Goal: Browse casually: Explore the website without a specific task or goal

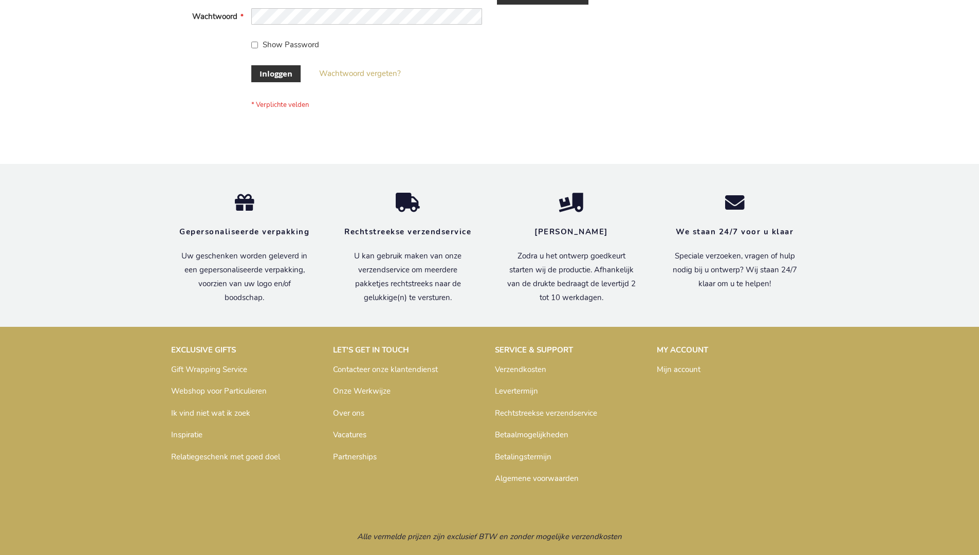
scroll to position [349, 0]
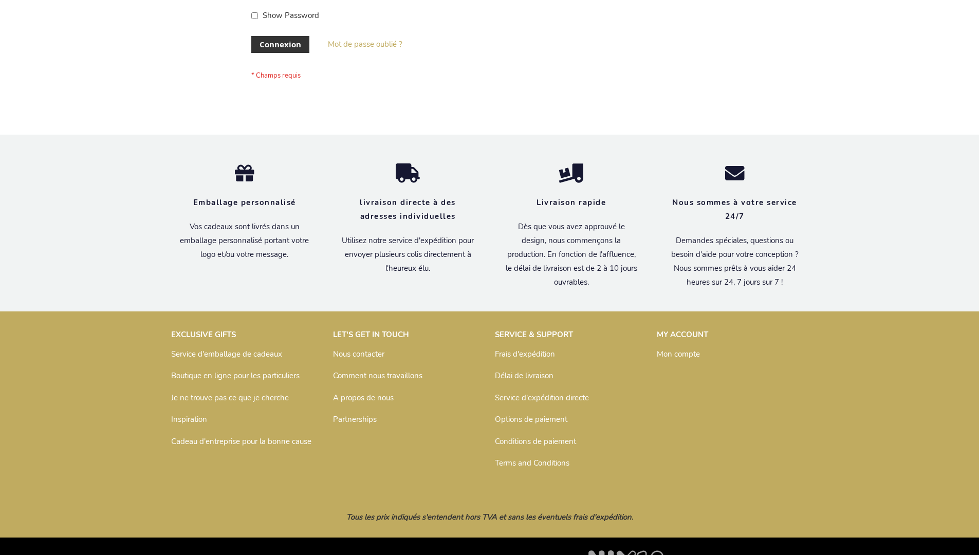
scroll to position [354, 0]
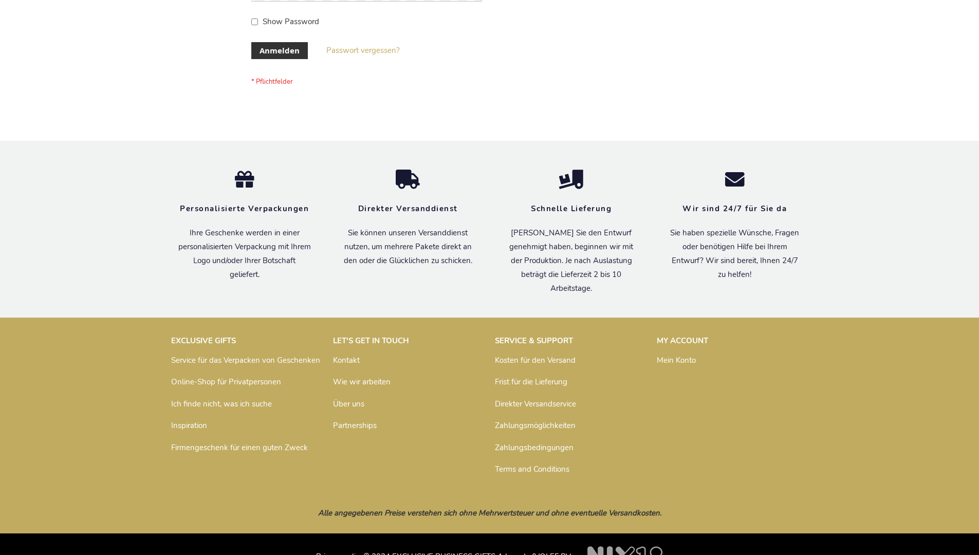
scroll to position [344, 0]
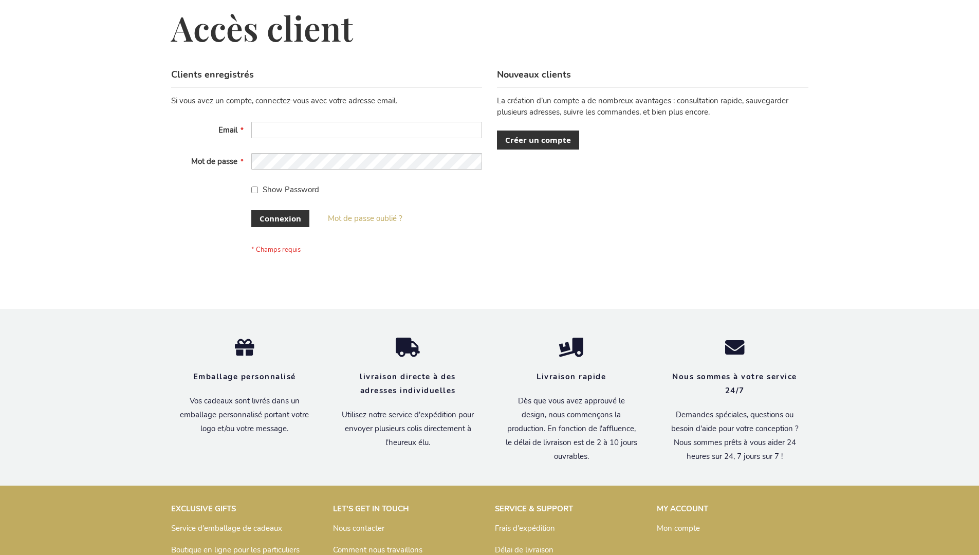
scroll to position [354, 0]
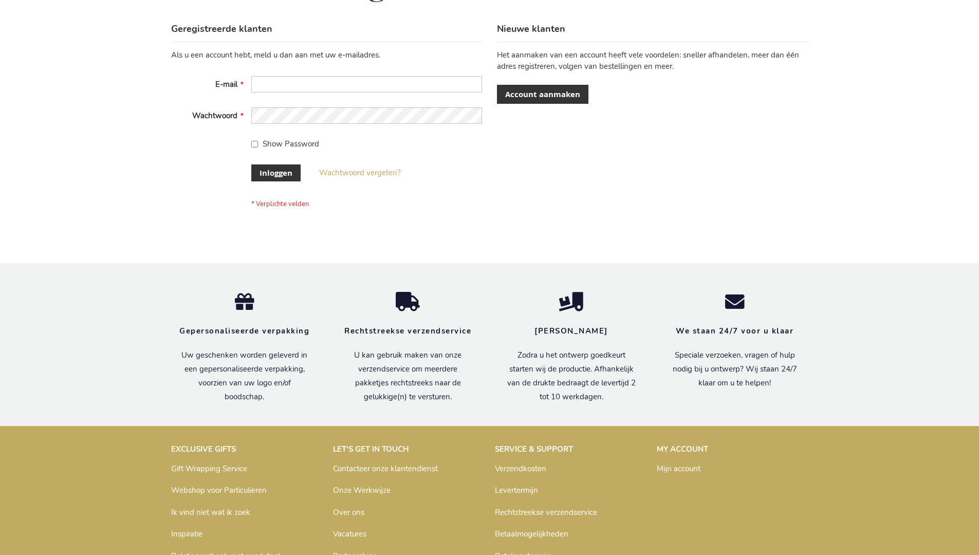
scroll to position [349, 0]
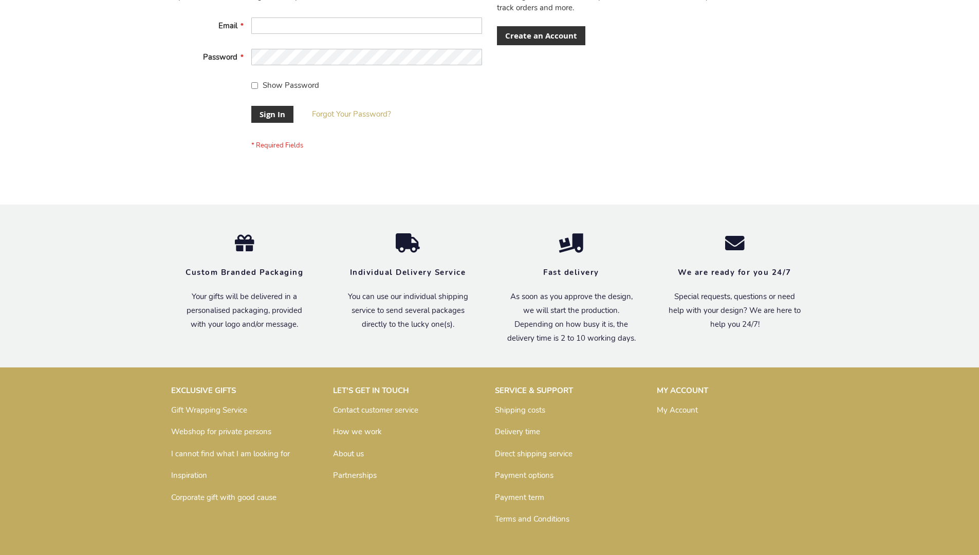
scroll to position [330, 0]
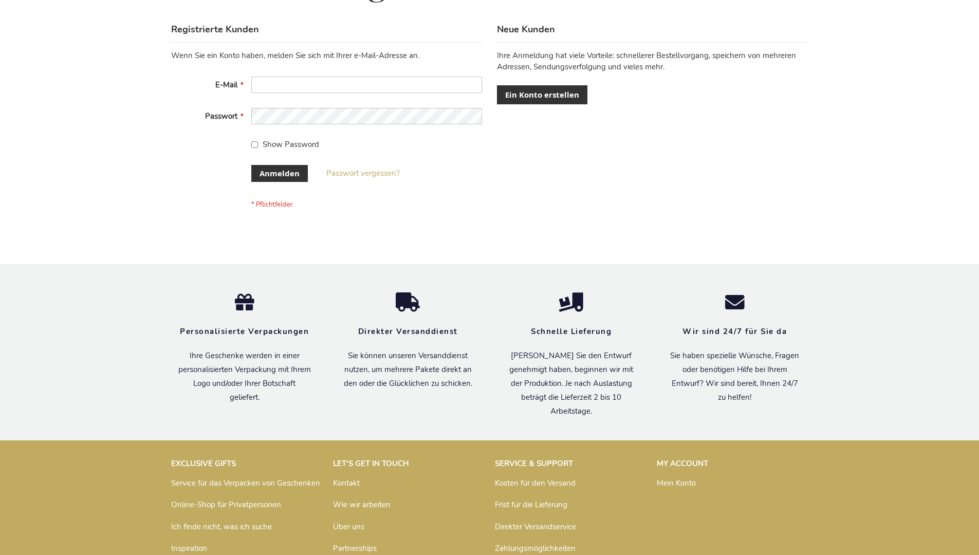
scroll to position [344, 0]
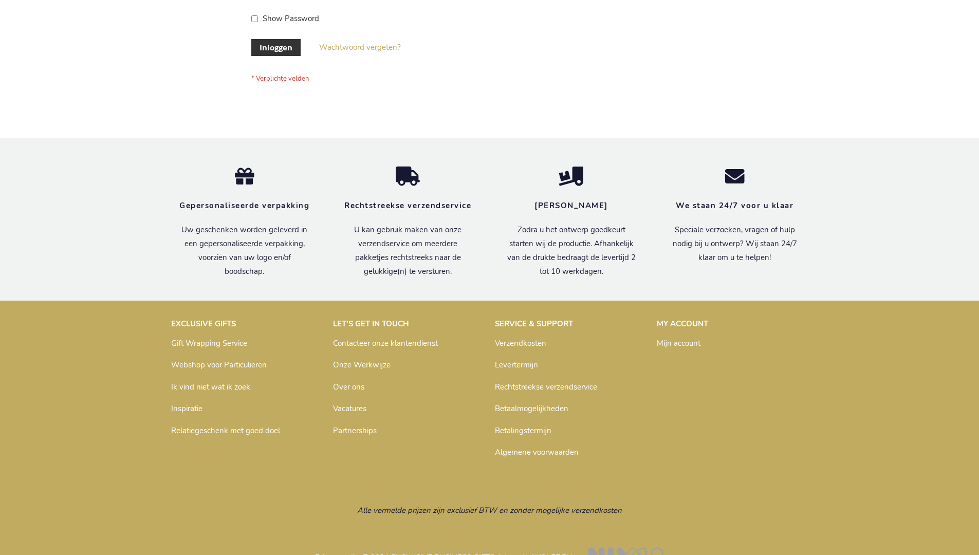
scroll to position [349, 0]
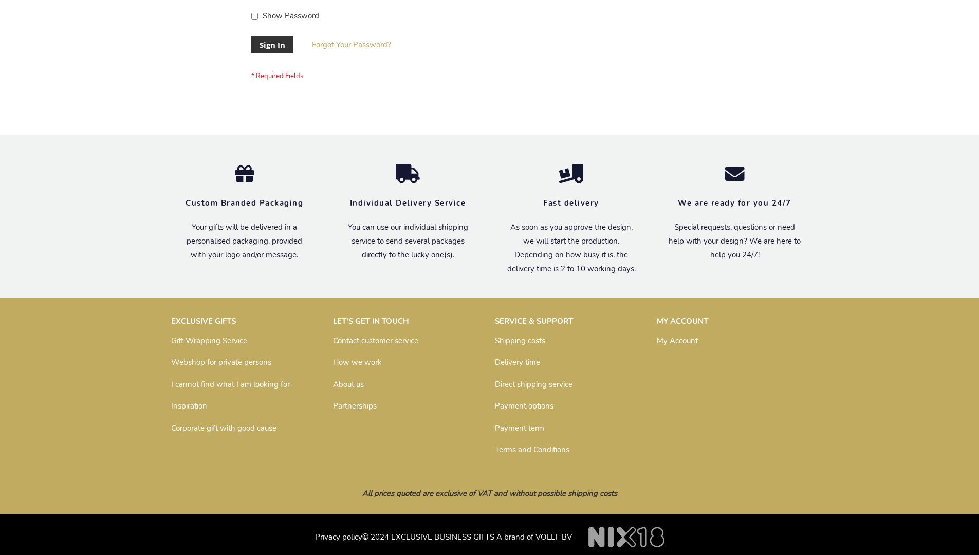
scroll to position [330, 0]
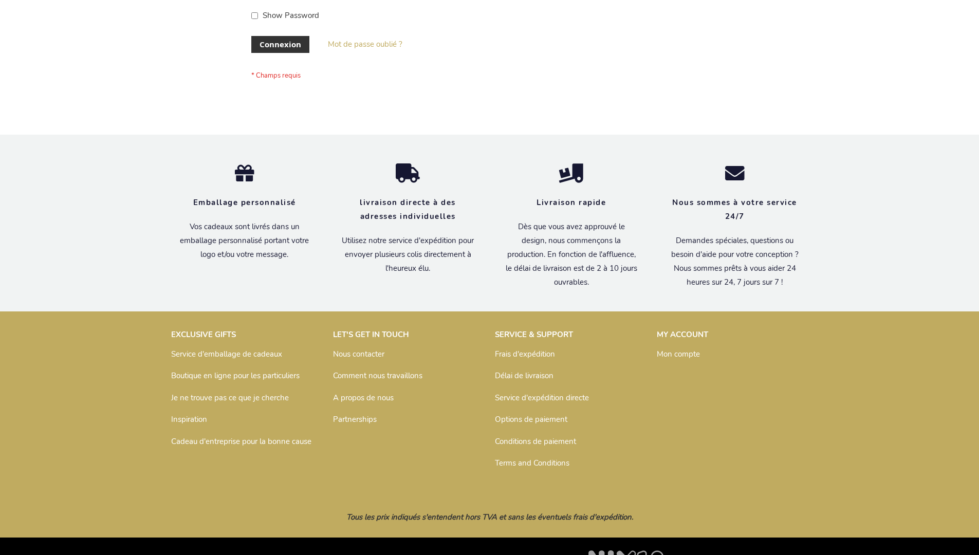
scroll to position [354, 0]
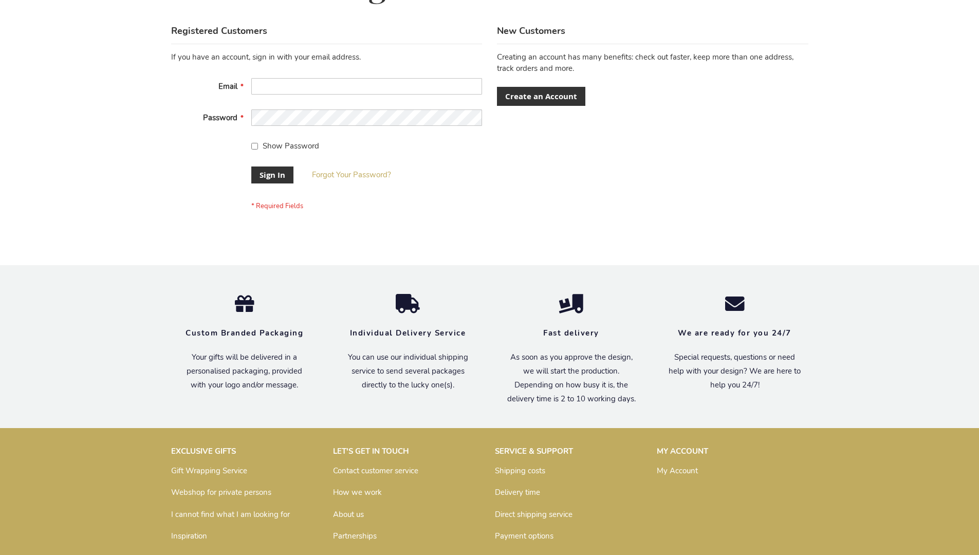
scroll to position [330, 0]
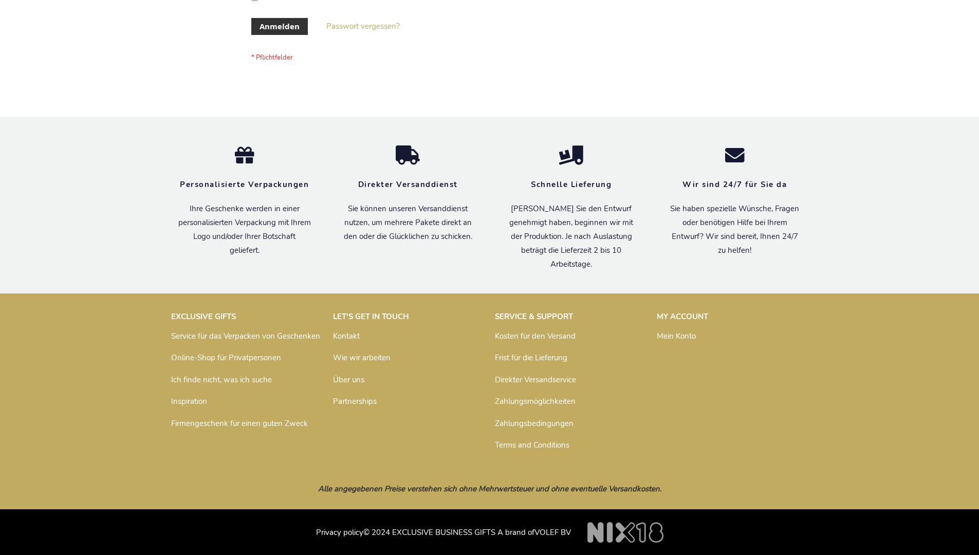
scroll to position [344, 0]
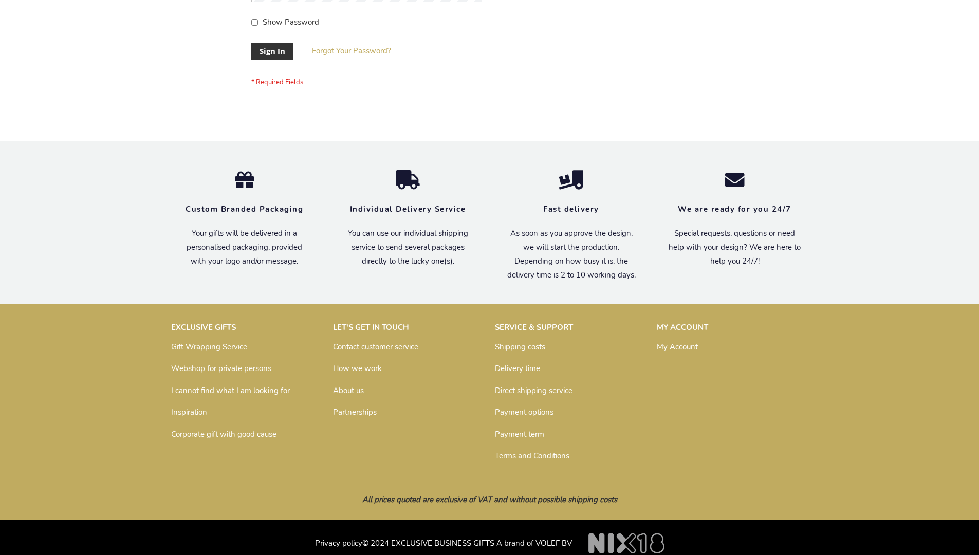
scroll to position [330, 0]
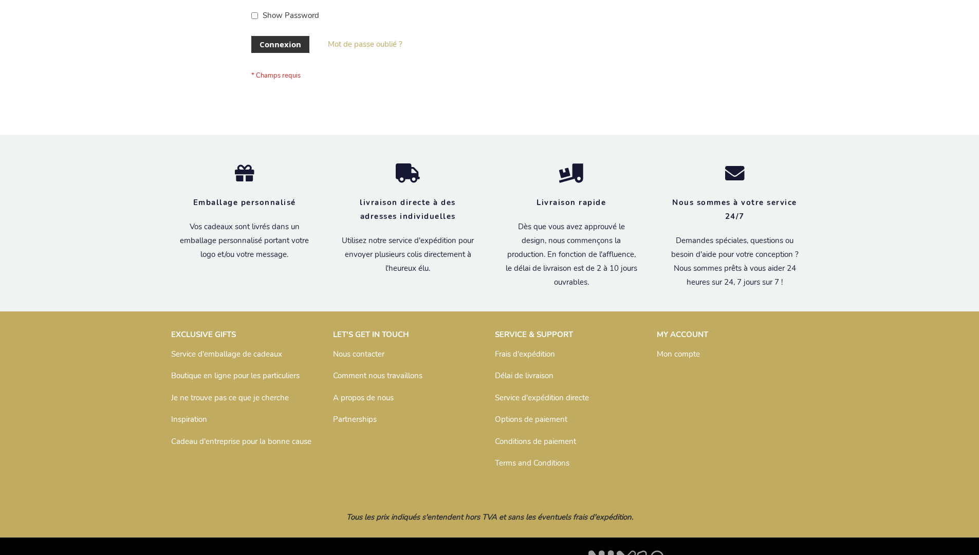
scroll to position [354, 0]
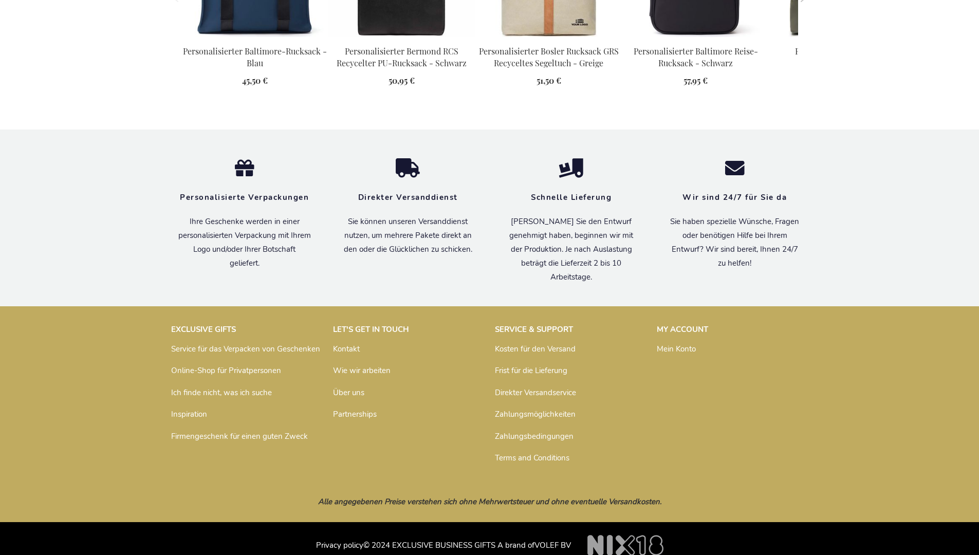
scroll to position [1408, 0]
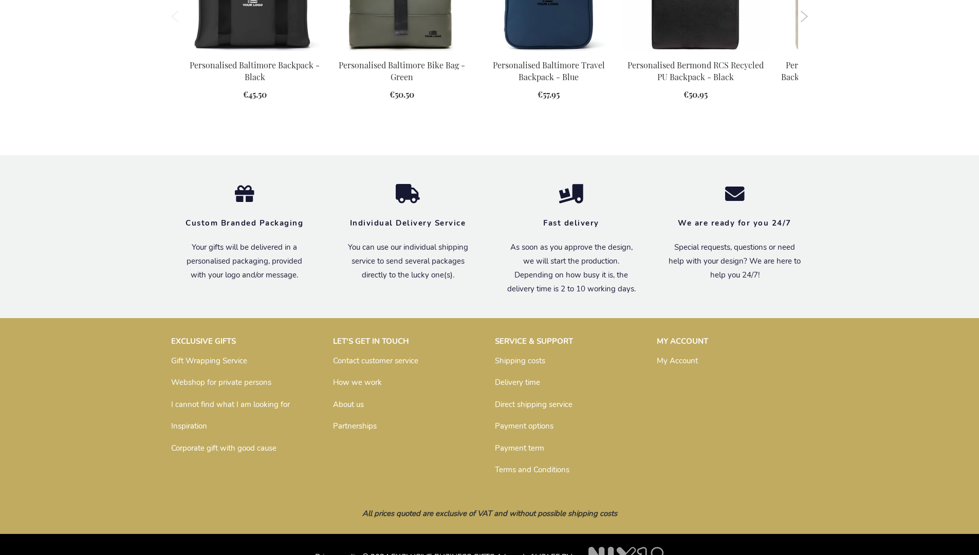
scroll to position [1383, 0]
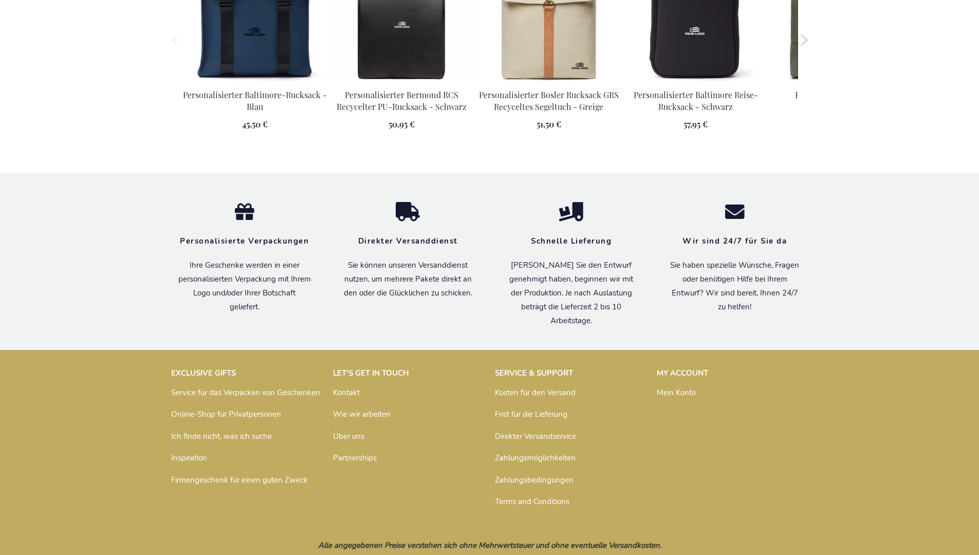
scroll to position [1408, 0]
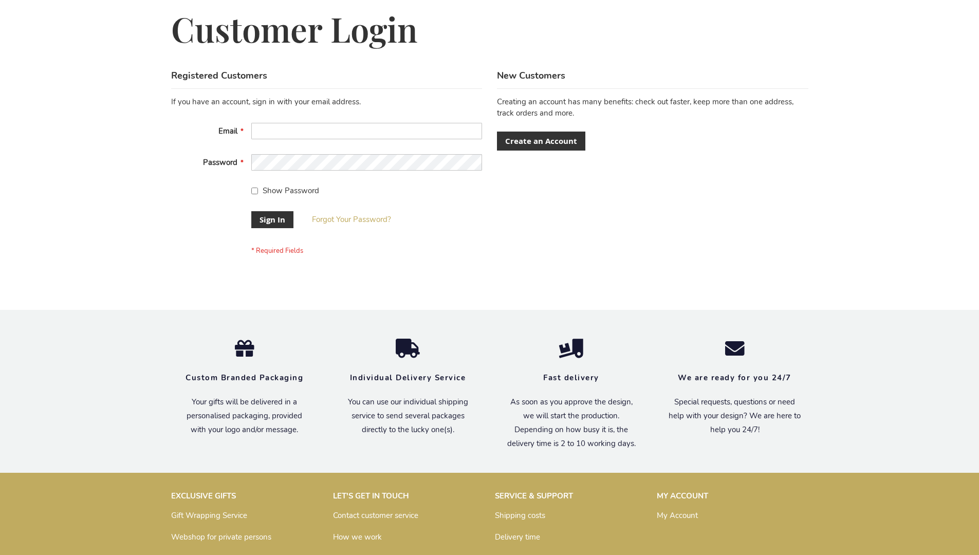
scroll to position [330, 0]
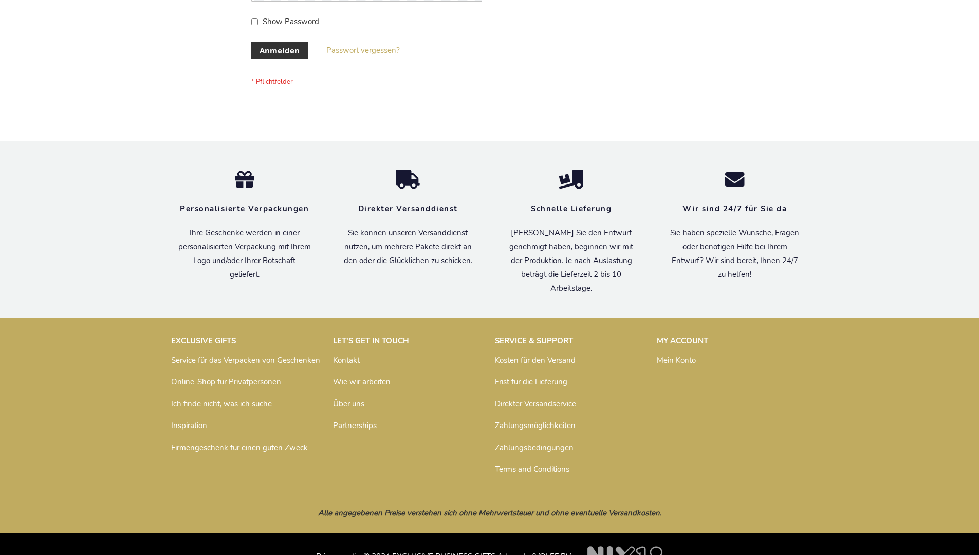
scroll to position [344, 0]
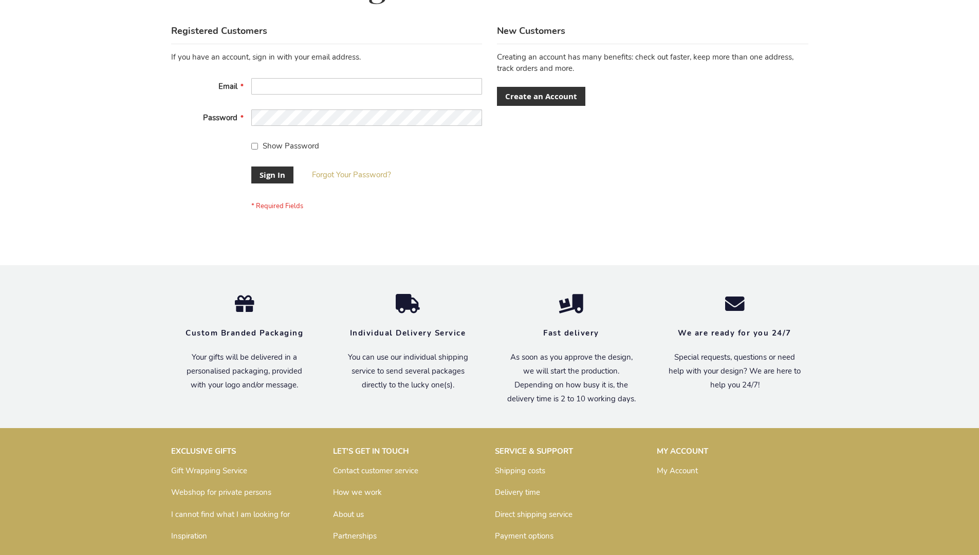
scroll to position [330, 0]
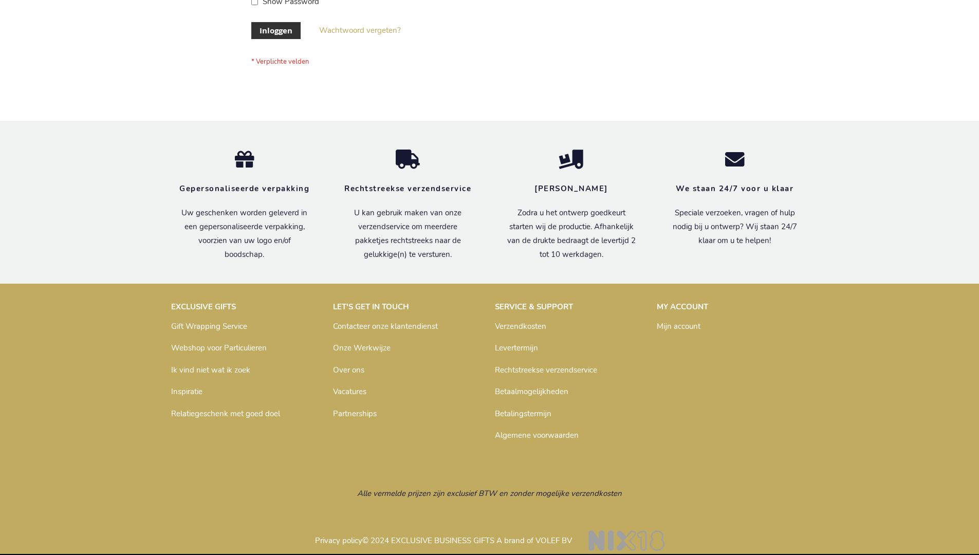
scroll to position [349, 0]
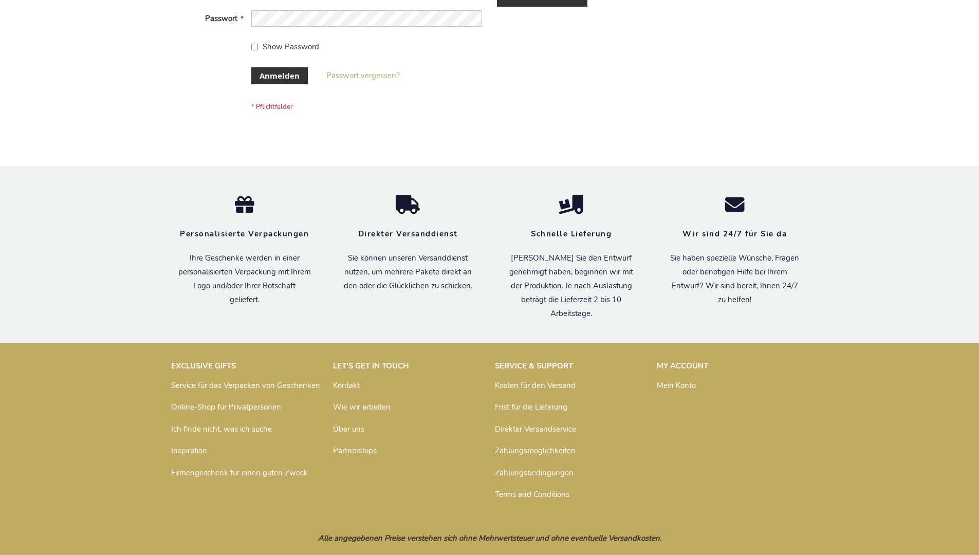
scroll to position [344, 0]
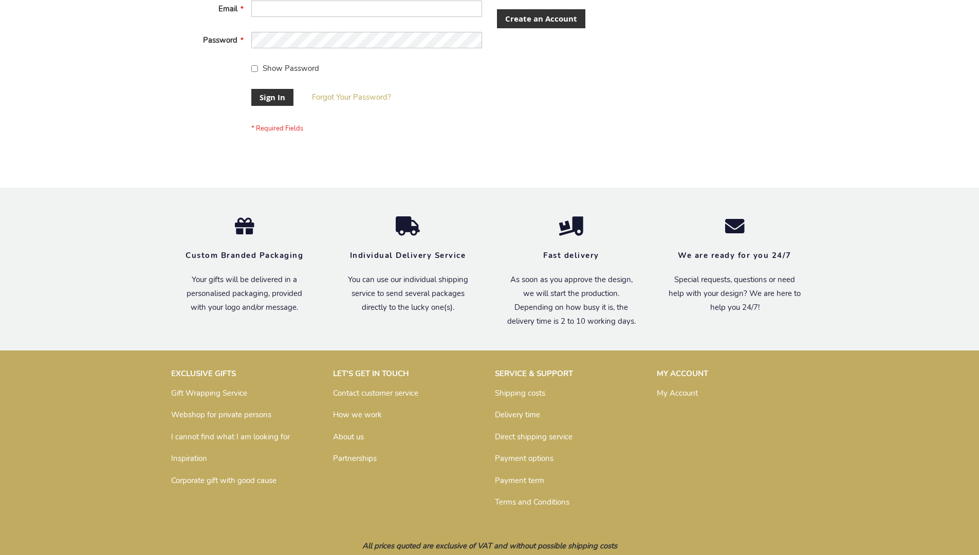
scroll to position [330, 0]
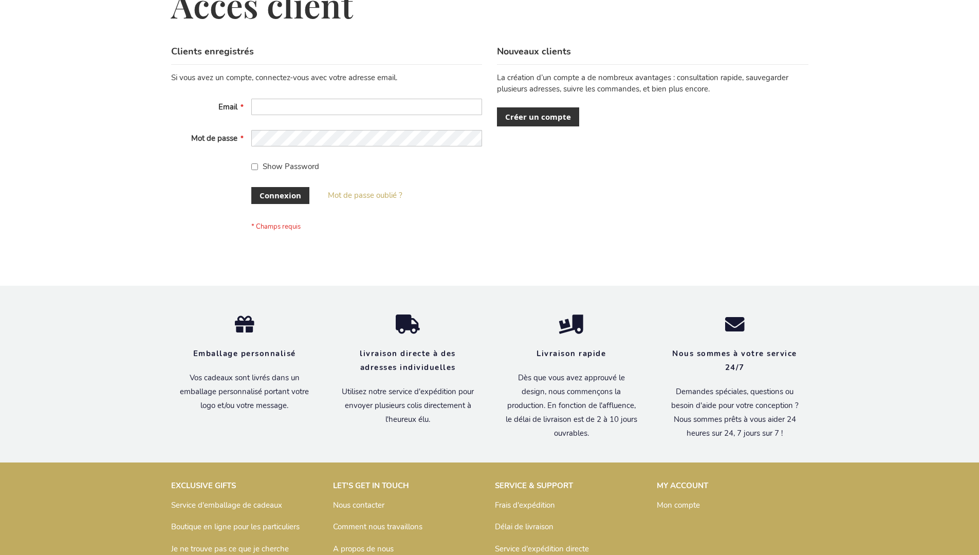
scroll to position [354, 0]
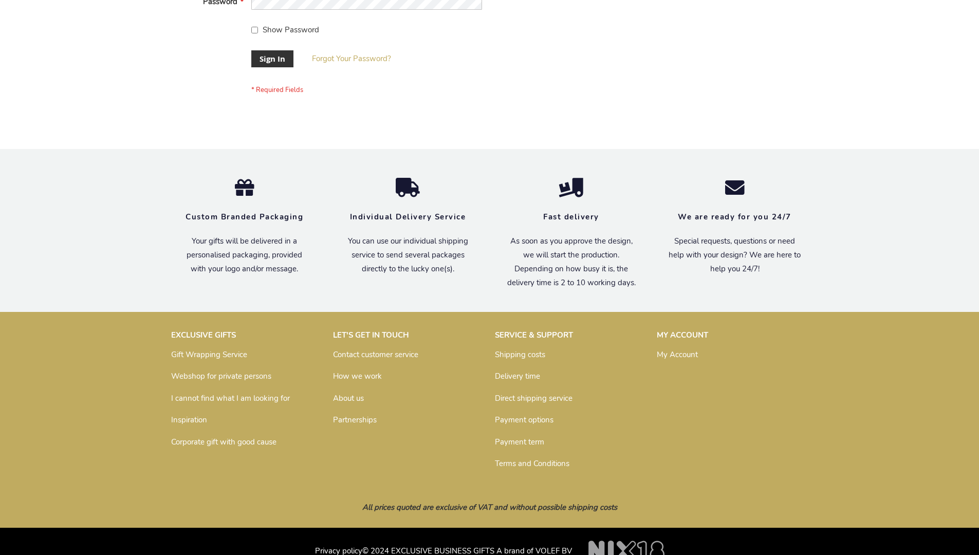
scroll to position [330, 0]
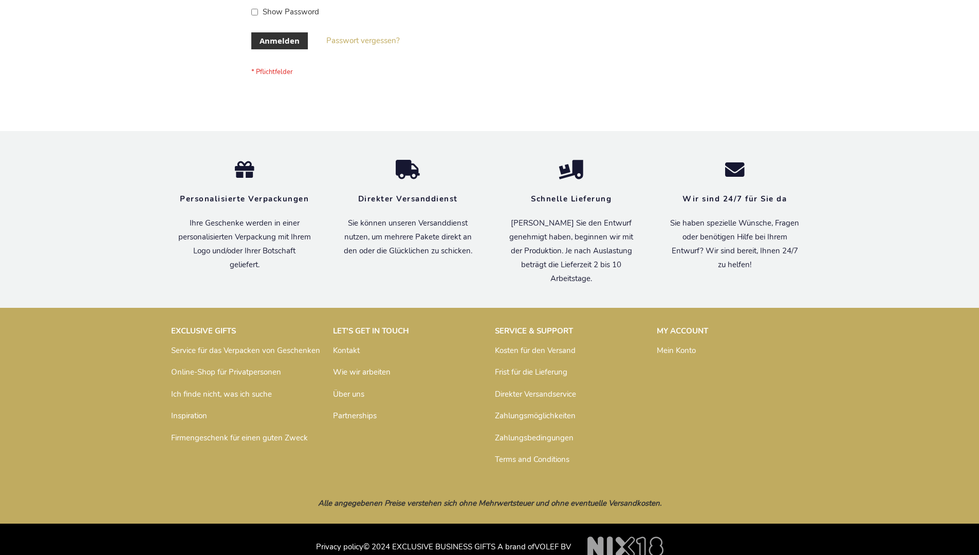
scroll to position [344, 0]
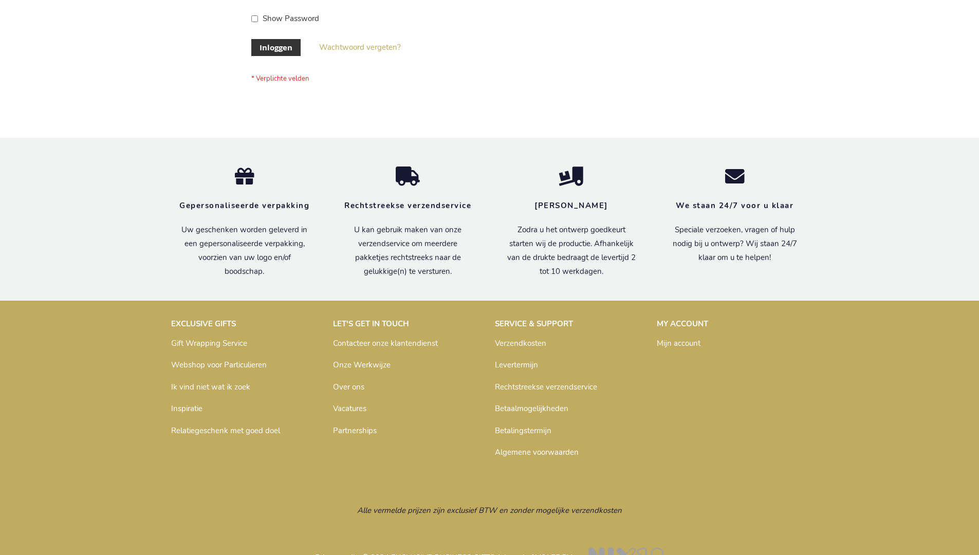
scroll to position [349, 0]
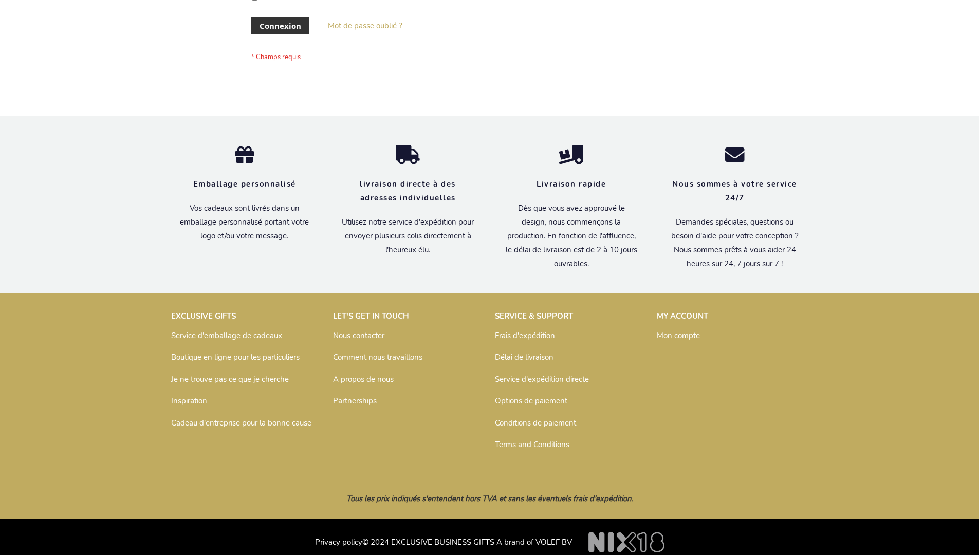
scroll to position [354, 0]
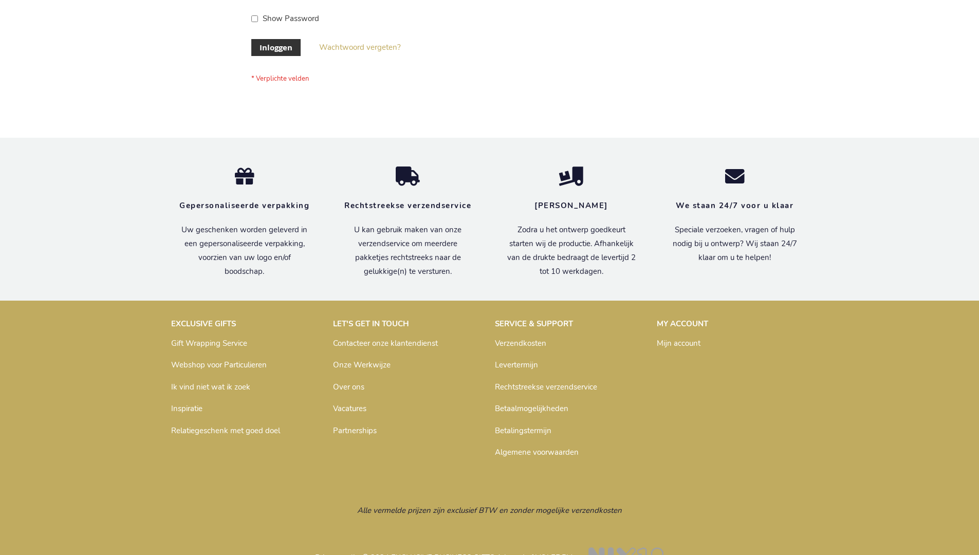
scroll to position [349, 0]
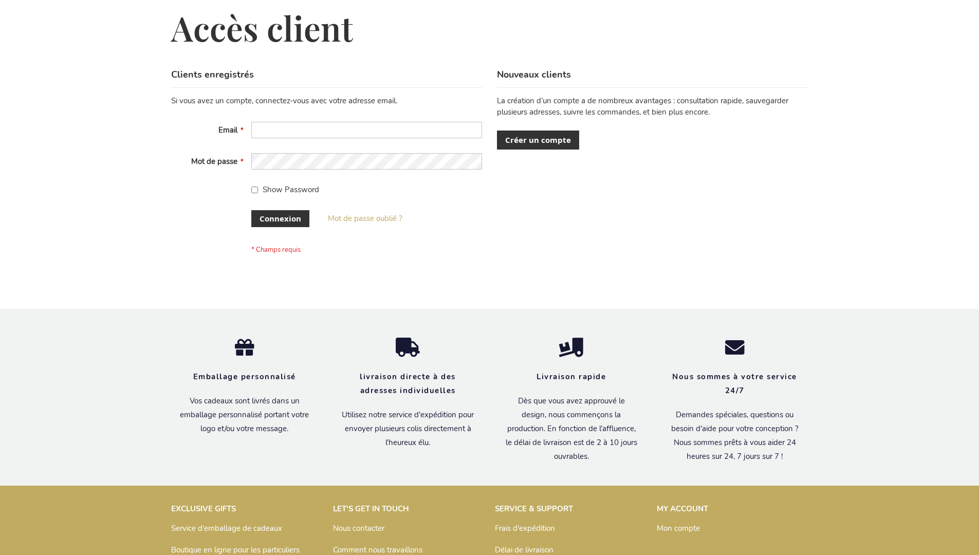
scroll to position [354, 0]
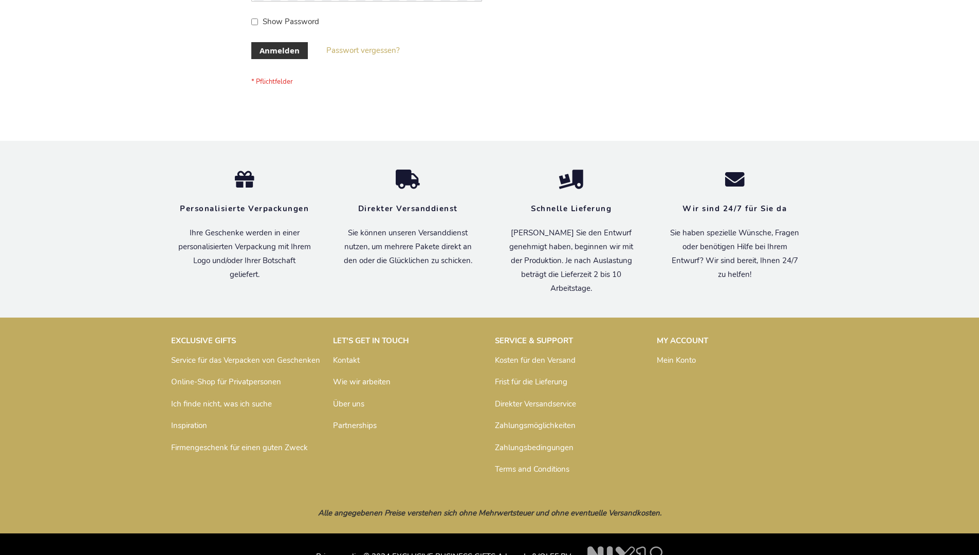
scroll to position [344, 0]
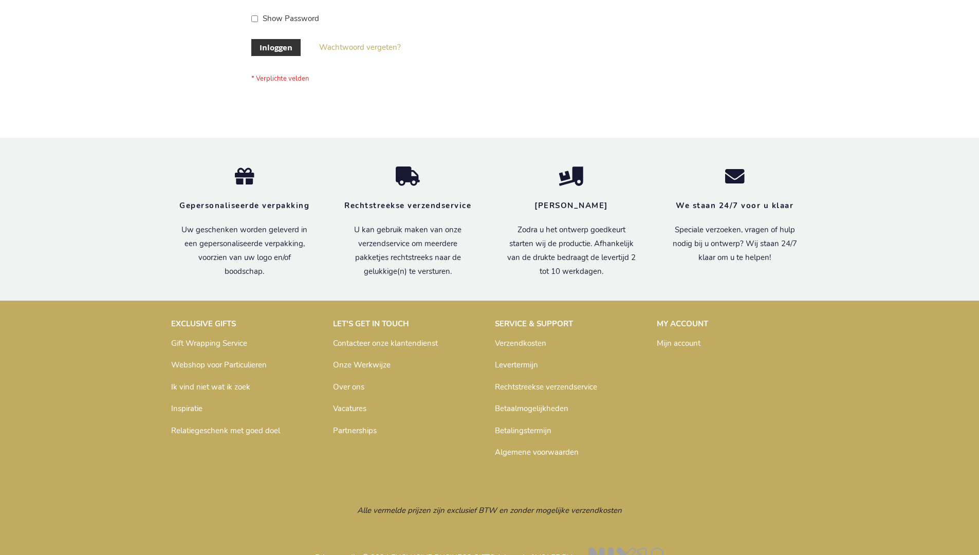
scroll to position [349, 0]
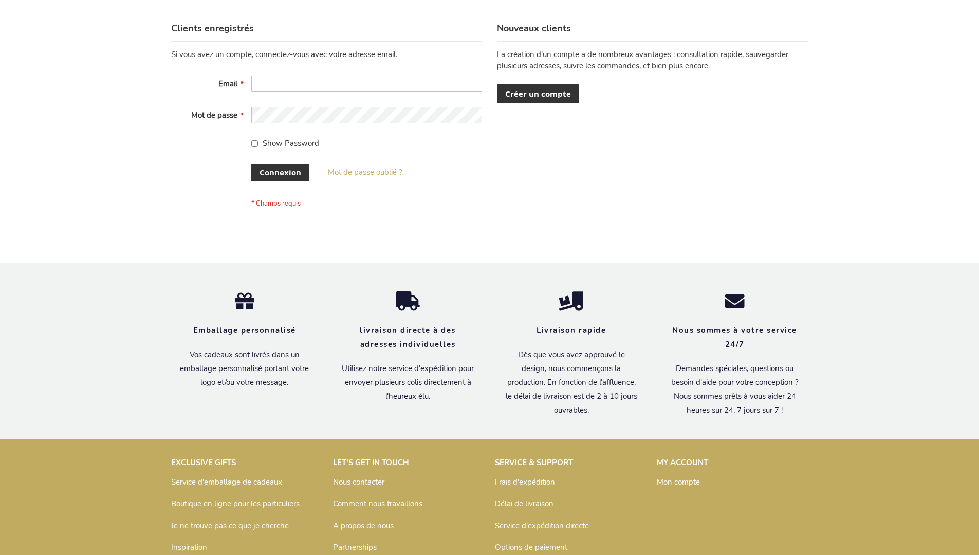
scroll to position [354, 0]
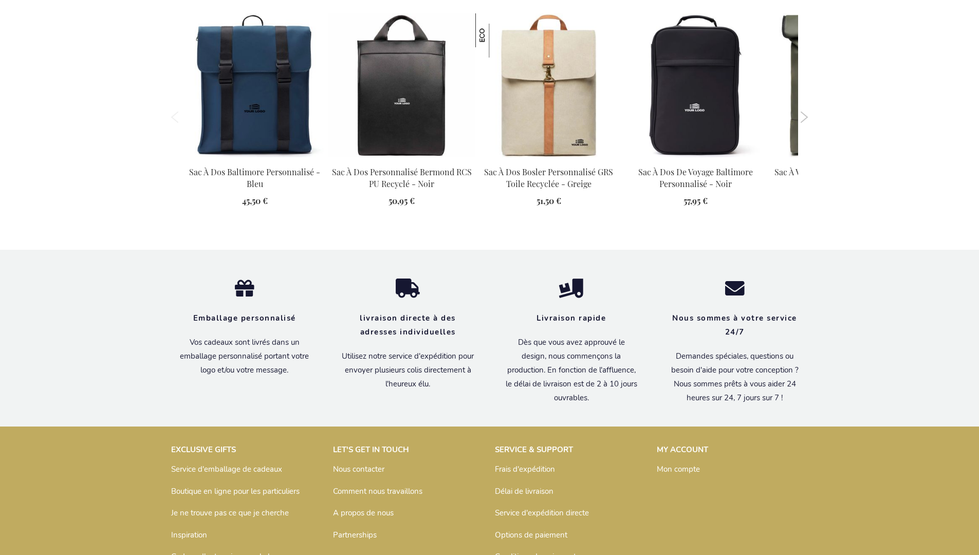
scroll to position [1419, 0]
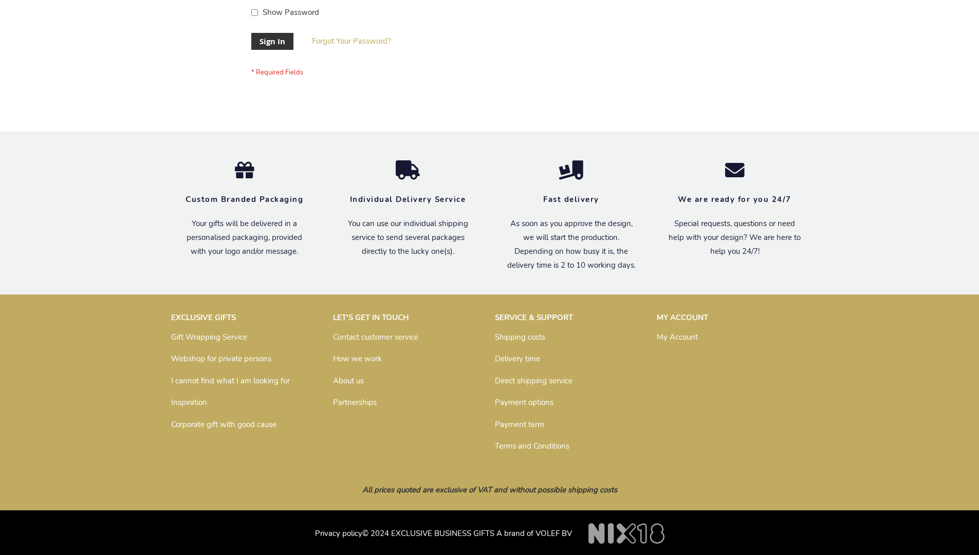
scroll to position [330, 0]
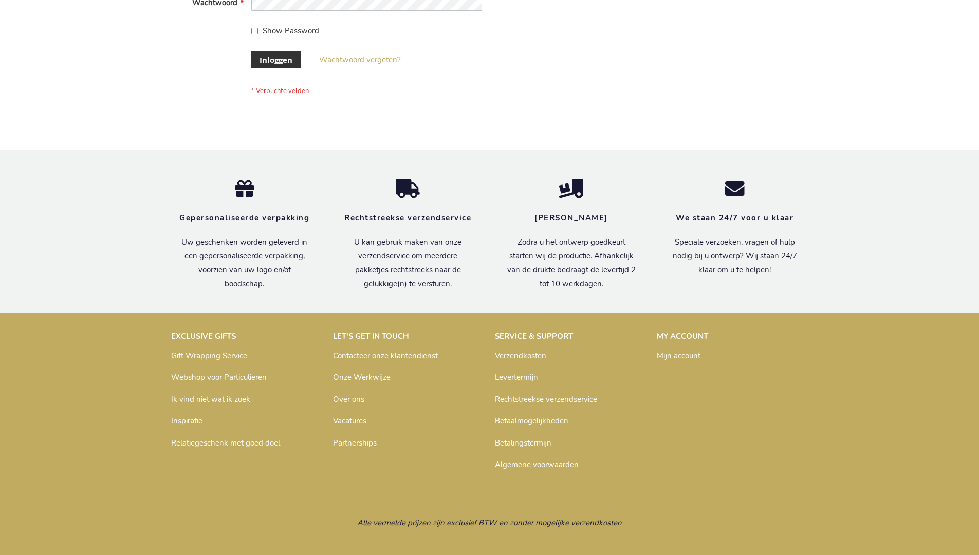
scroll to position [349, 0]
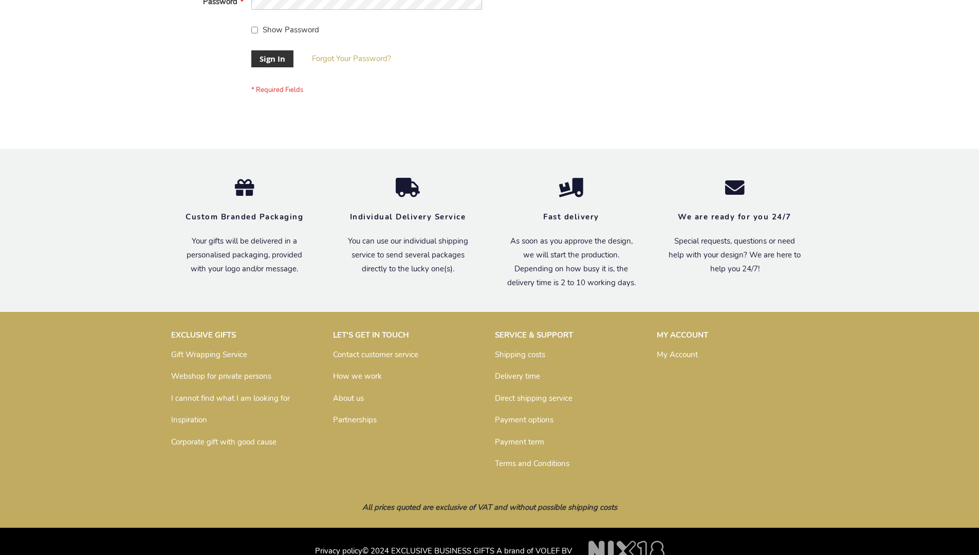
scroll to position [330, 0]
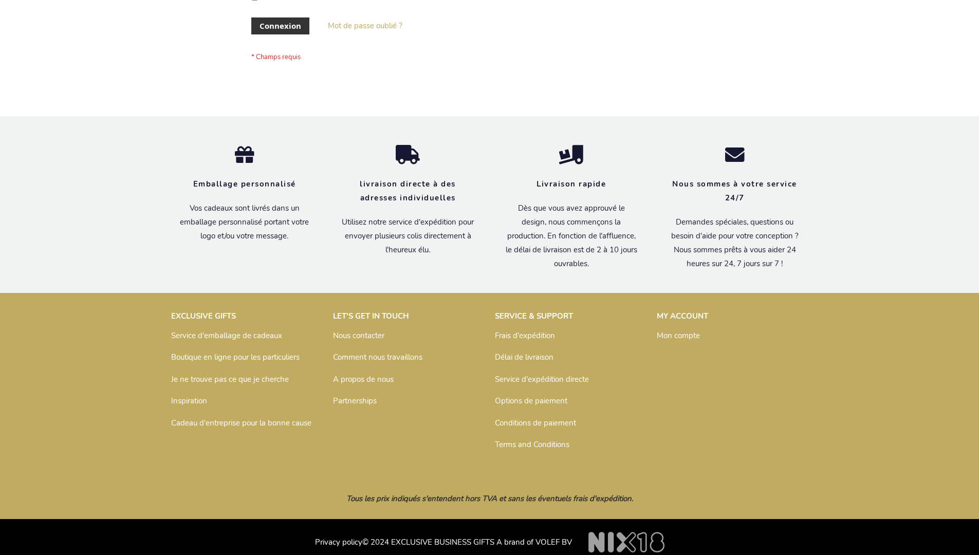
scroll to position [354, 0]
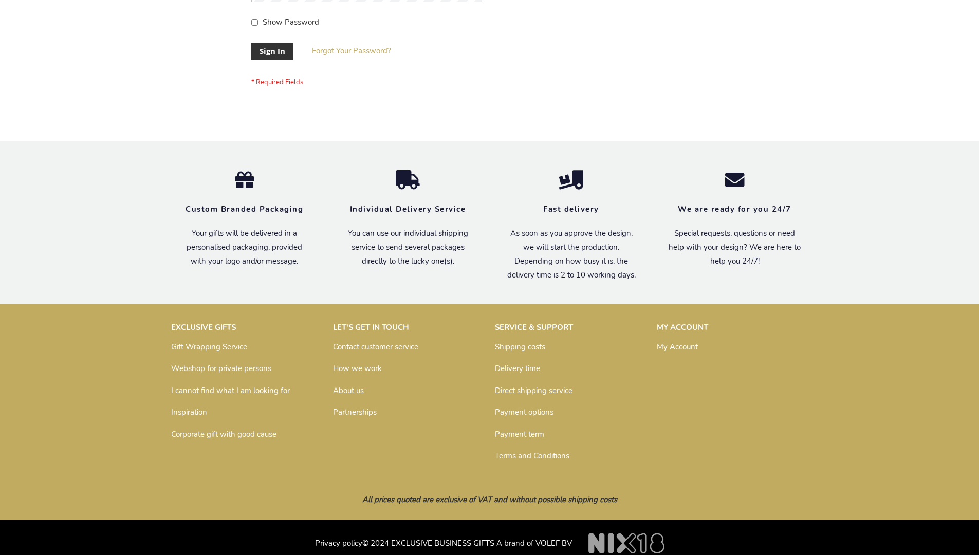
scroll to position [330, 0]
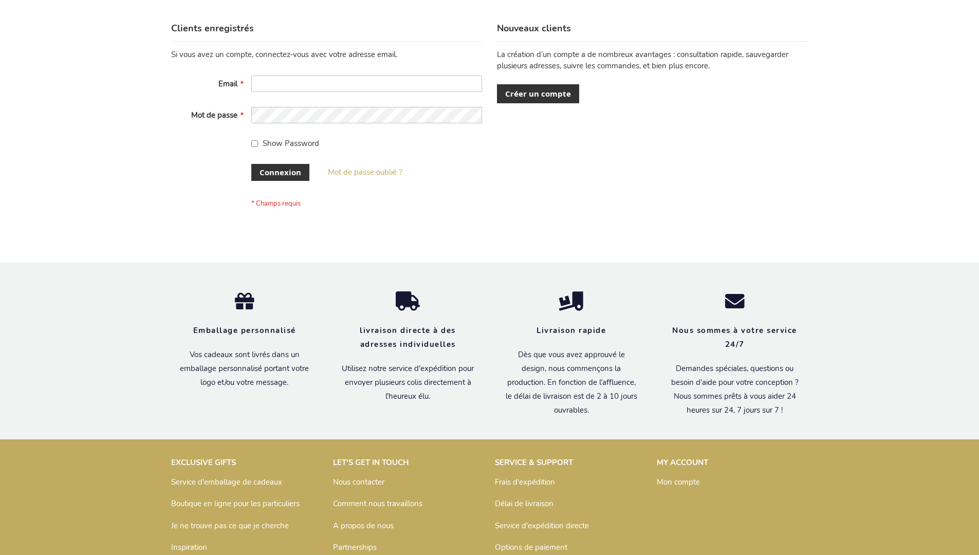
scroll to position [354, 0]
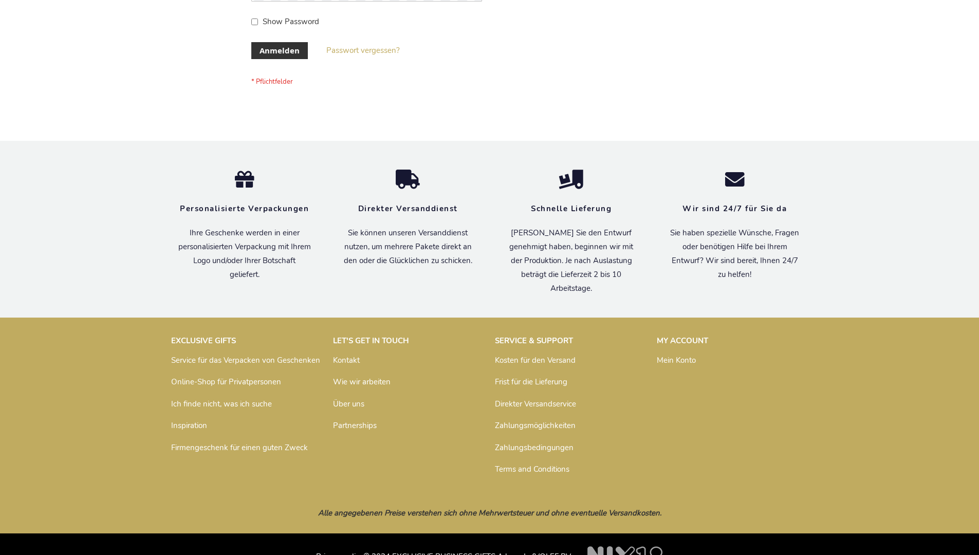
scroll to position [344, 0]
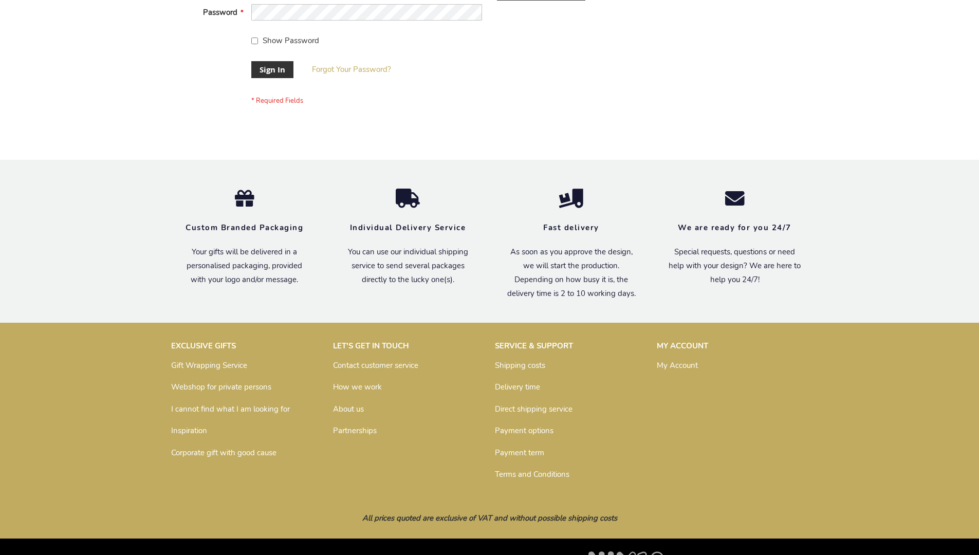
scroll to position [330, 0]
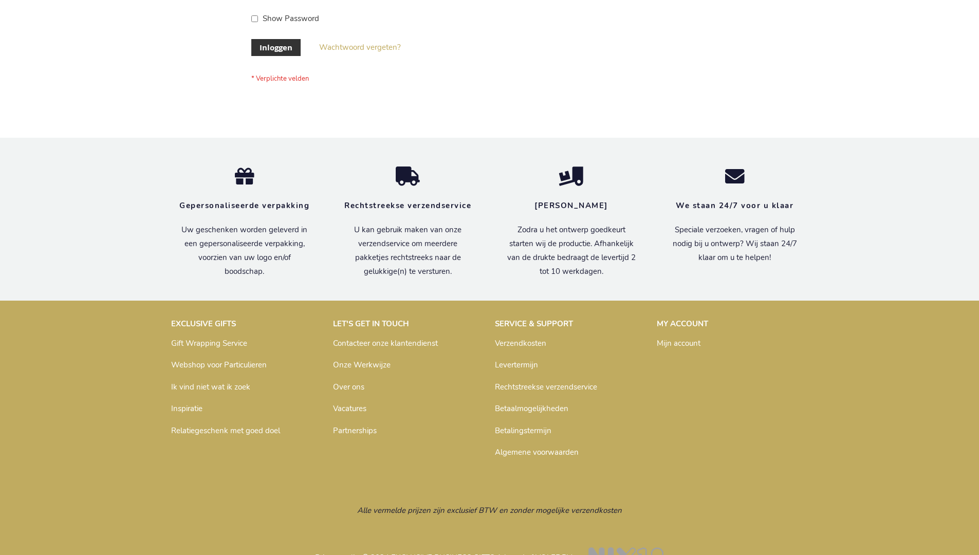
scroll to position [349, 0]
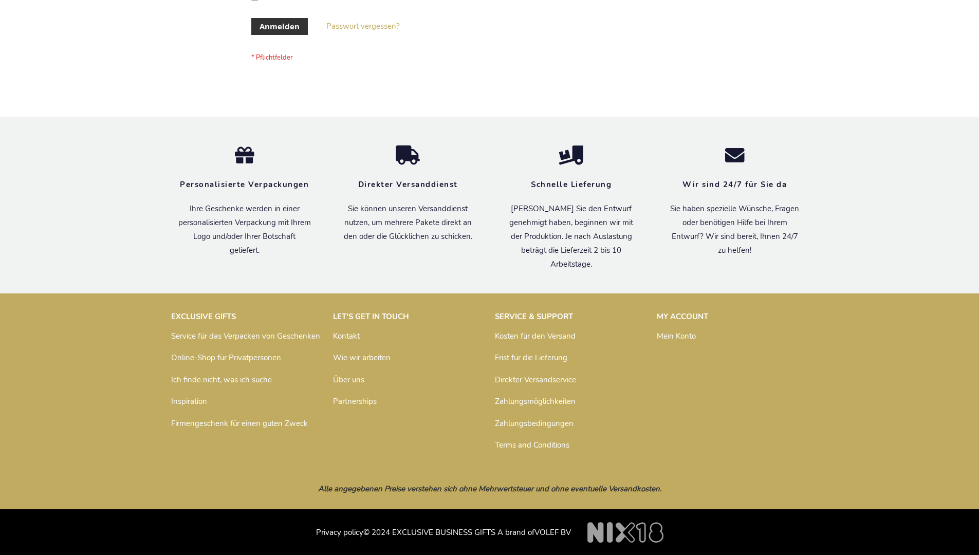
scroll to position [344, 0]
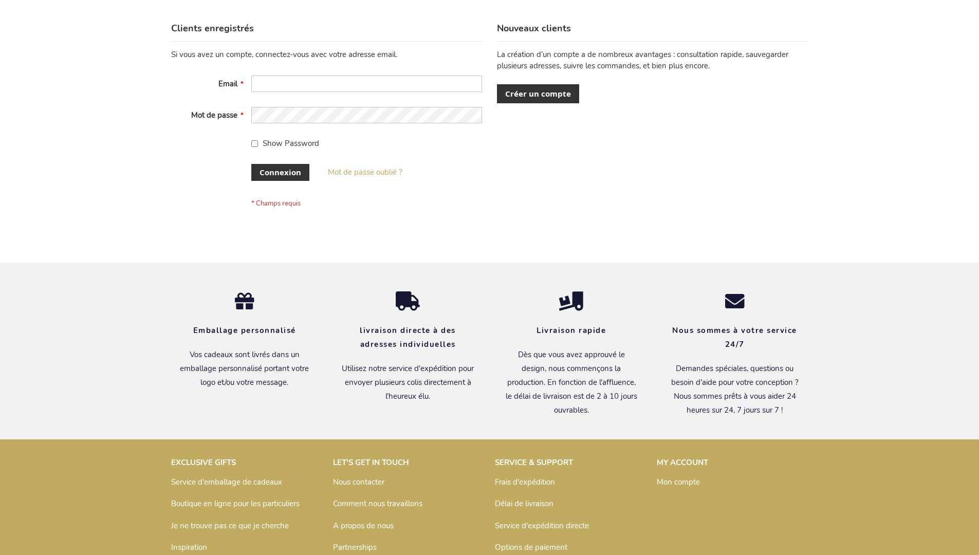
scroll to position [354, 0]
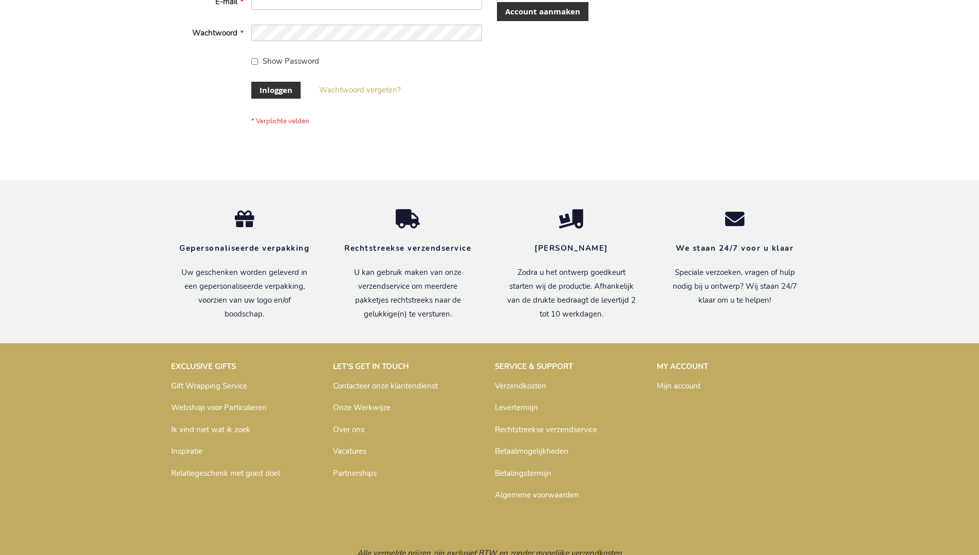
scroll to position [349, 0]
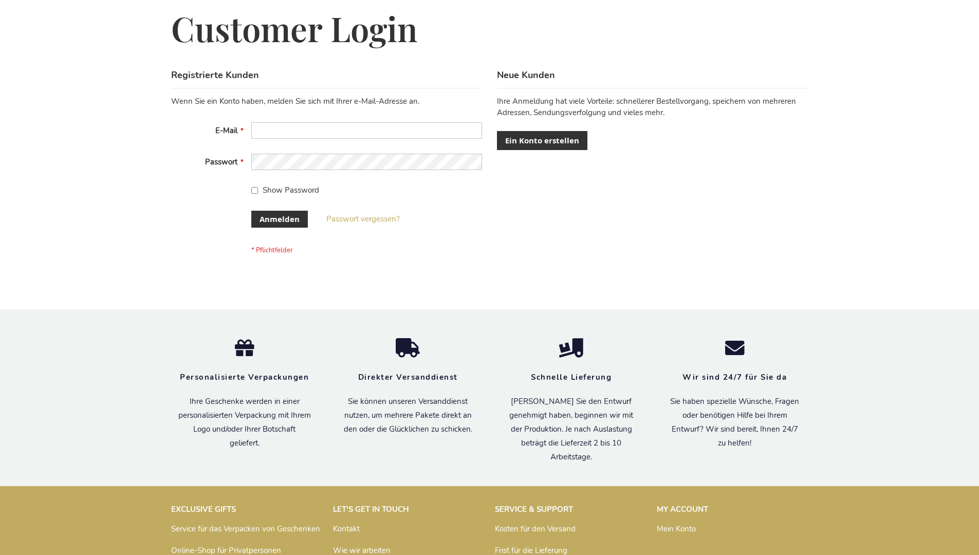
scroll to position [344, 0]
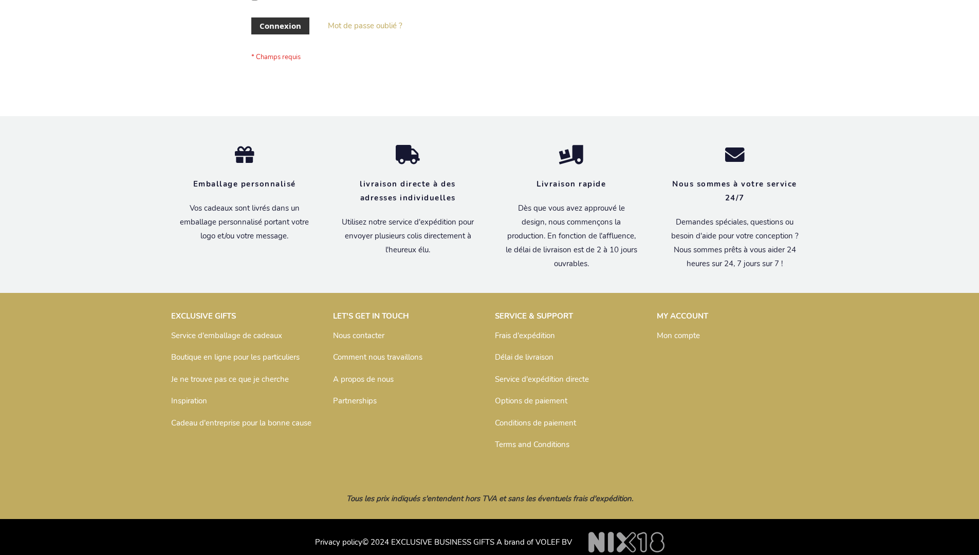
scroll to position [354, 0]
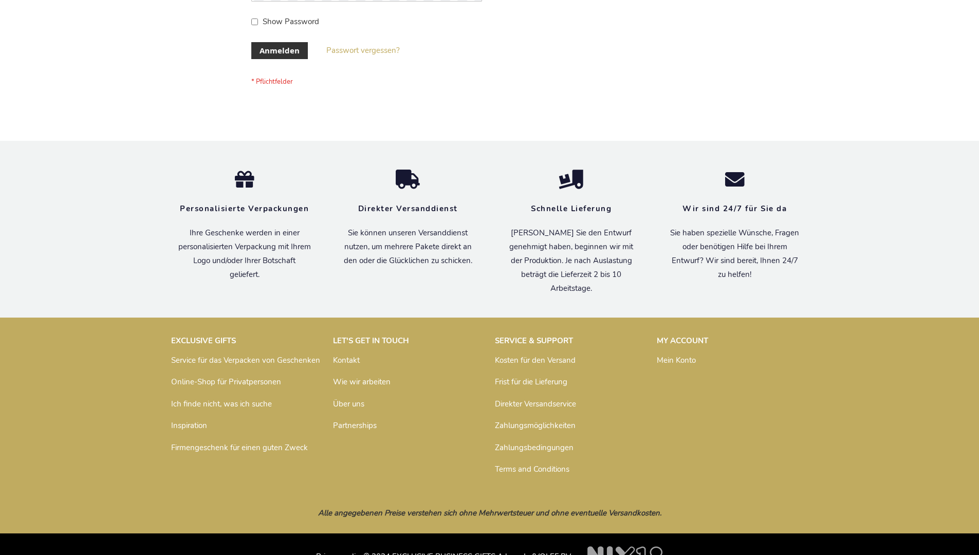
scroll to position [344, 0]
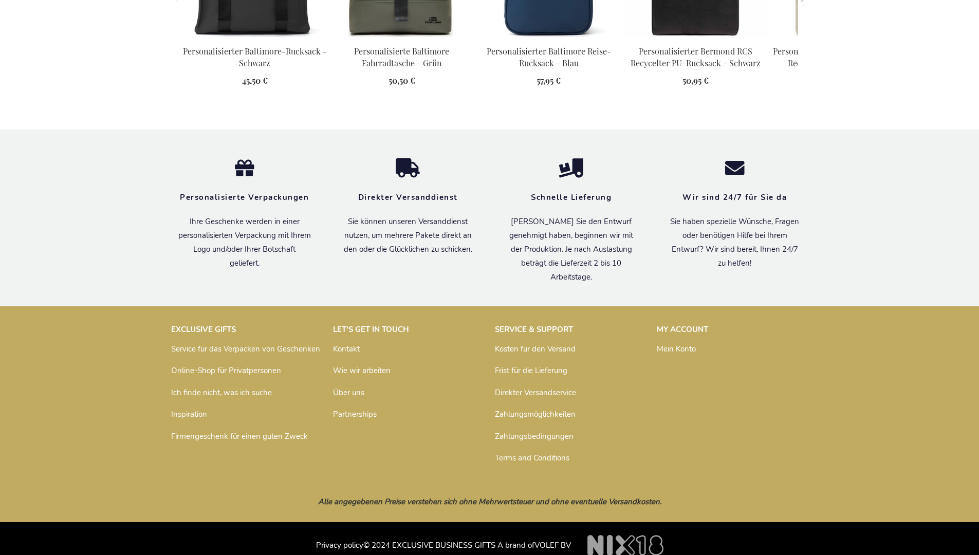
scroll to position [1408, 0]
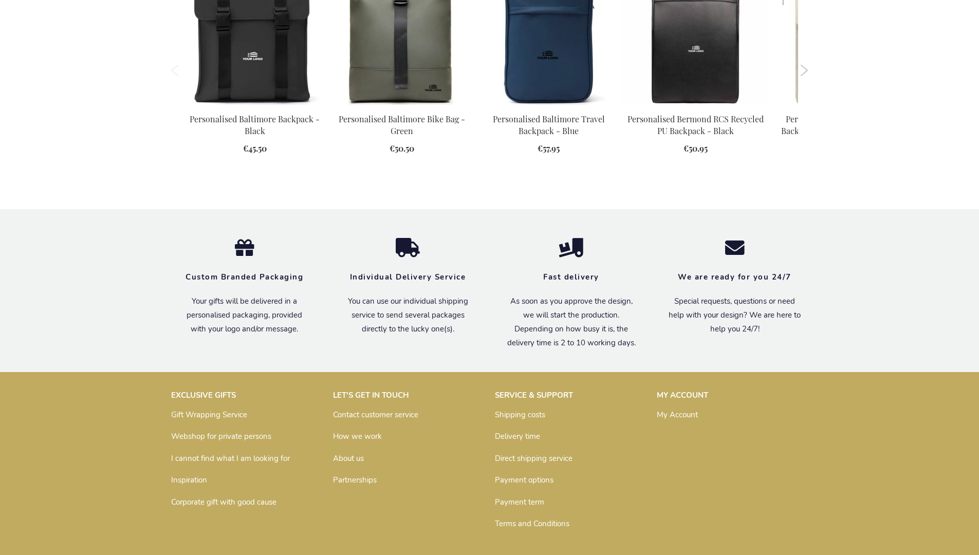
scroll to position [1383, 0]
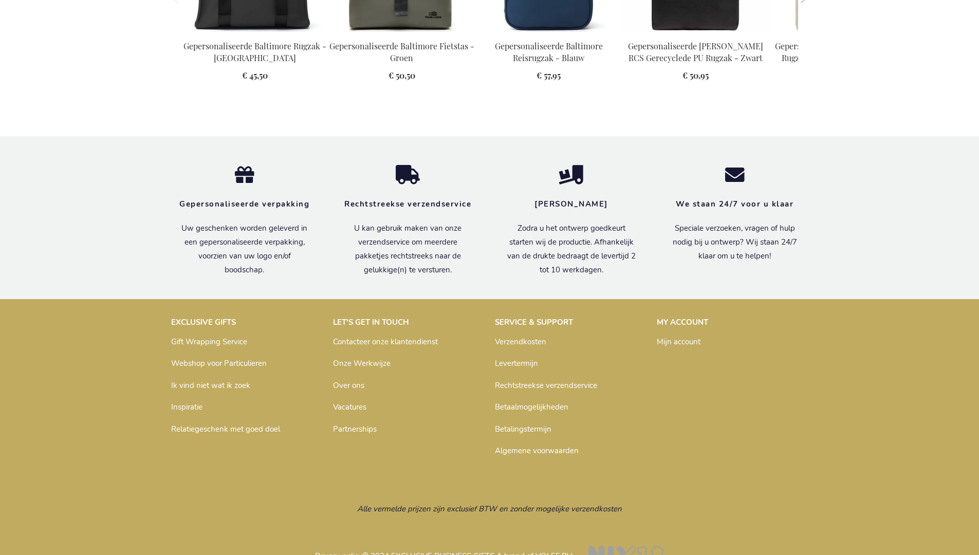
scroll to position [1413, 0]
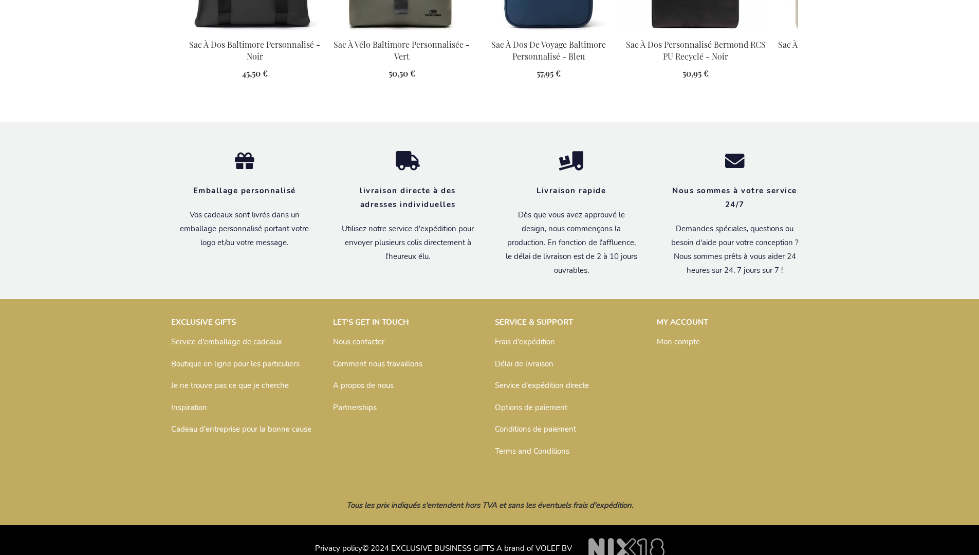
scroll to position [1419, 0]
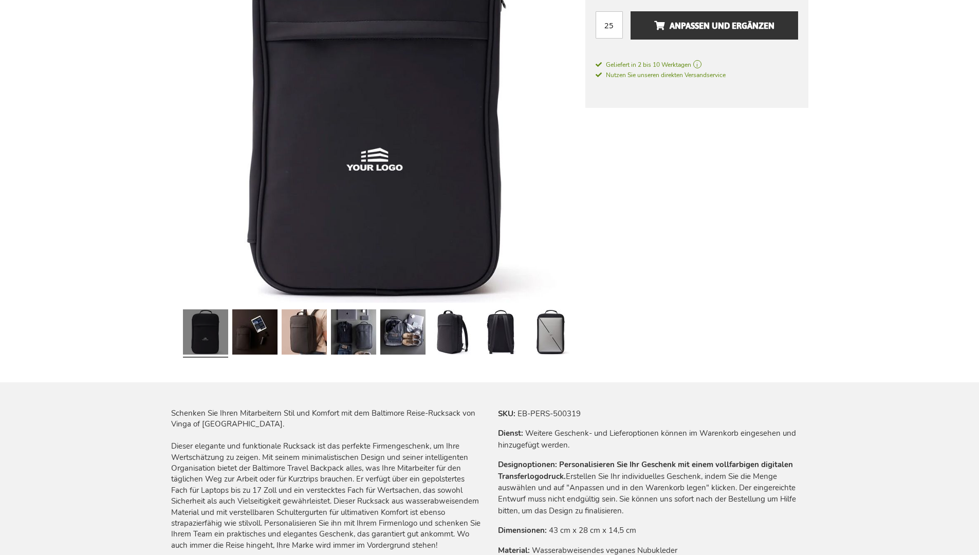
scroll to position [1408, 0]
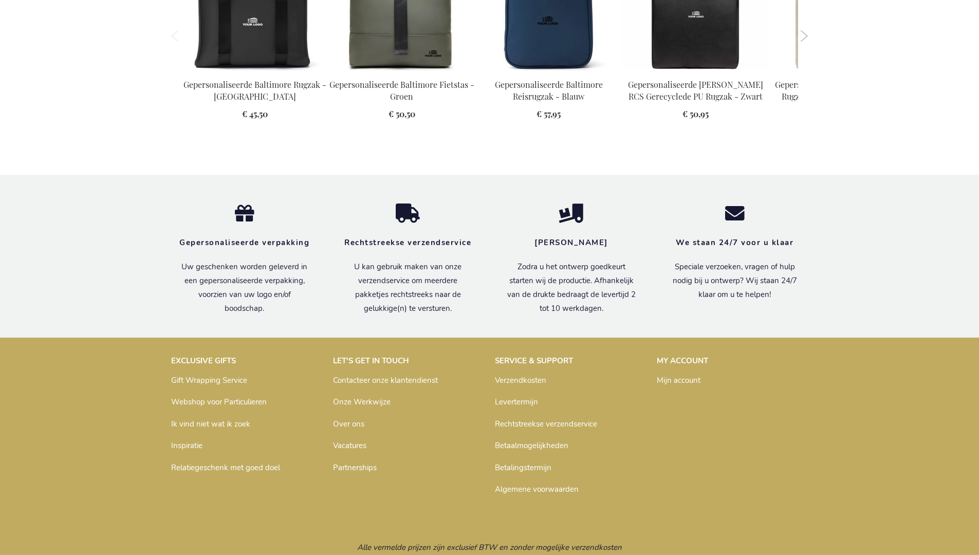
scroll to position [1413, 0]
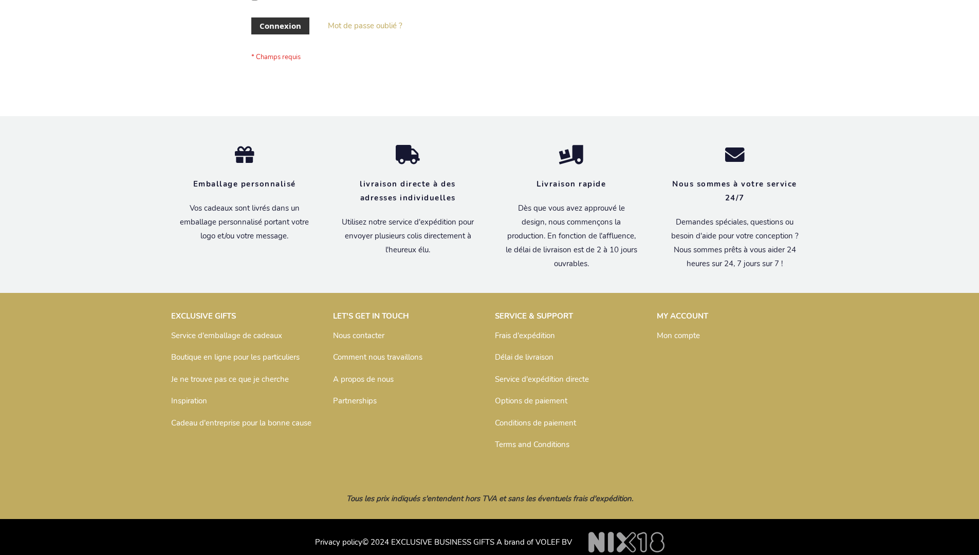
scroll to position [354, 0]
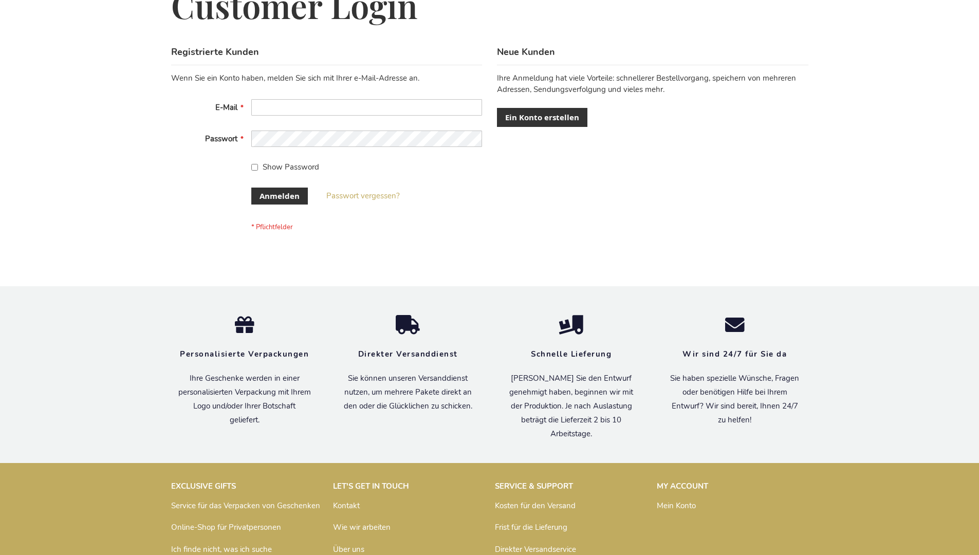
scroll to position [344, 0]
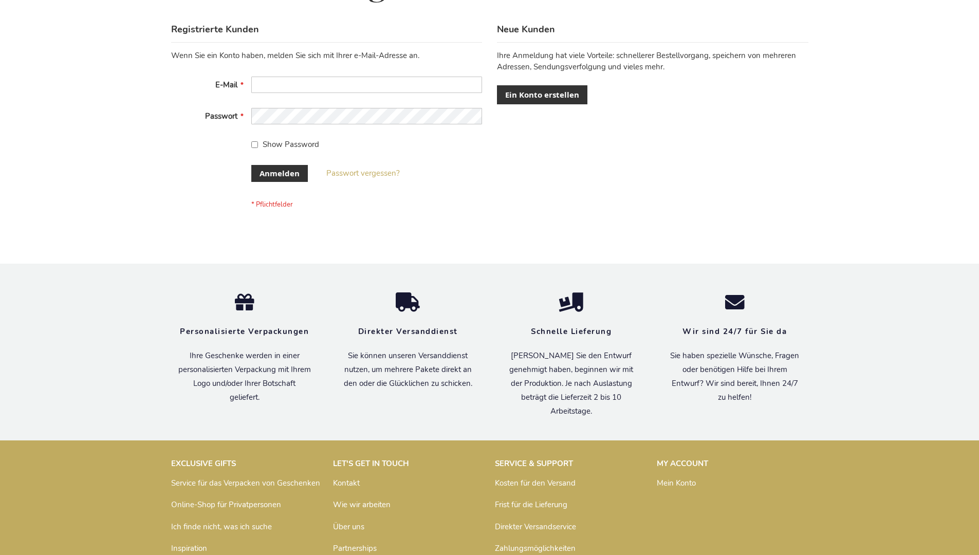
scroll to position [344, 0]
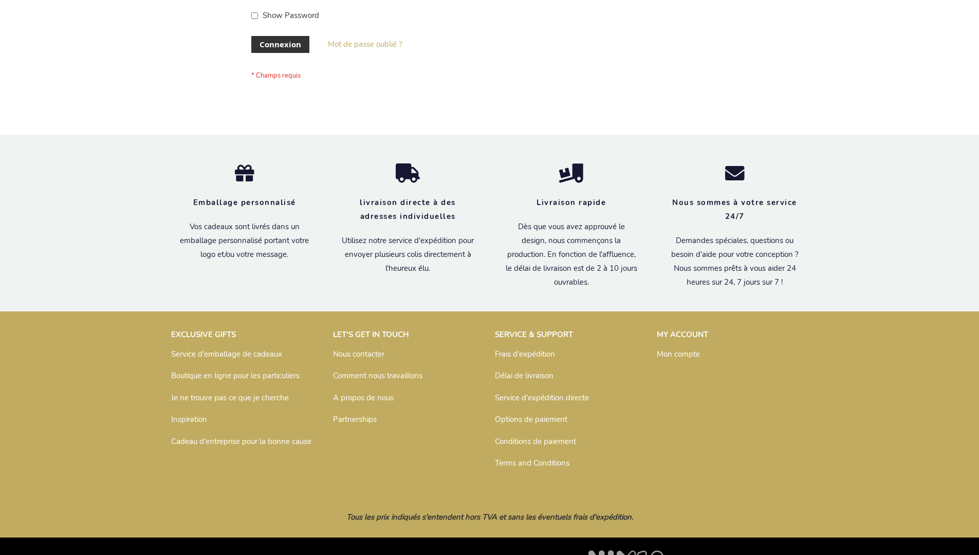
scroll to position [354, 0]
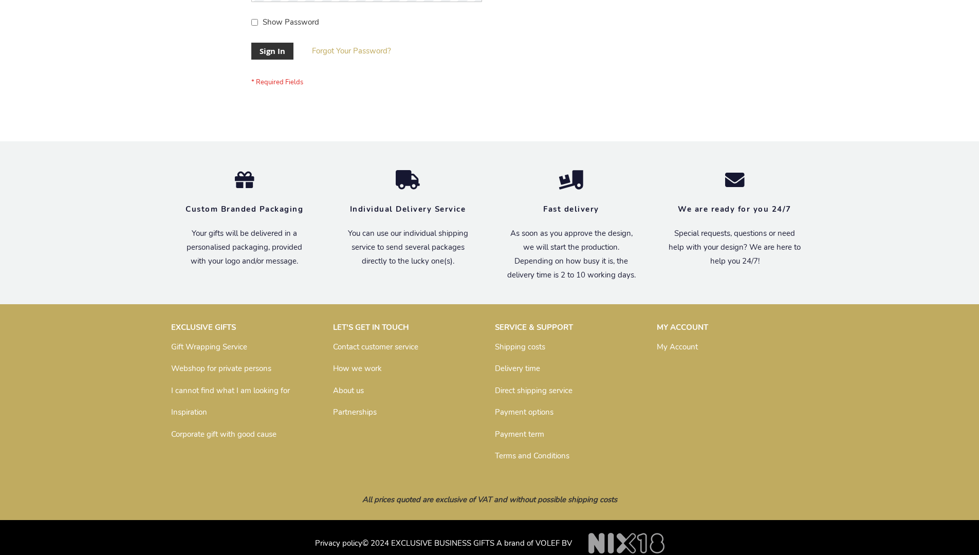
scroll to position [330, 0]
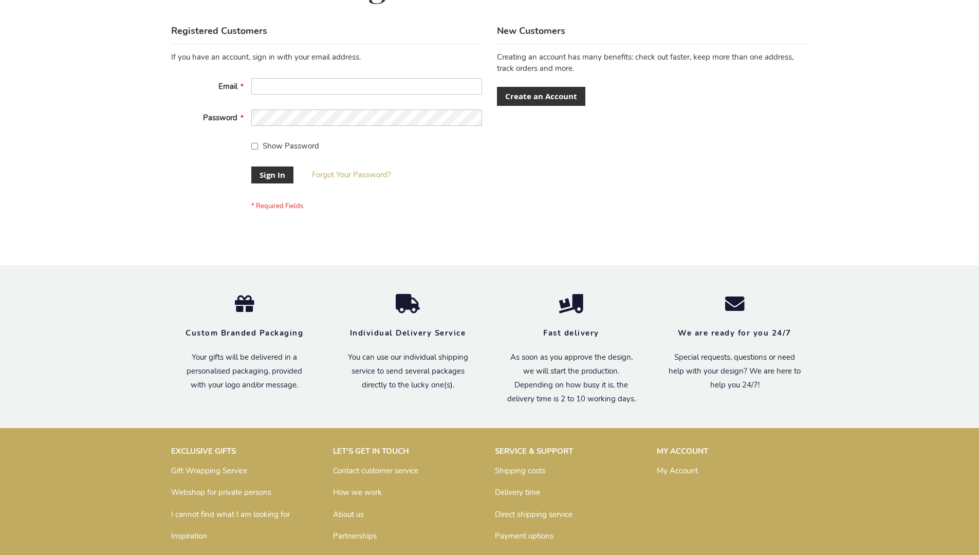
scroll to position [330, 0]
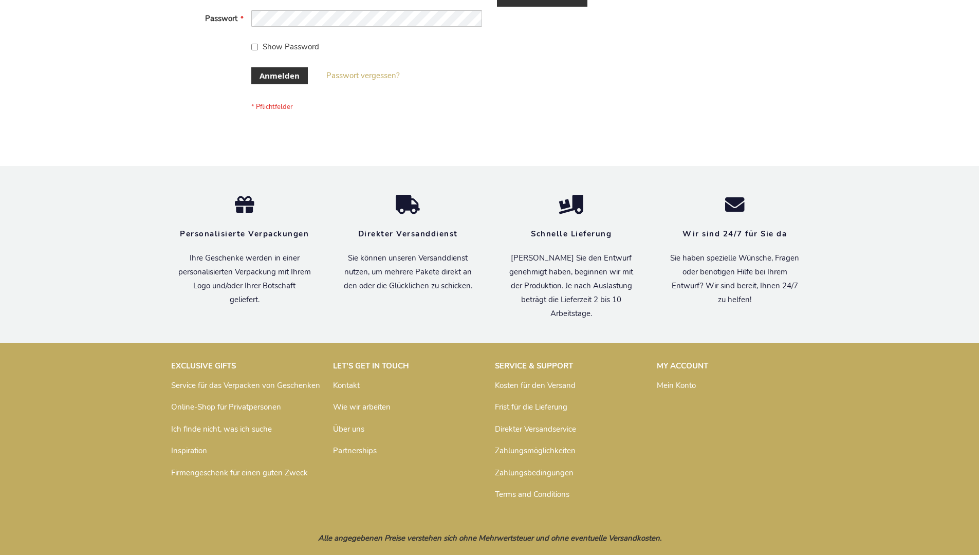
scroll to position [344, 0]
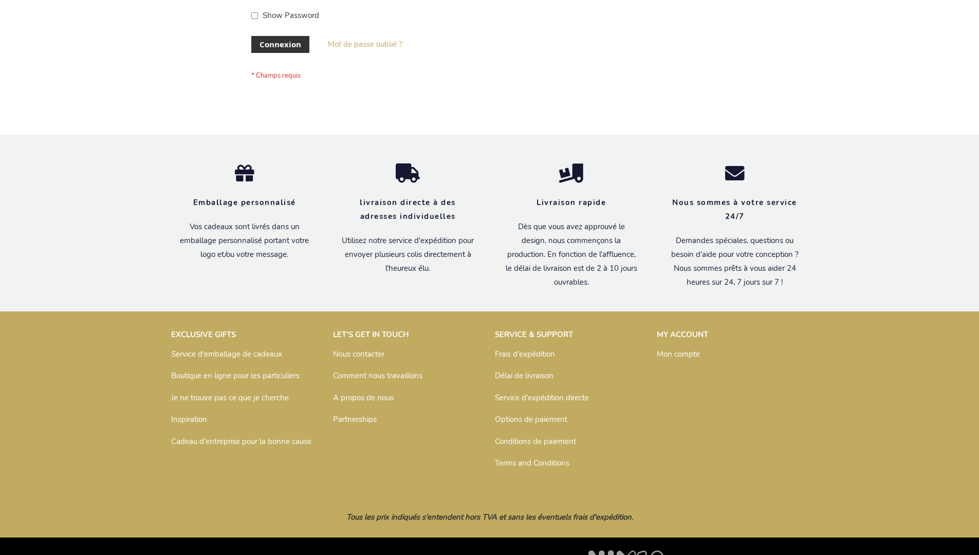
scroll to position [354, 0]
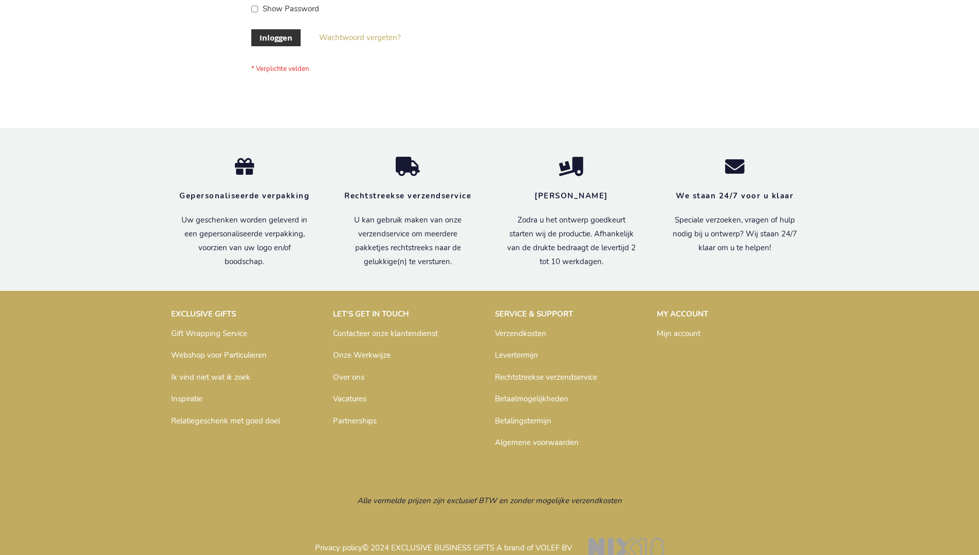
scroll to position [349, 0]
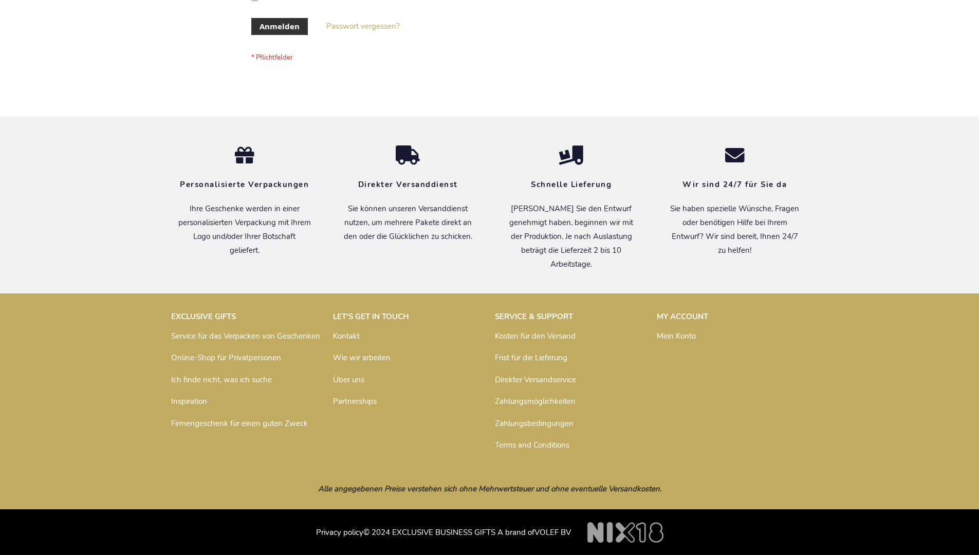
scroll to position [344, 0]
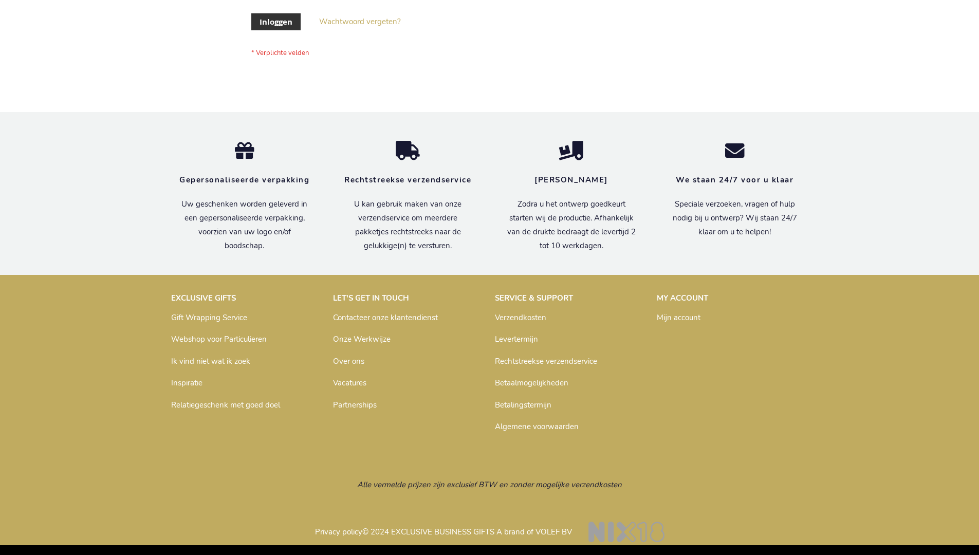
scroll to position [349, 0]
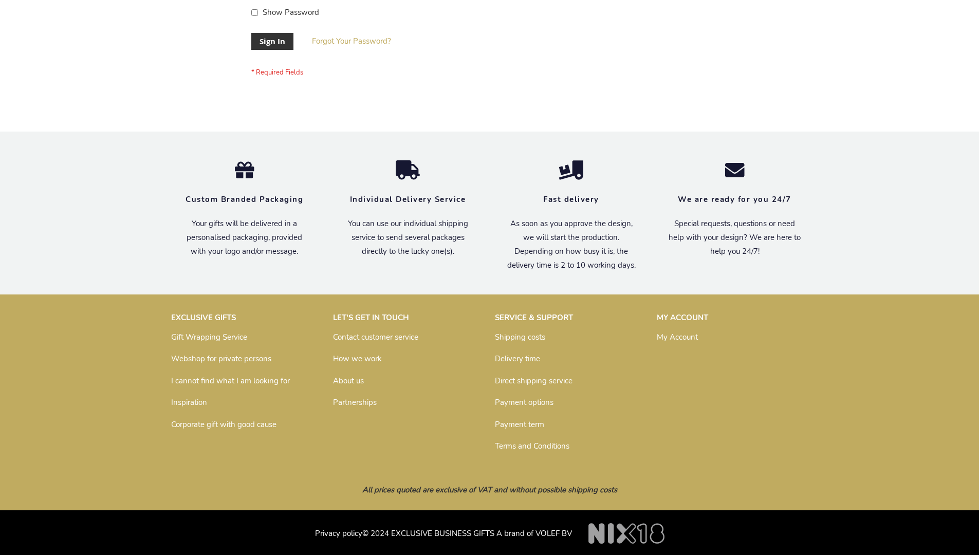
scroll to position [330, 0]
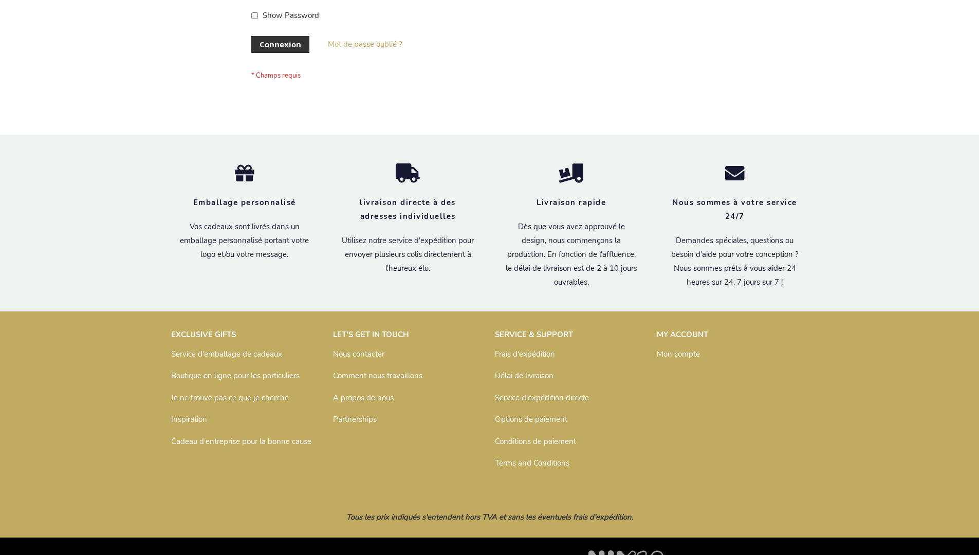
scroll to position [354, 0]
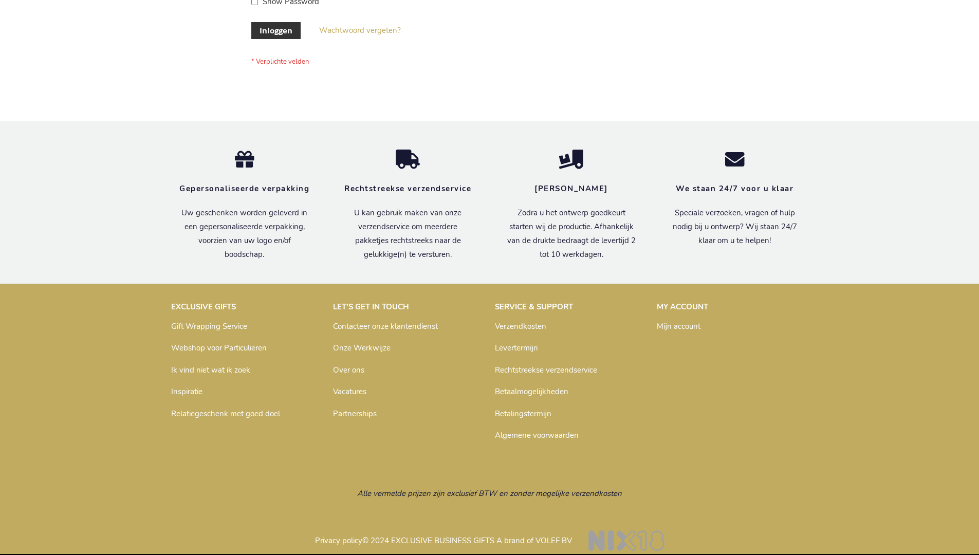
scroll to position [349, 0]
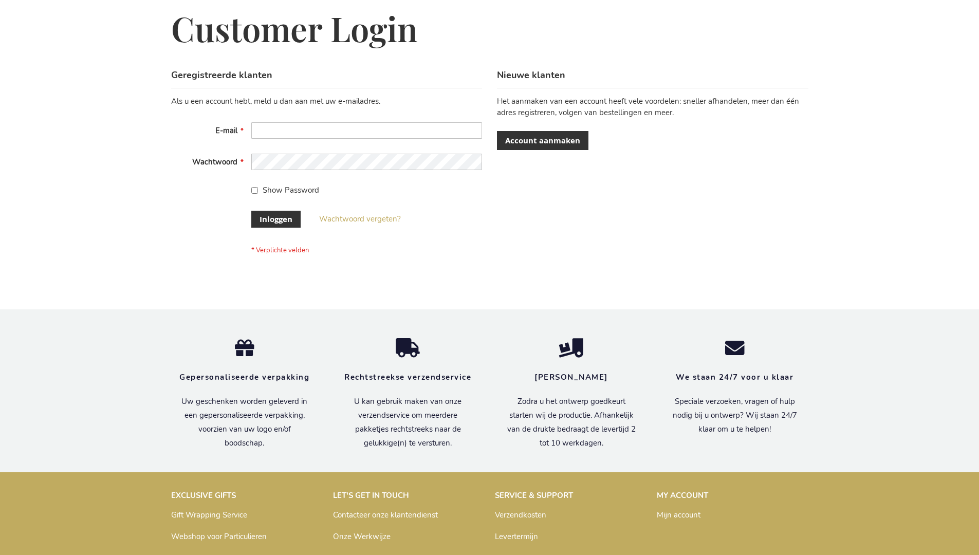
scroll to position [349, 0]
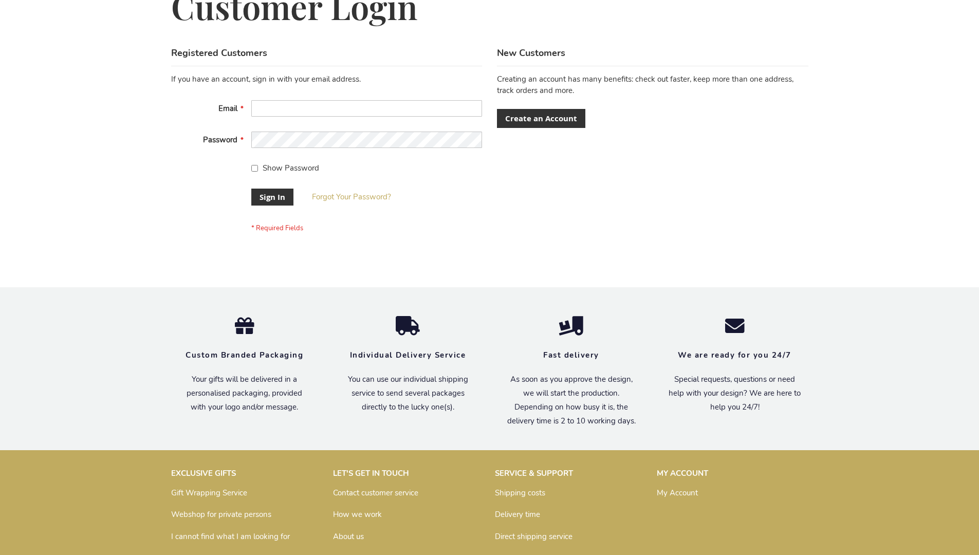
scroll to position [330, 0]
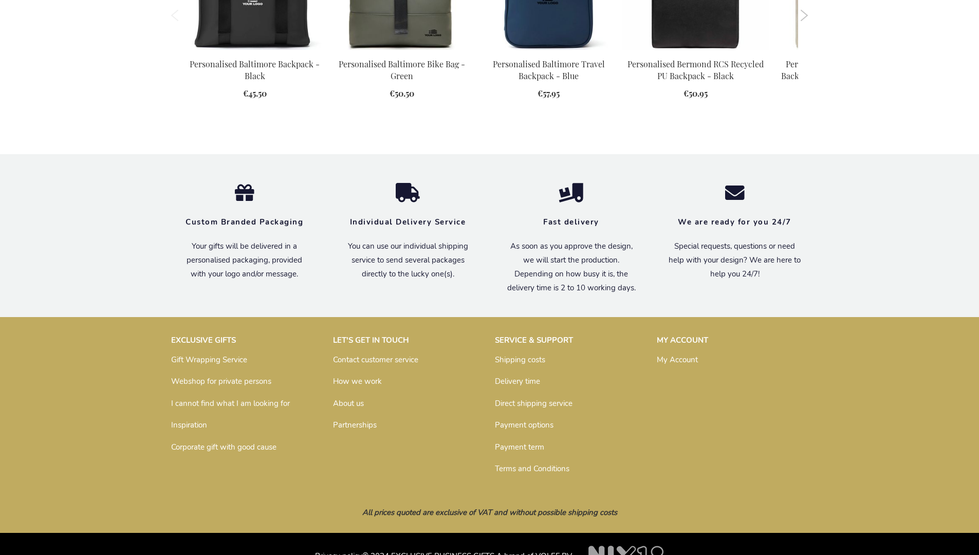
scroll to position [1383, 0]
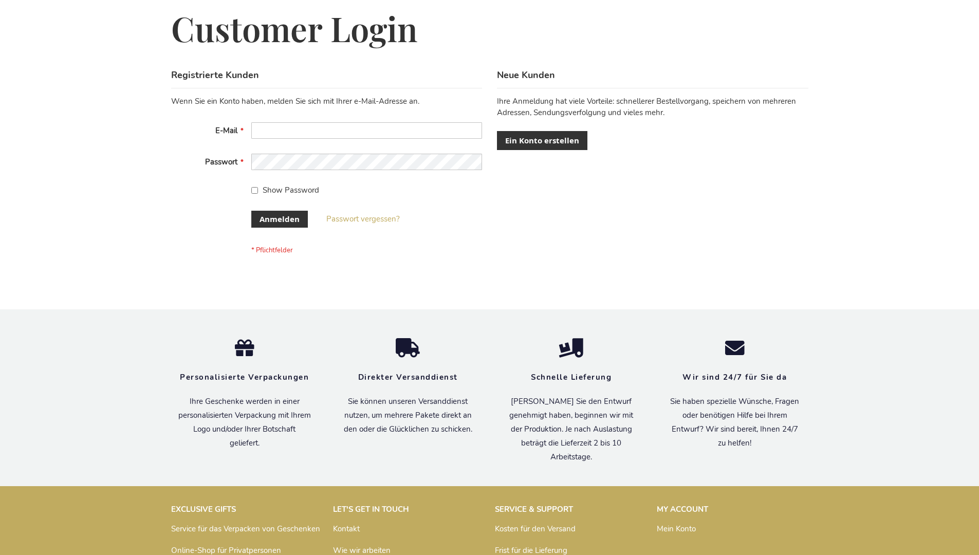
scroll to position [344, 0]
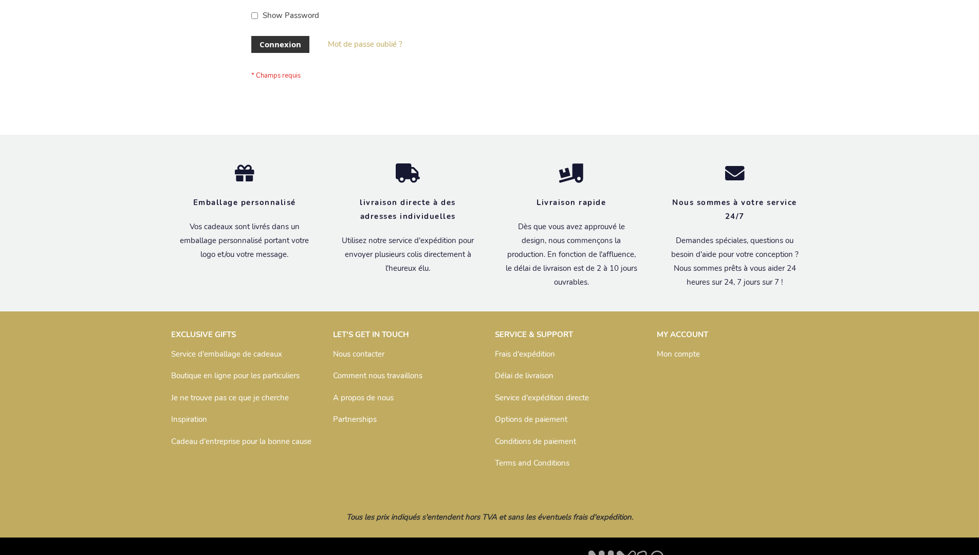
scroll to position [354, 0]
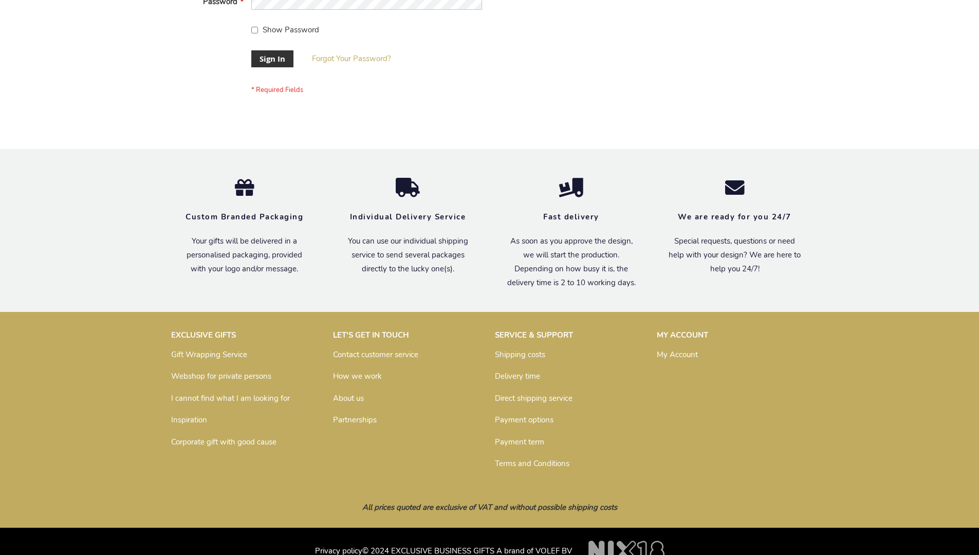
scroll to position [330, 0]
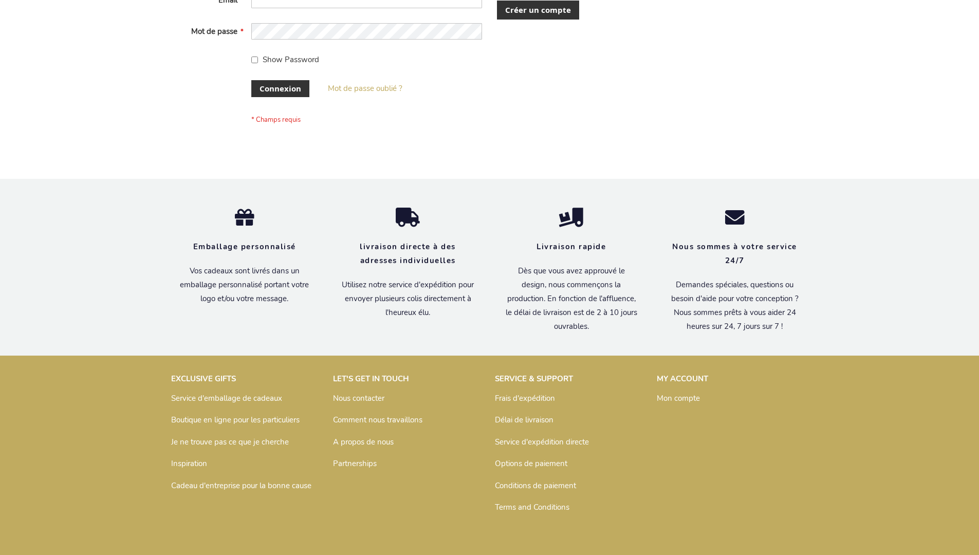
scroll to position [354, 0]
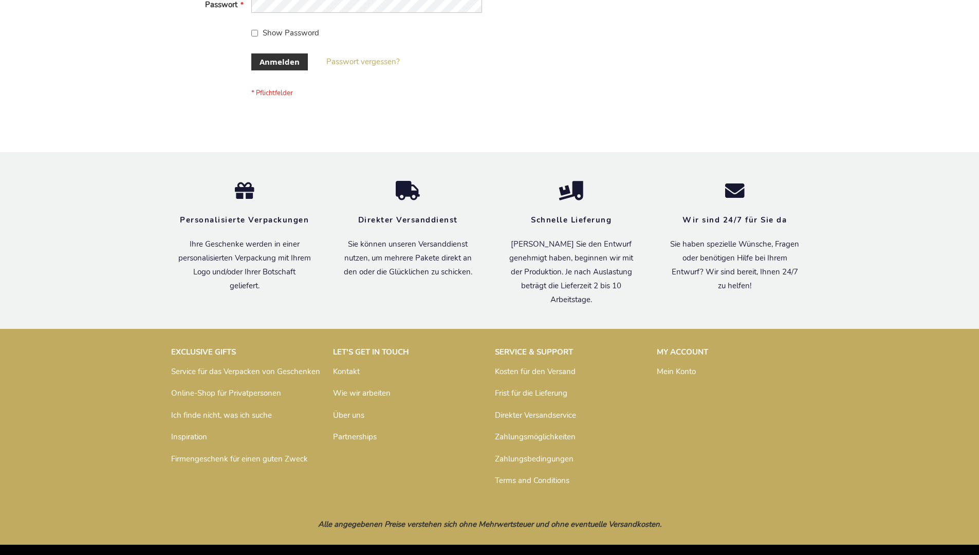
scroll to position [344, 0]
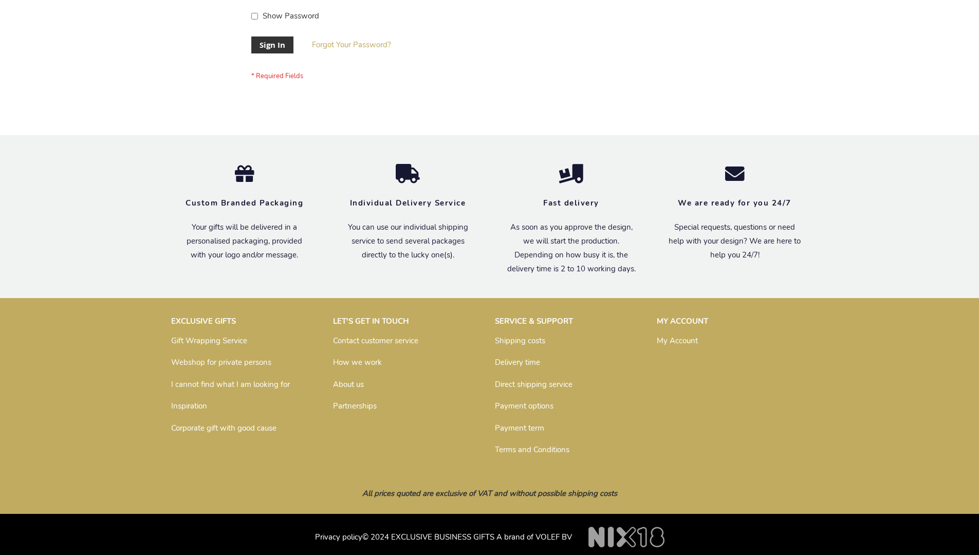
scroll to position [330, 0]
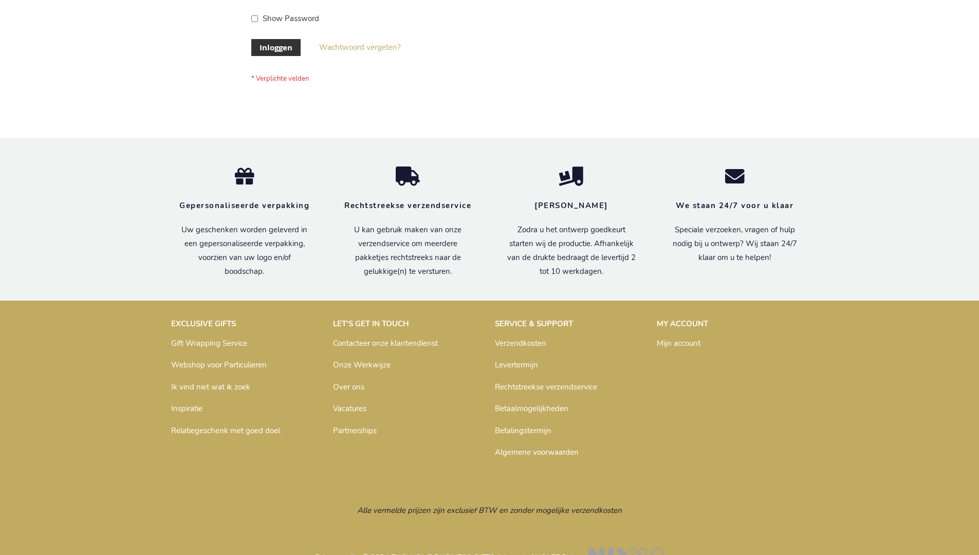
scroll to position [349, 0]
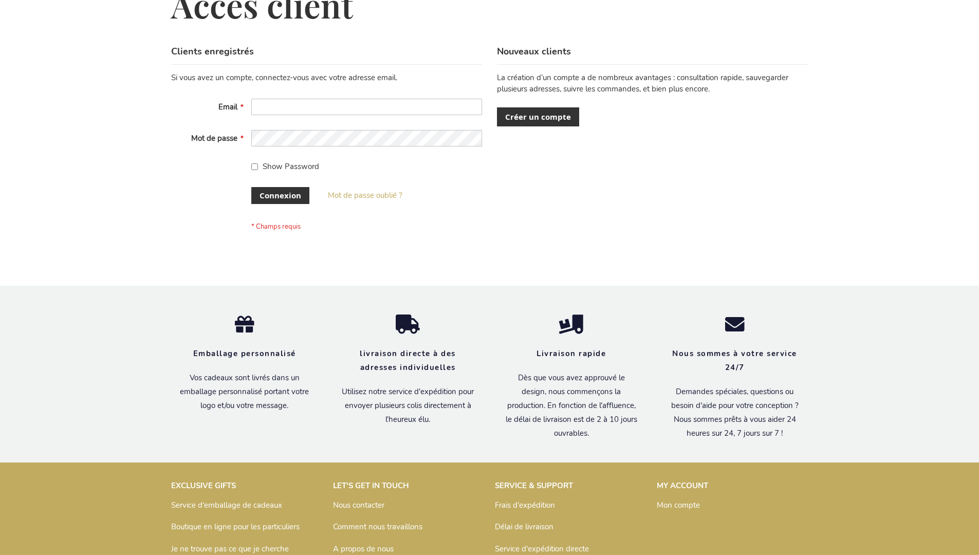
scroll to position [354, 0]
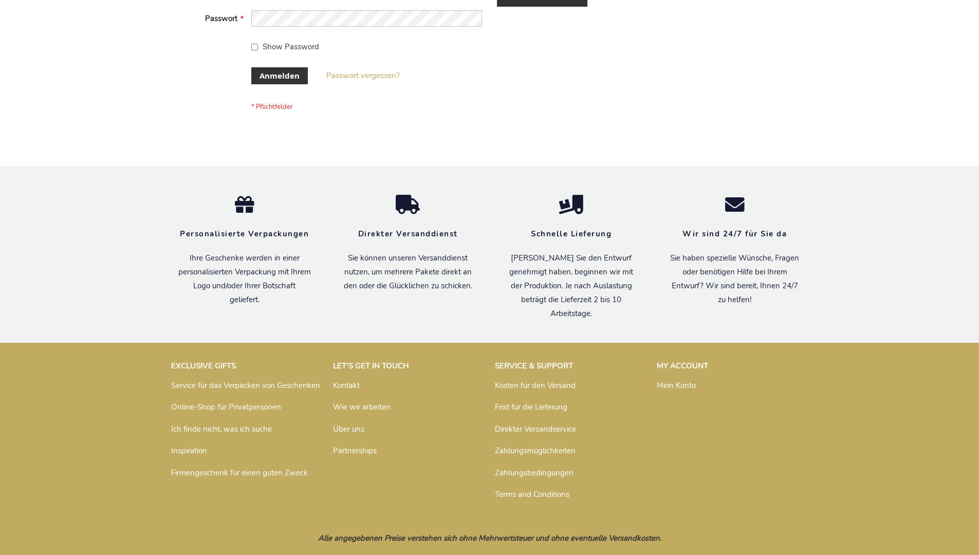
scroll to position [344, 0]
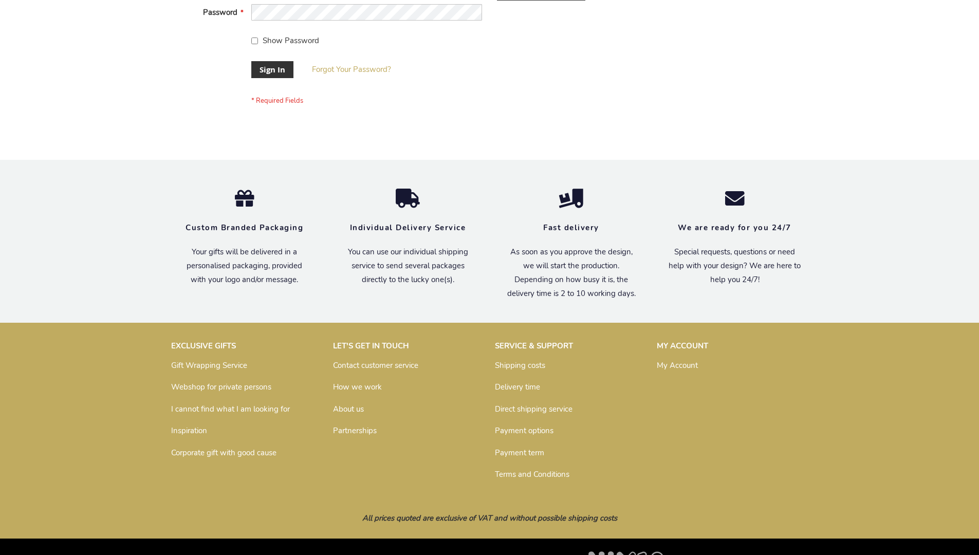
scroll to position [330, 0]
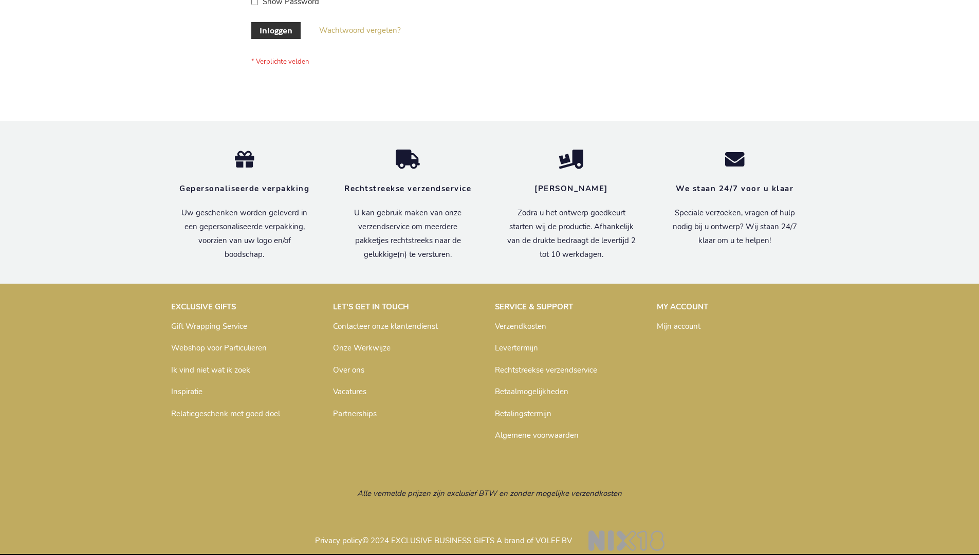
scroll to position [349, 0]
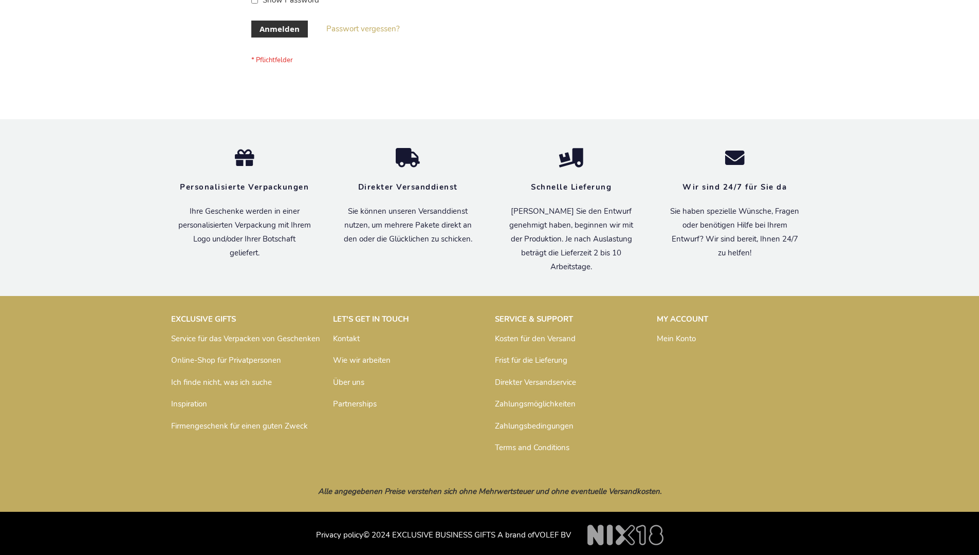
scroll to position [344, 0]
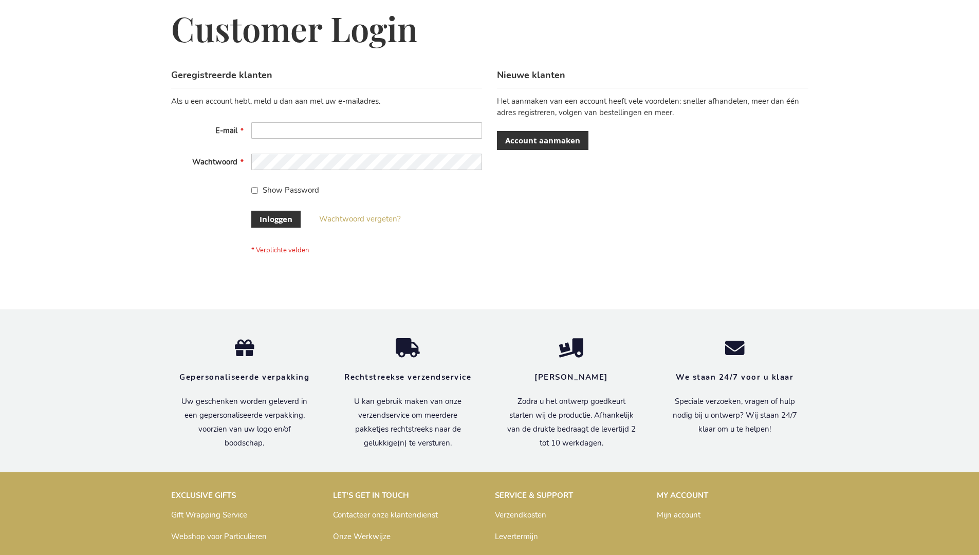
scroll to position [349, 0]
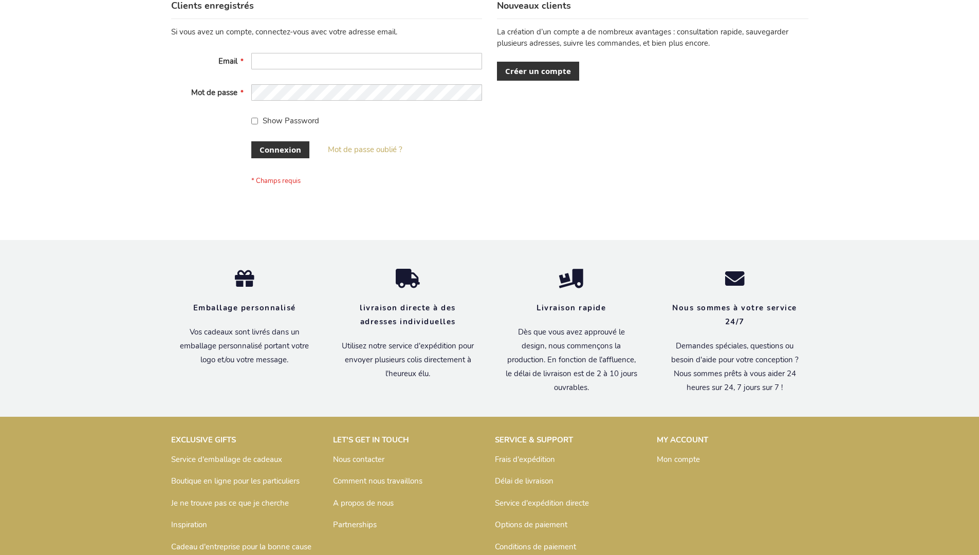
scroll to position [354, 0]
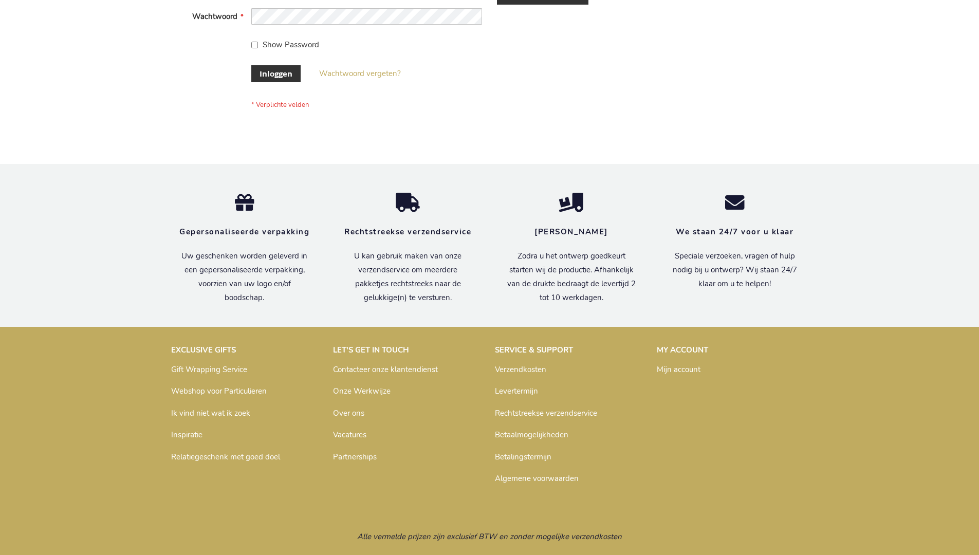
scroll to position [349, 0]
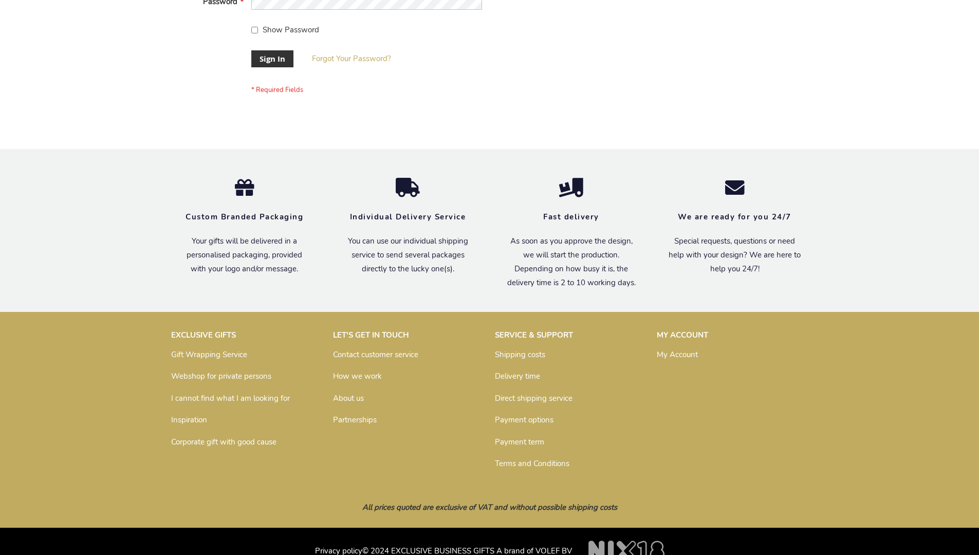
scroll to position [330, 0]
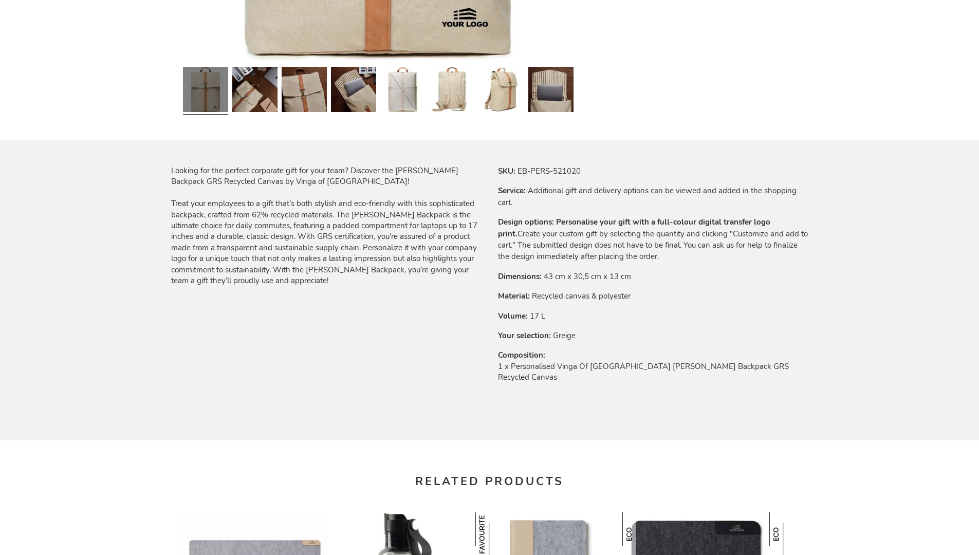
scroll to position [1383, 0]
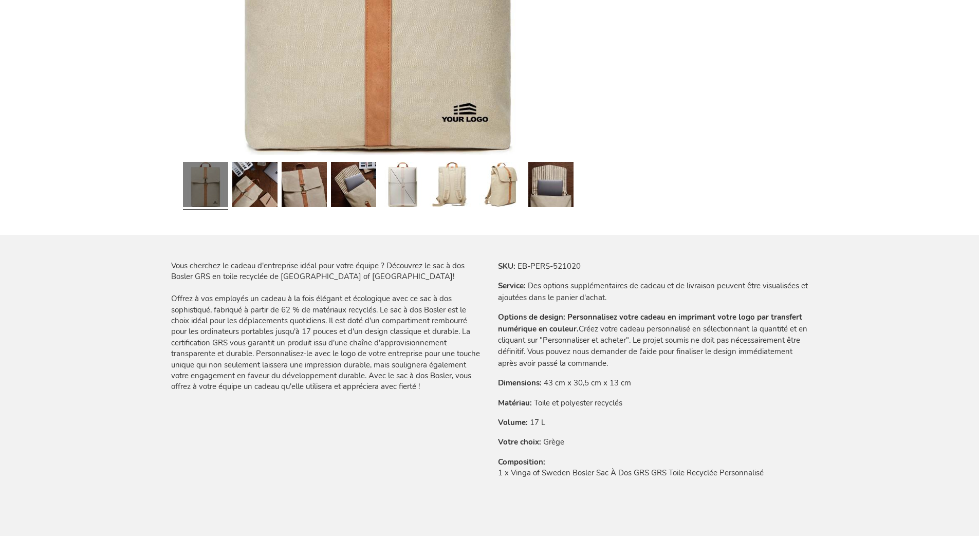
scroll to position [1398, 0]
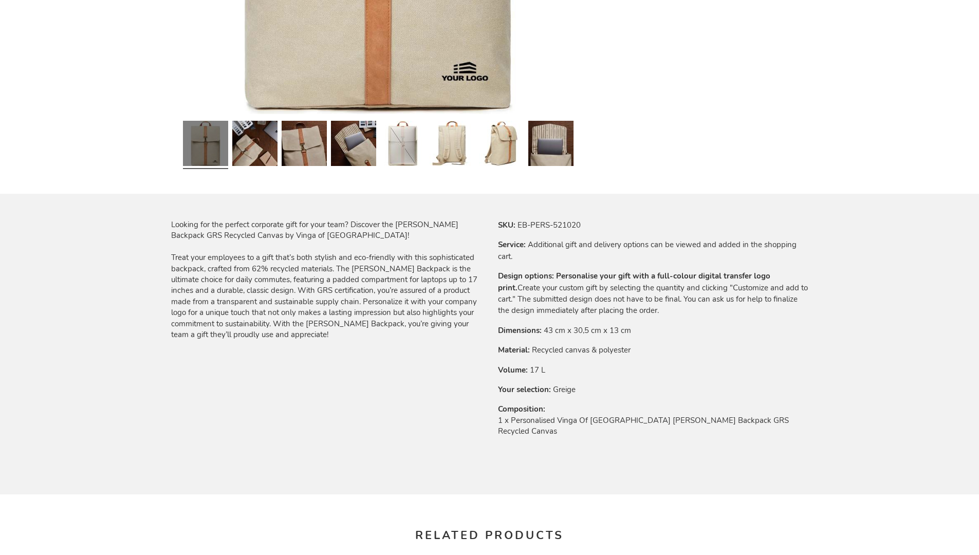
scroll to position [1383, 0]
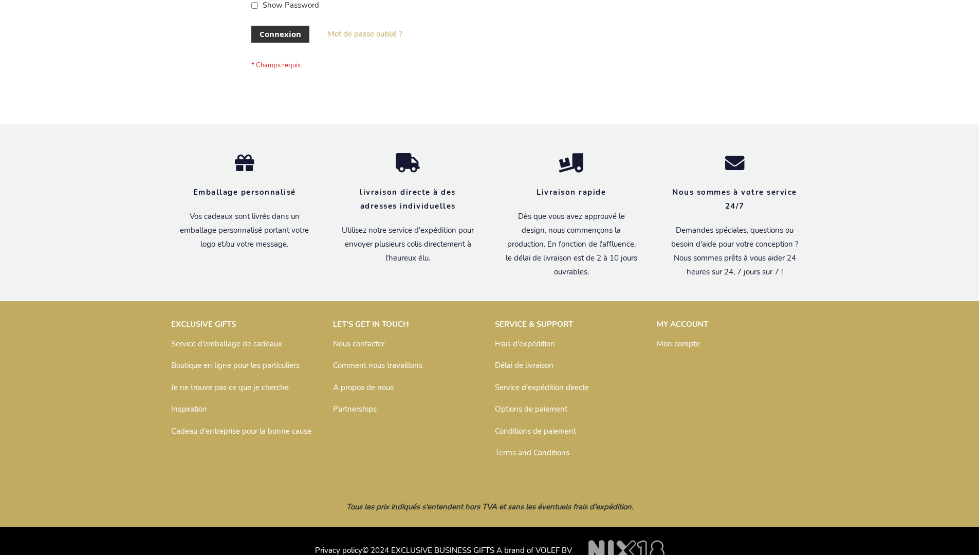
scroll to position [354, 0]
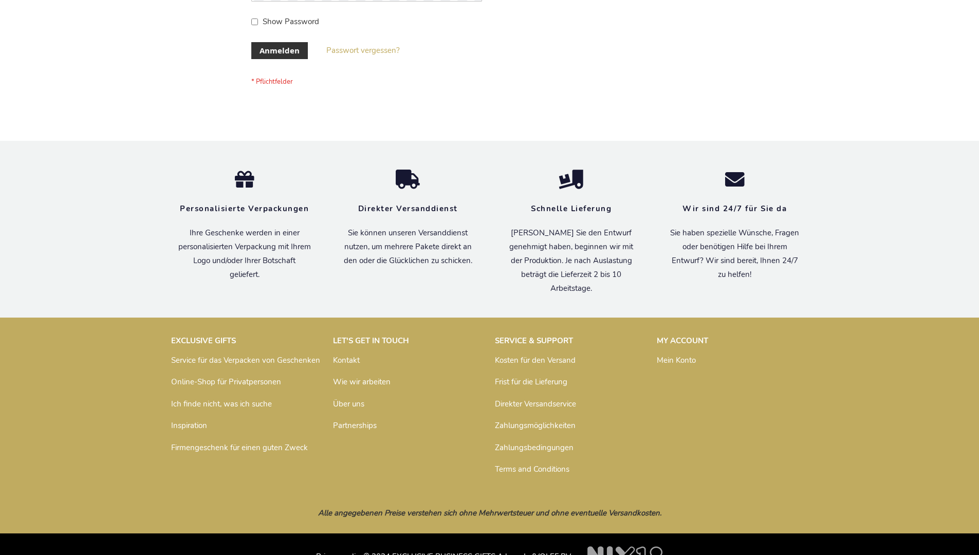
scroll to position [344, 0]
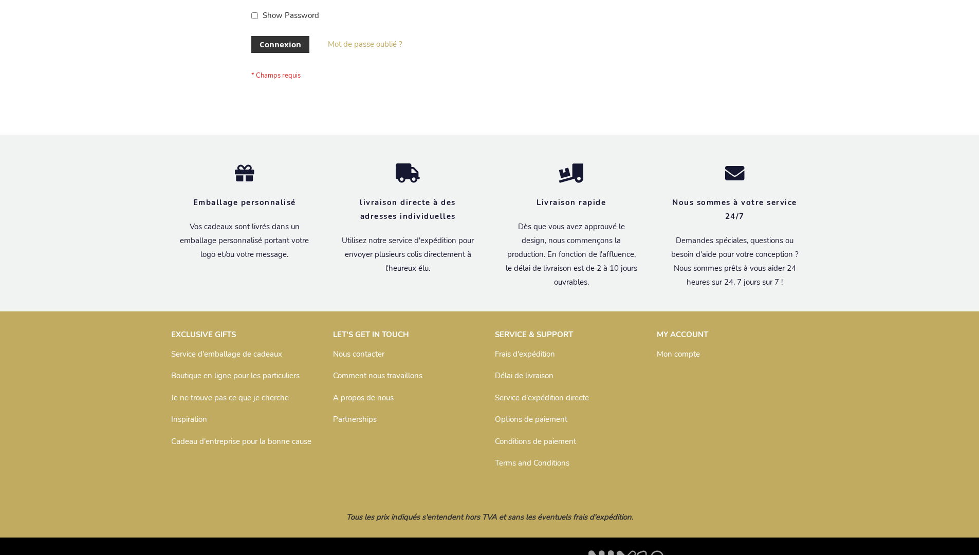
scroll to position [354, 0]
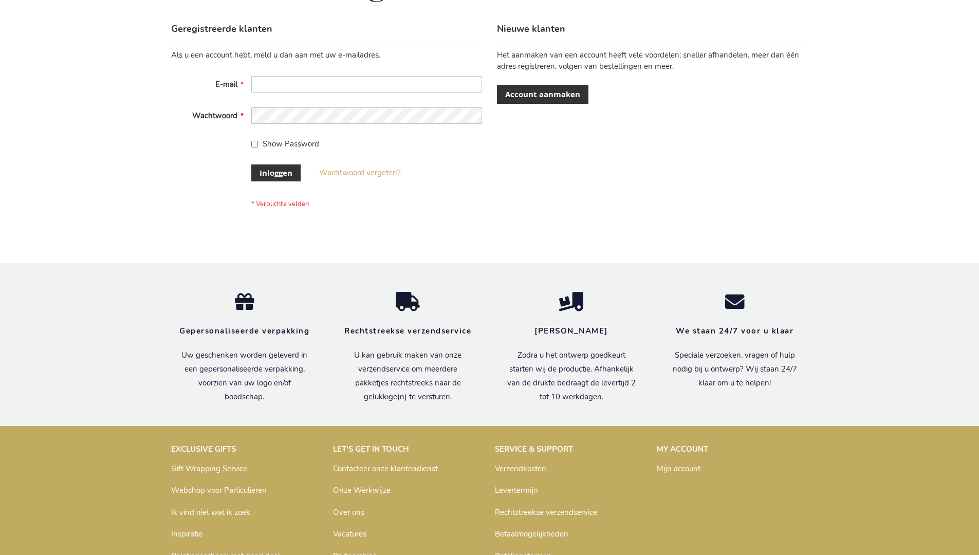
scroll to position [349, 0]
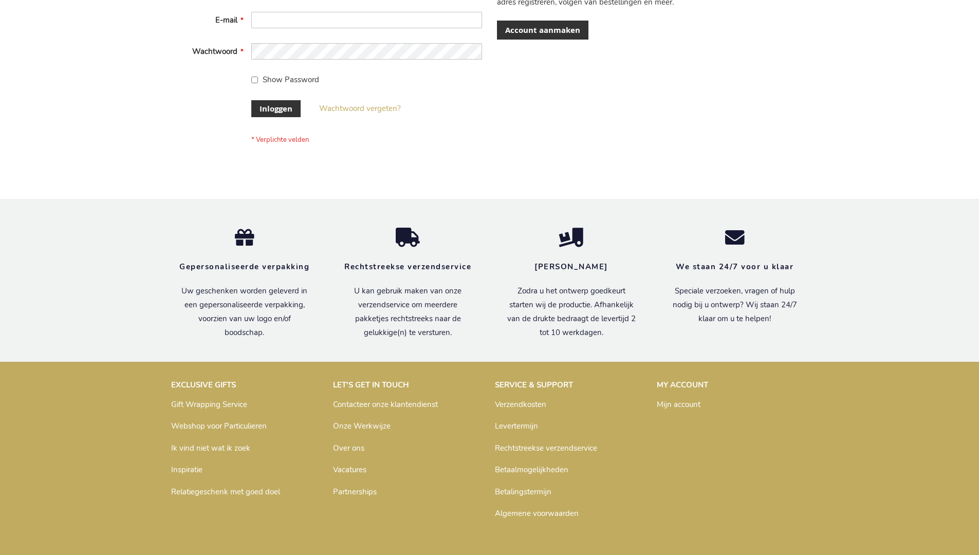
scroll to position [349, 0]
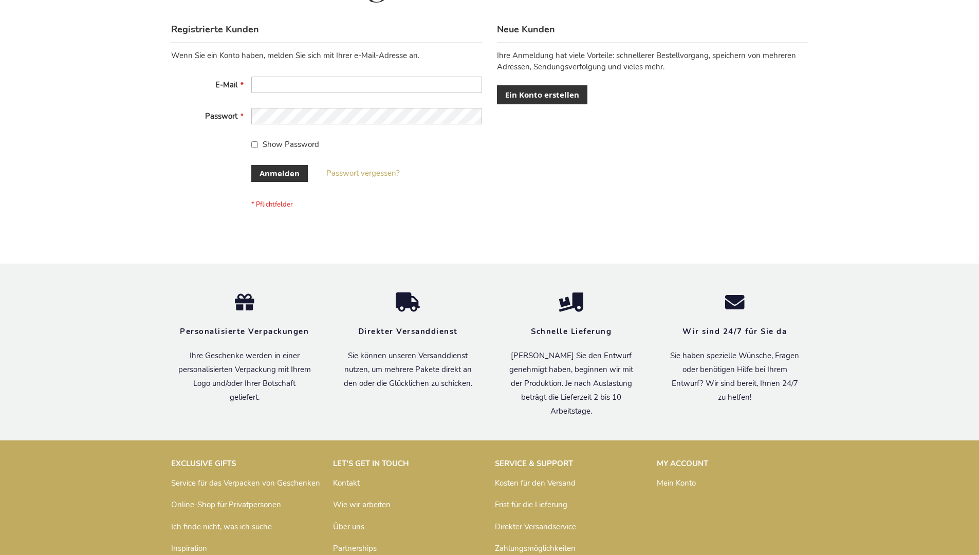
scroll to position [344, 0]
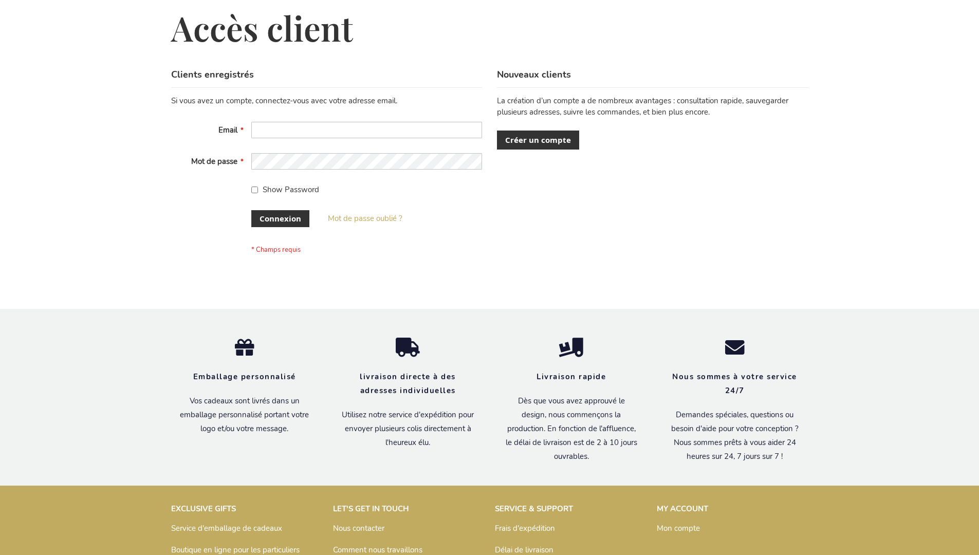
scroll to position [354, 0]
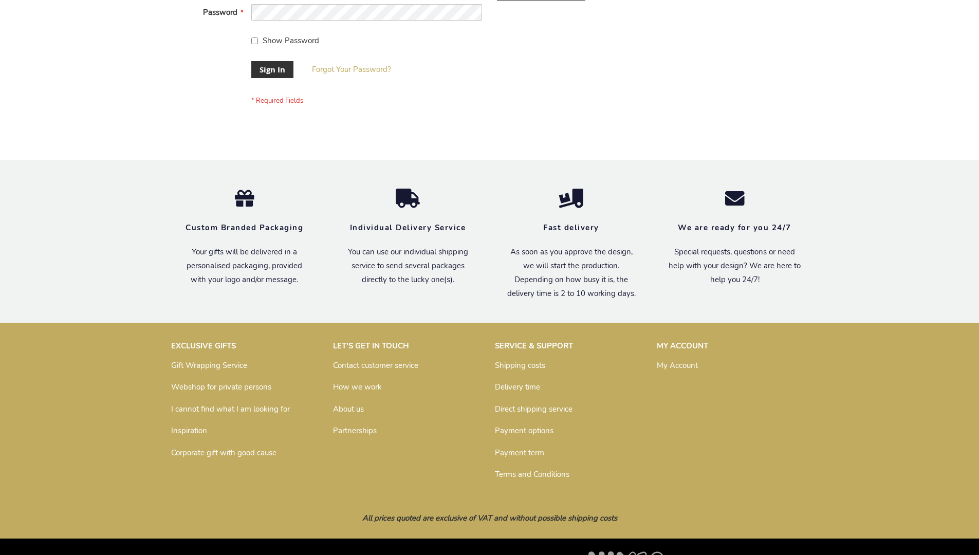
scroll to position [330, 0]
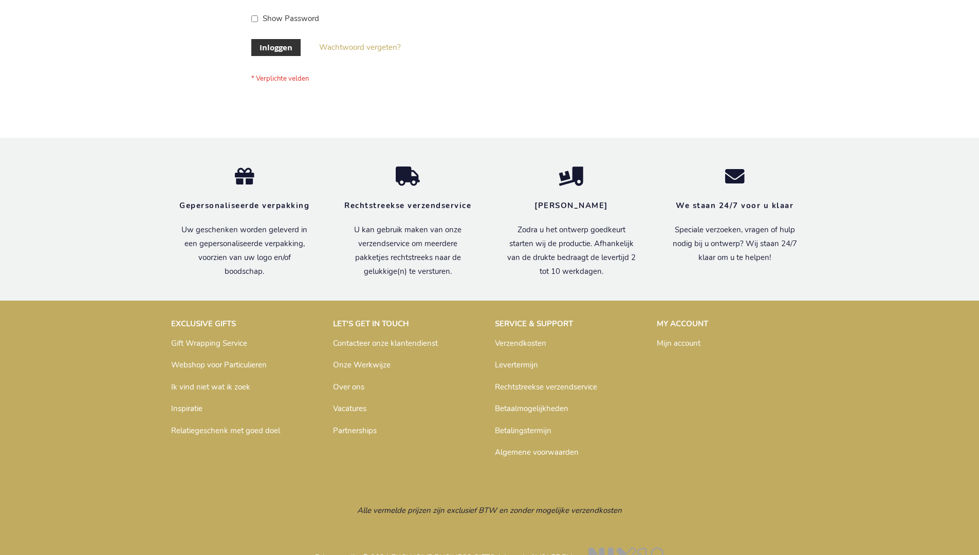
scroll to position [349, 0]
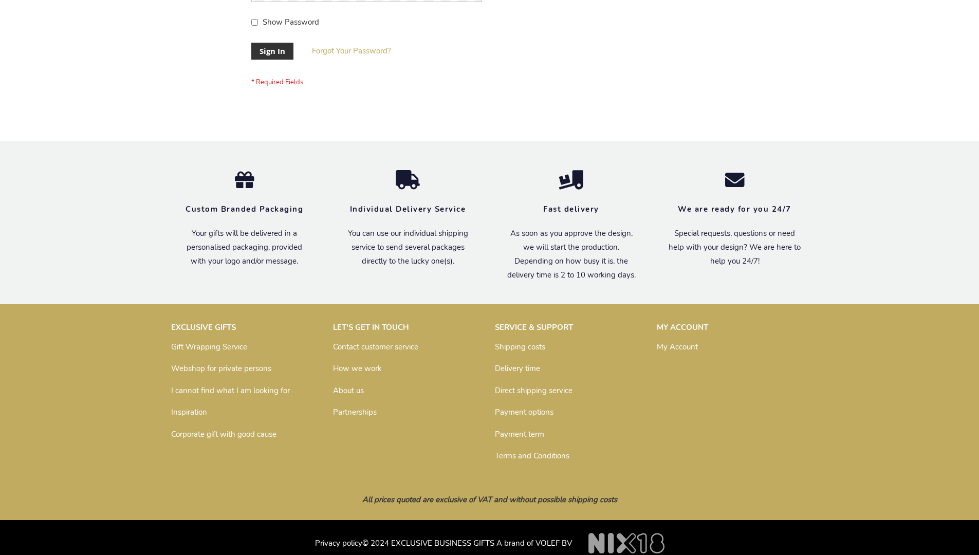
scroll to position [330, 0]
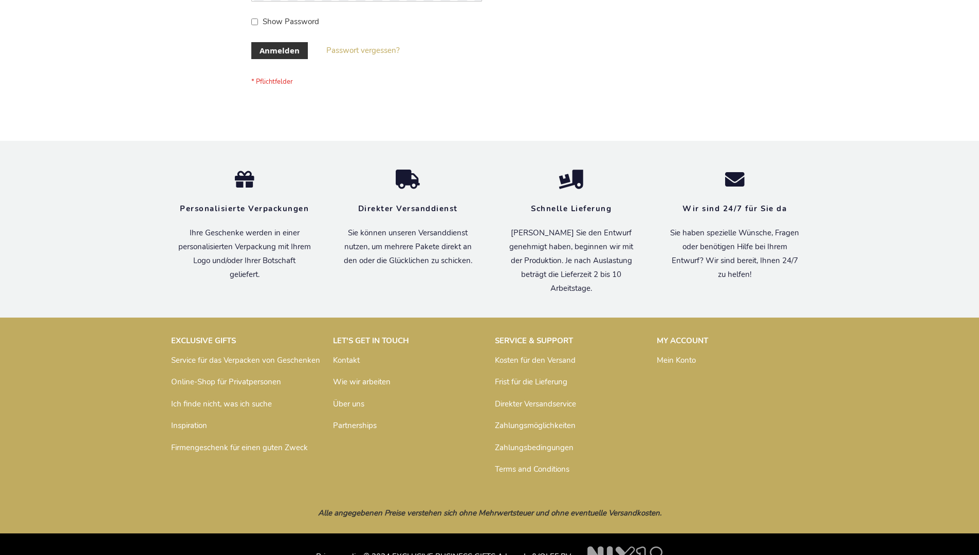
scroll to position [344, 0]
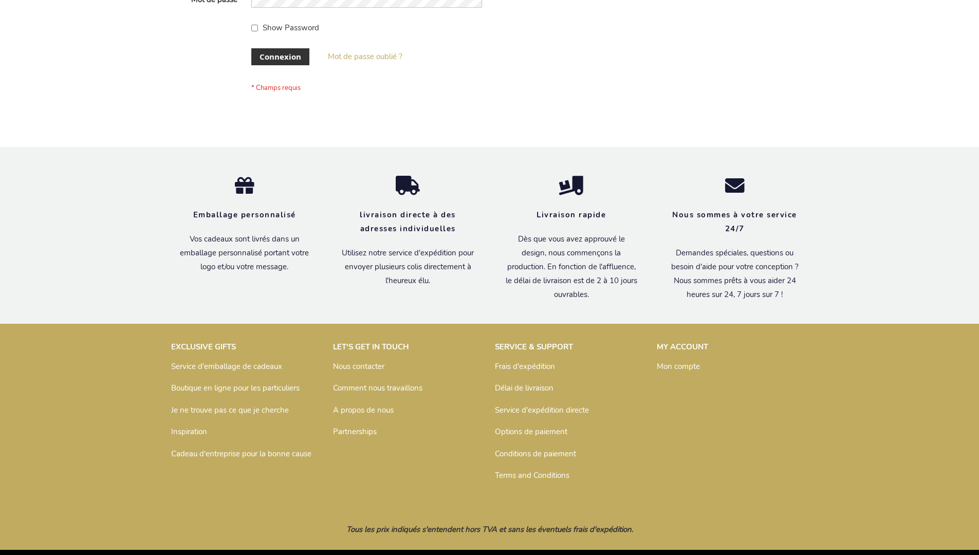
scroll to position [354, 0]
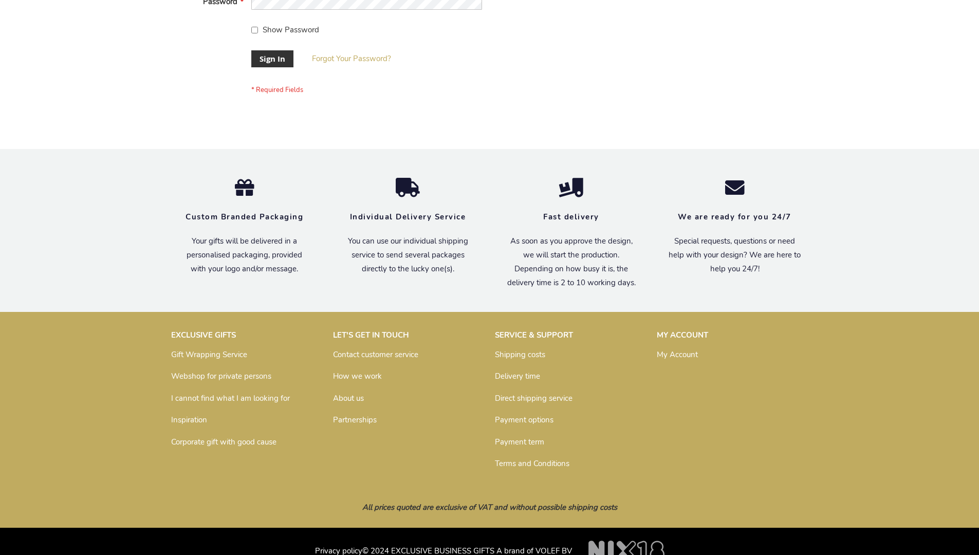
scroll to position [330, 0]
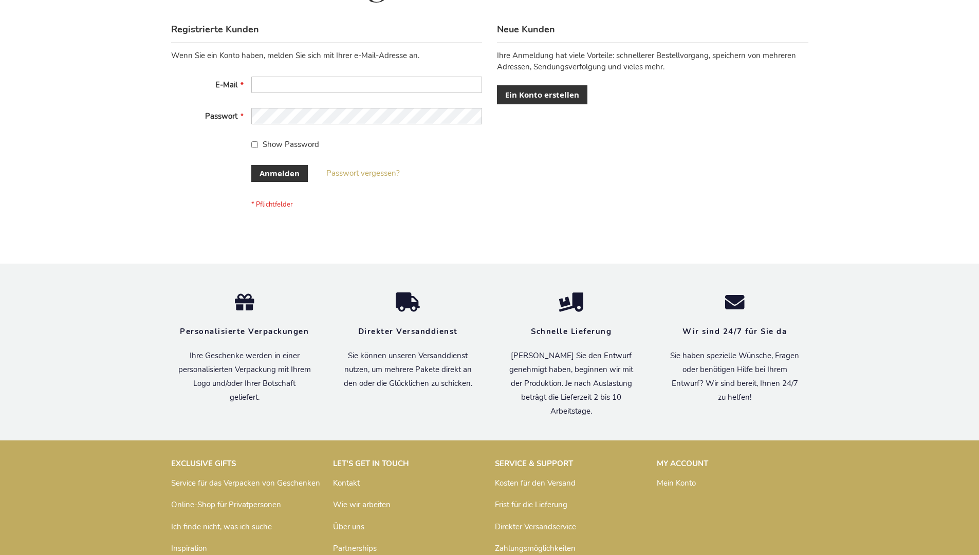
scroll to position [344, 0]
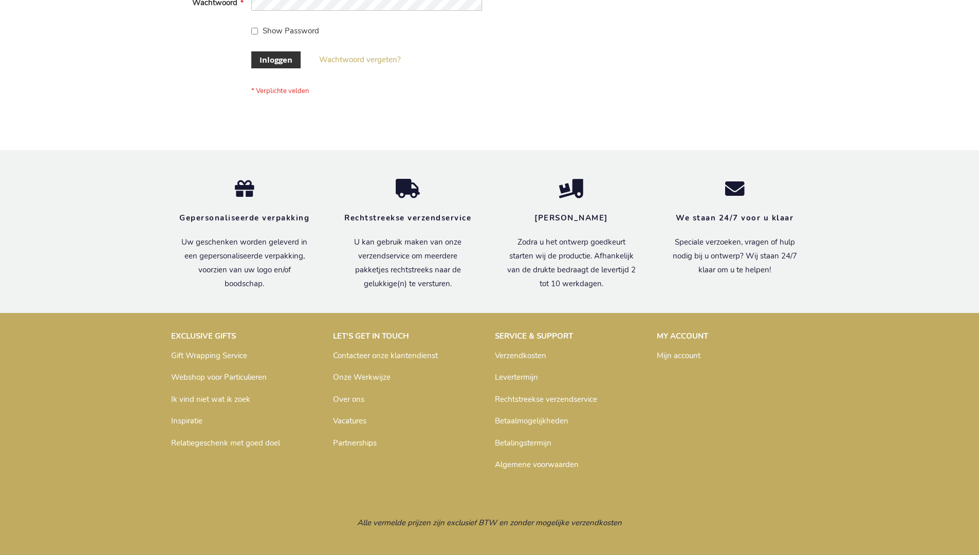
scroll to position [349, 0]
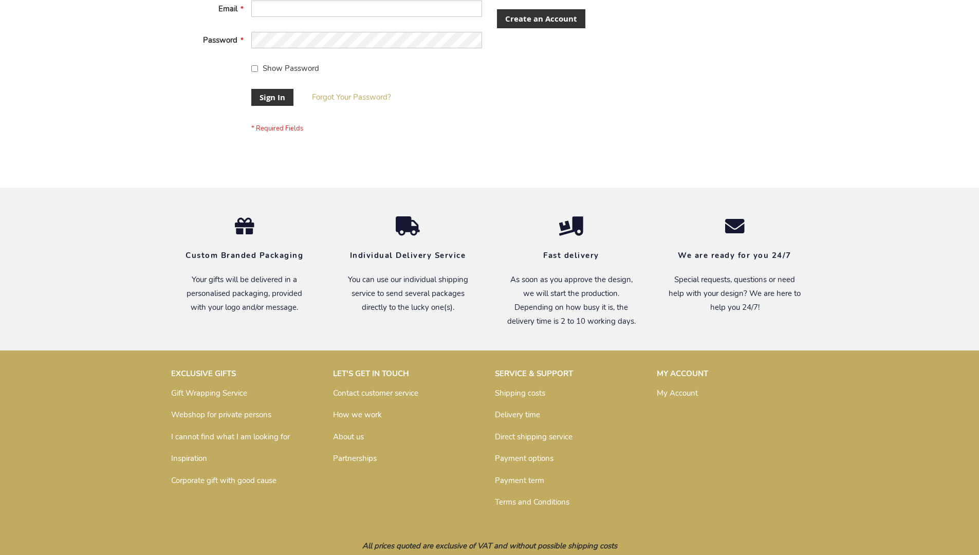
scroll to position [330, 0]
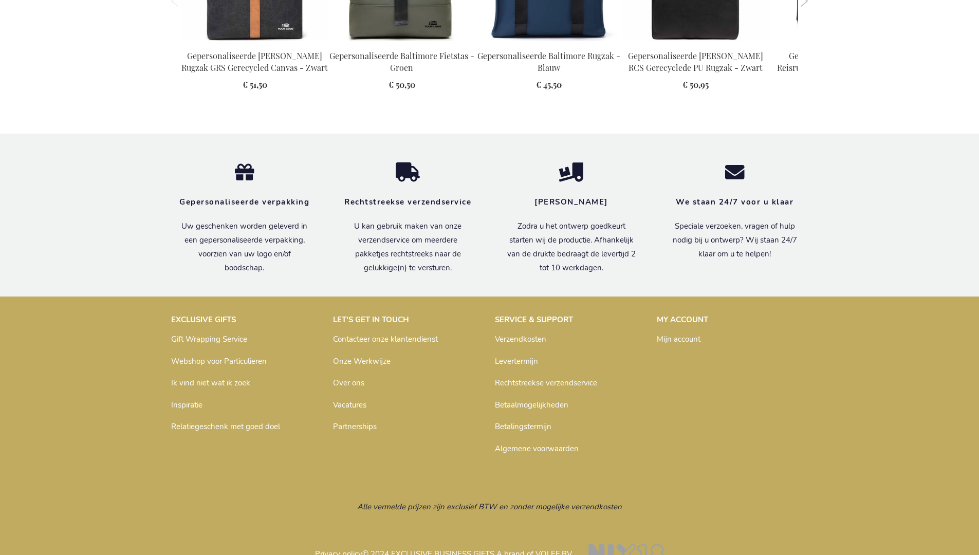
scroll to position [1393, 0]
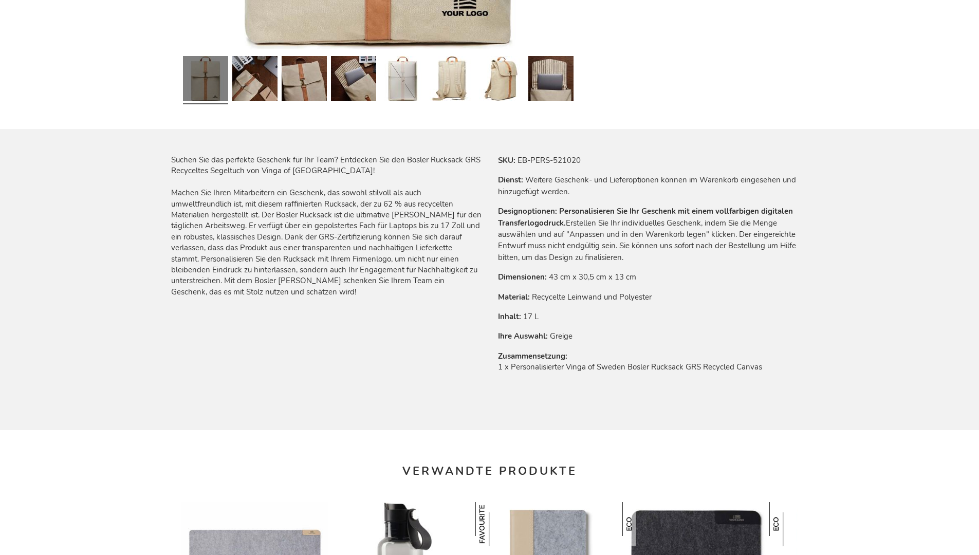
scroll to position [1408, 0]
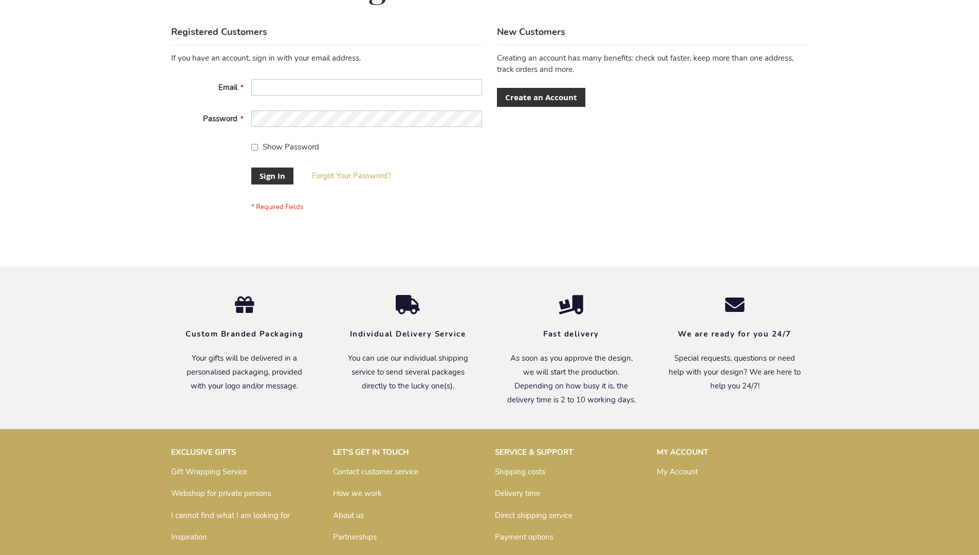
scroll to position [322, 0]
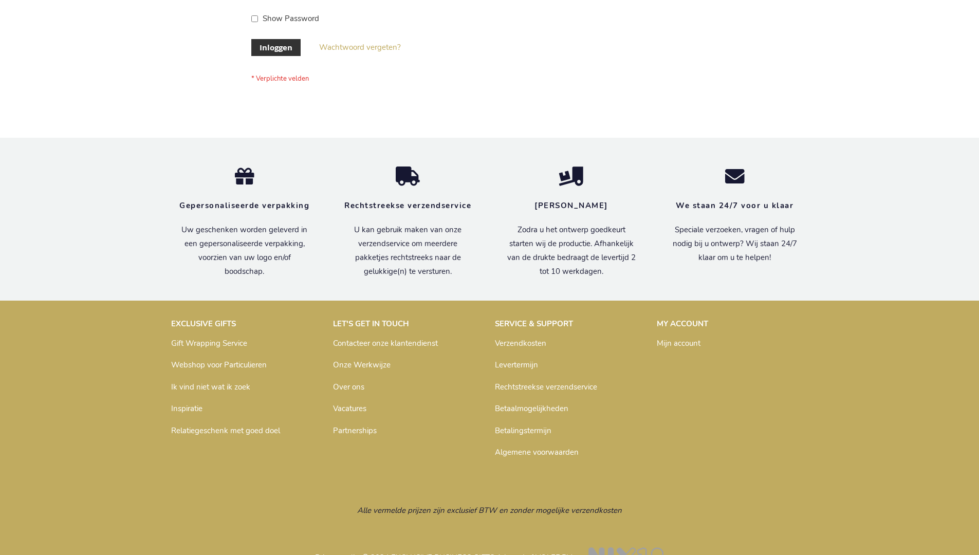
scroll to position [349, 0]
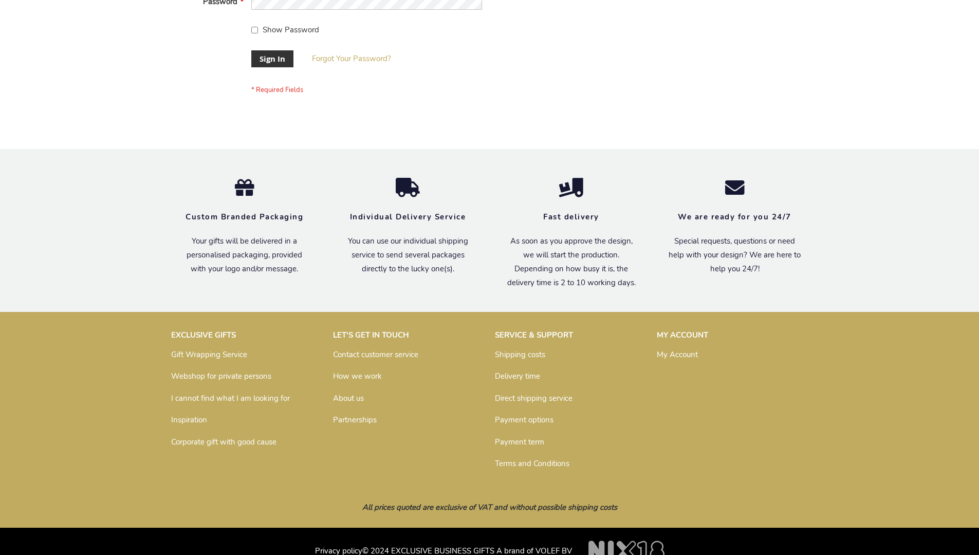
scroll to position [330, 0]
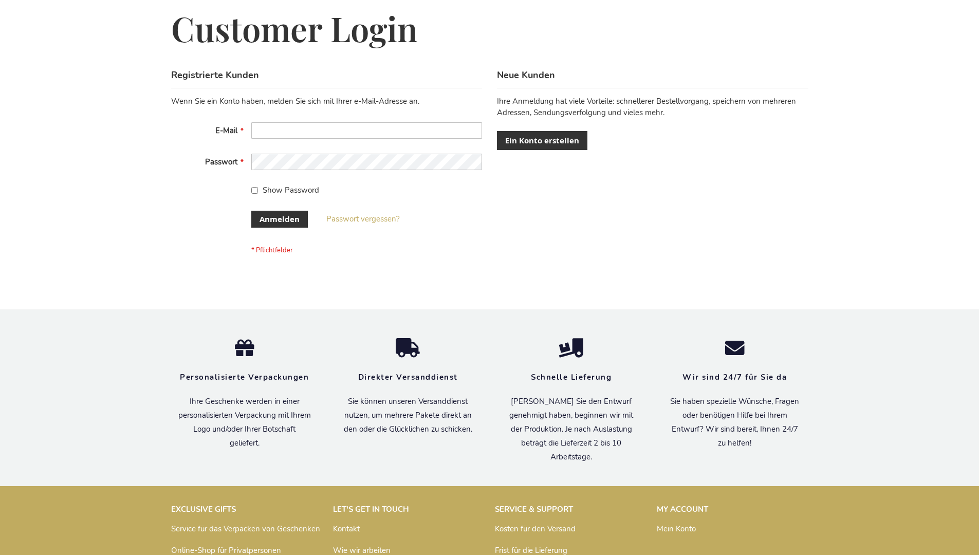
scroll to position [344, 0]
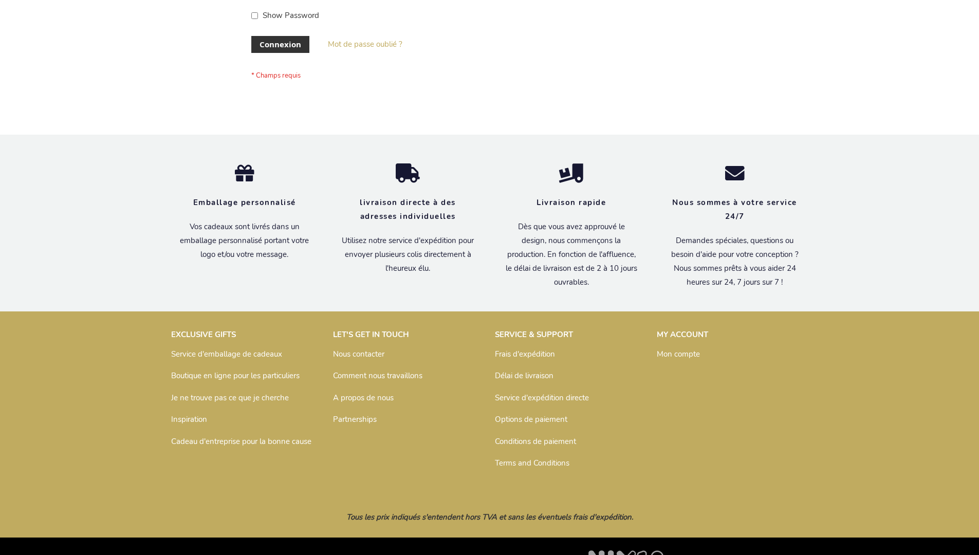
scroll to position [354, 0]
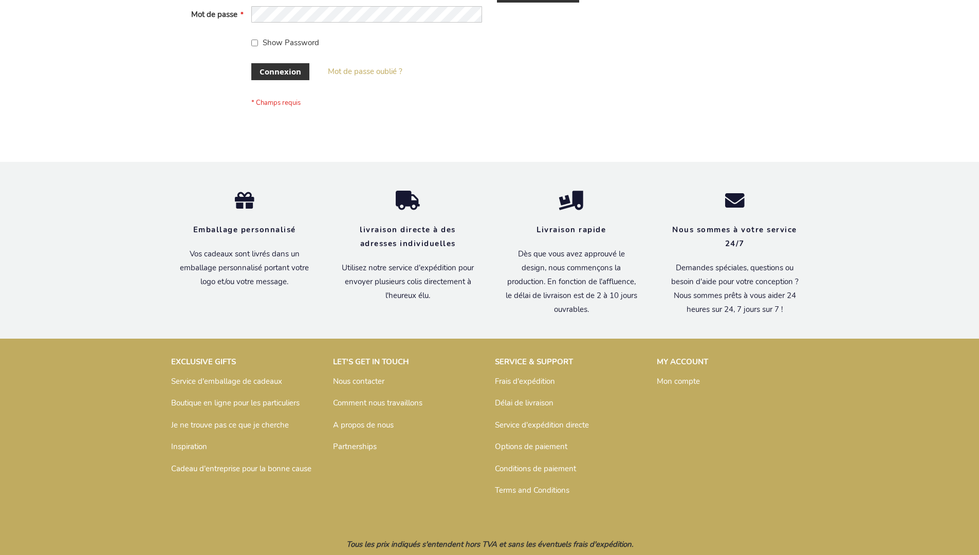
scroll to position [354, 0]
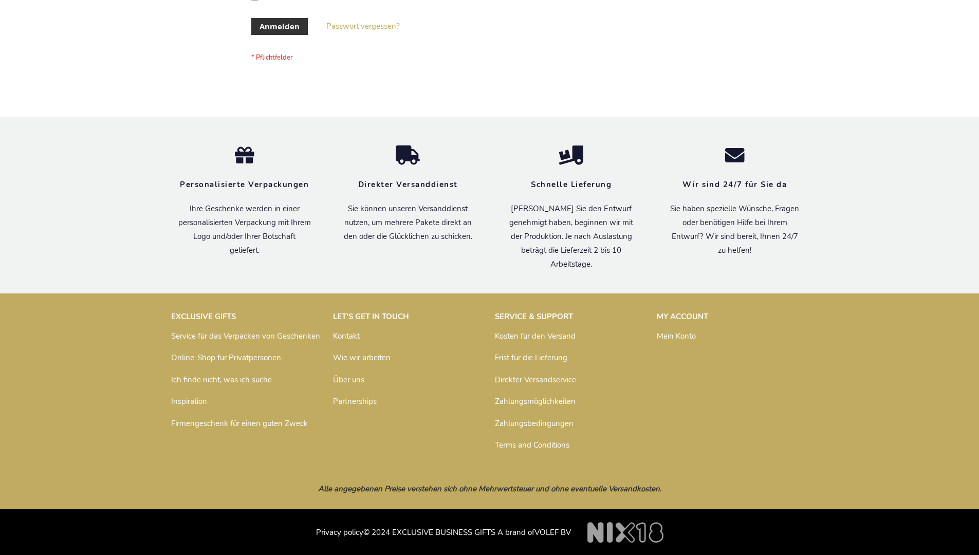
scroll to position [344, 0]
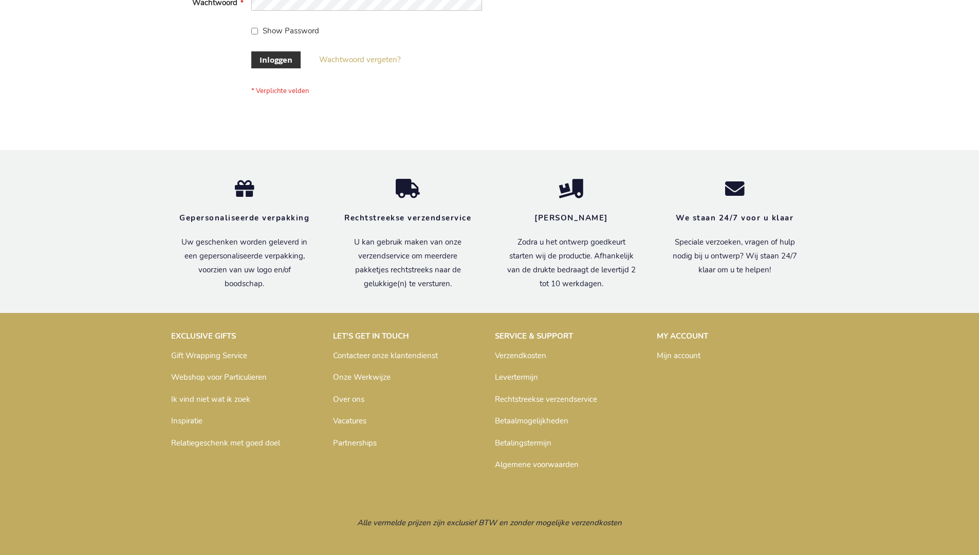
scroll to position [349, 0]
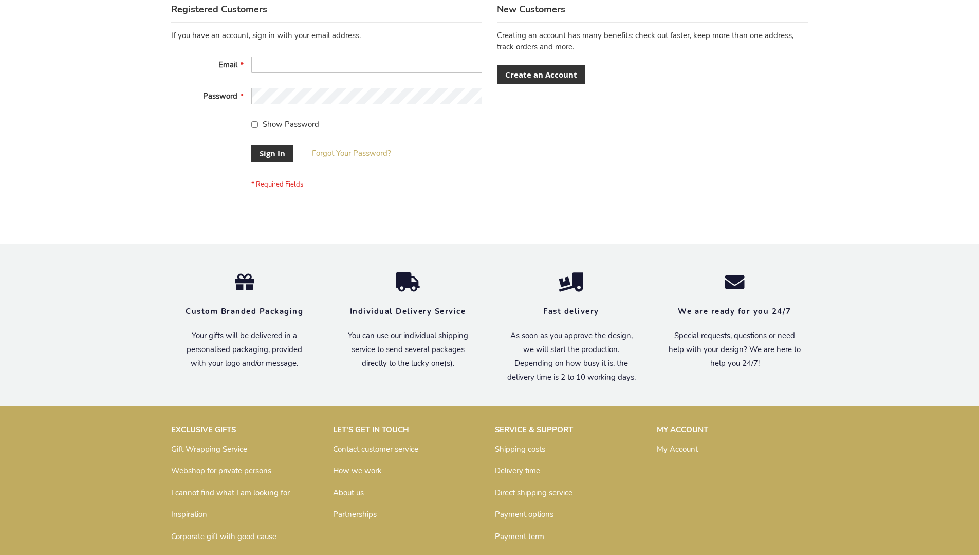
scroll to position [330, 0]
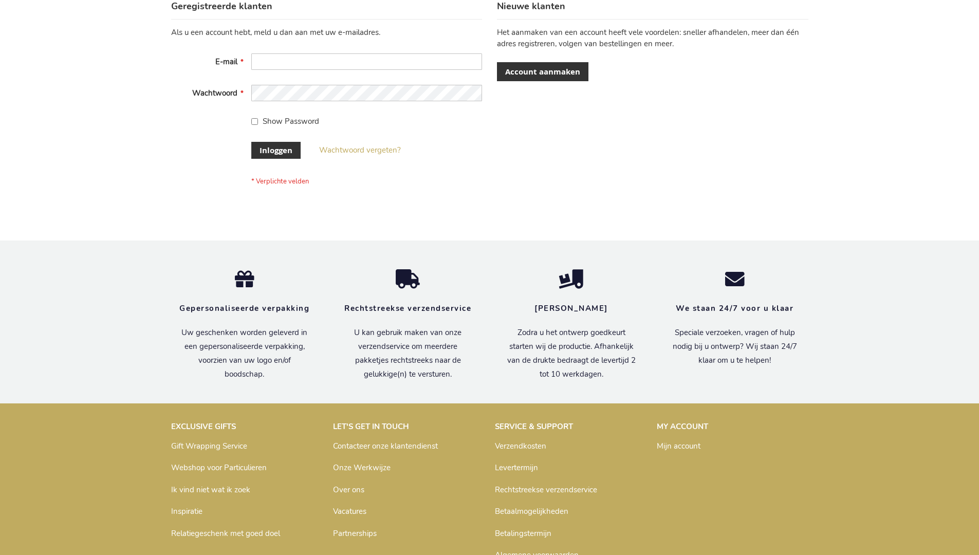
scroll to position [349, 0]
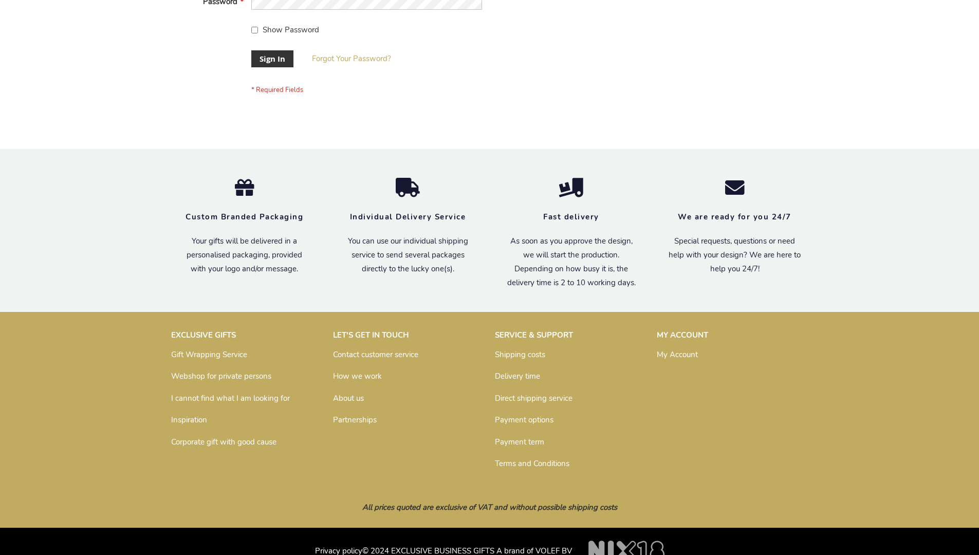
scroll to position [330, 0]
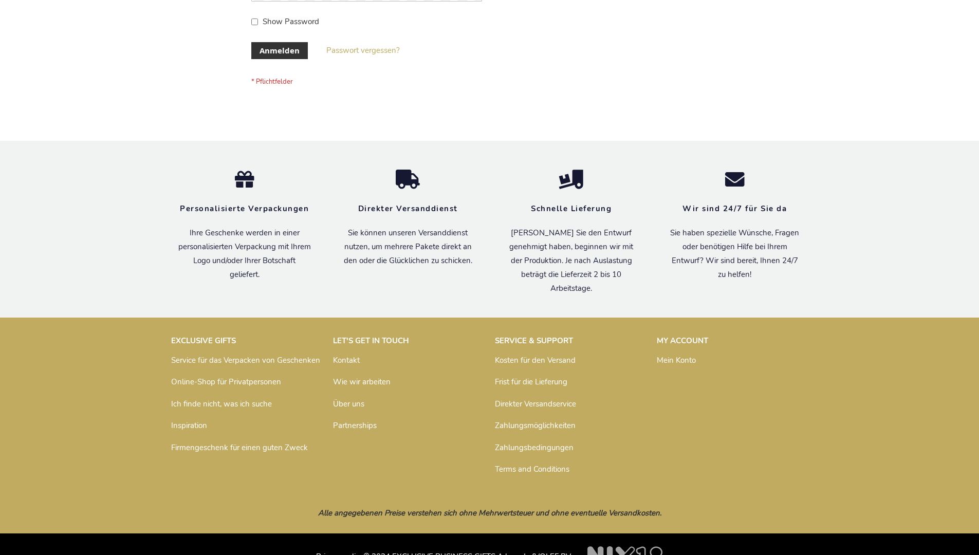
scroll to position [344, 0]
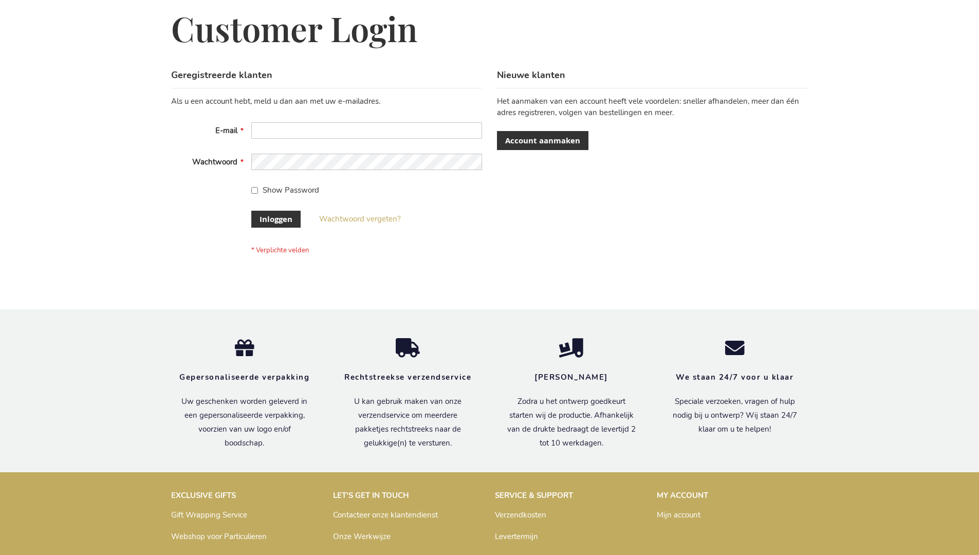
scroll to position [349, 0]
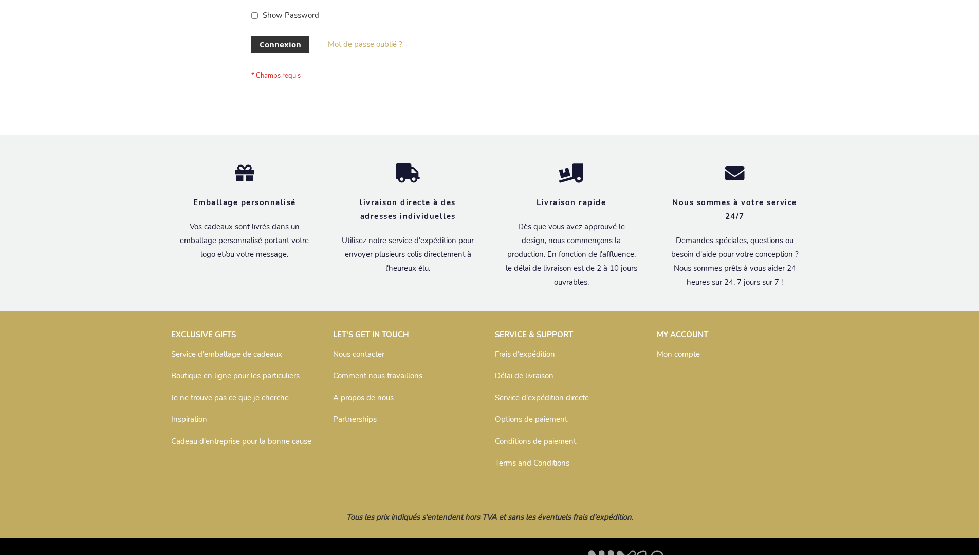
scroll to position [354, 0]
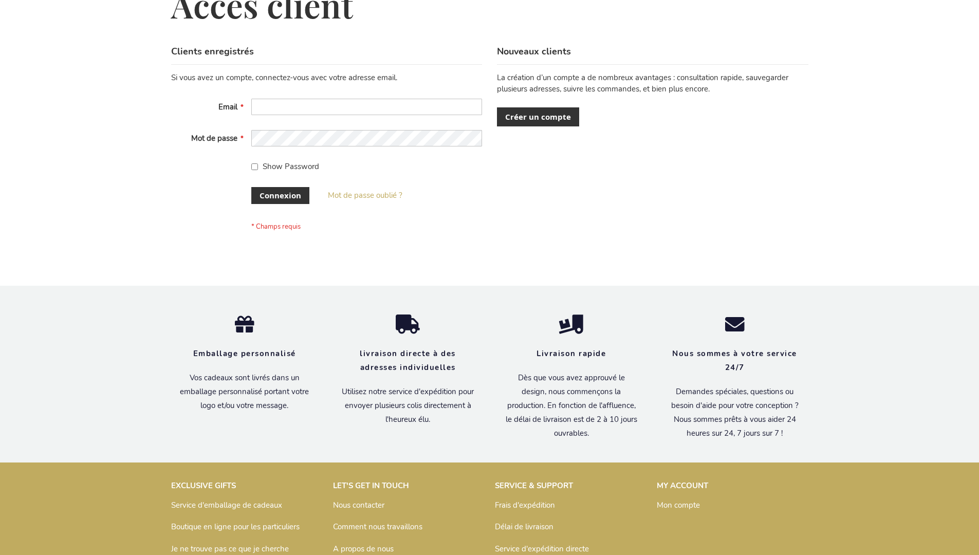
scroll to position [354, 0]
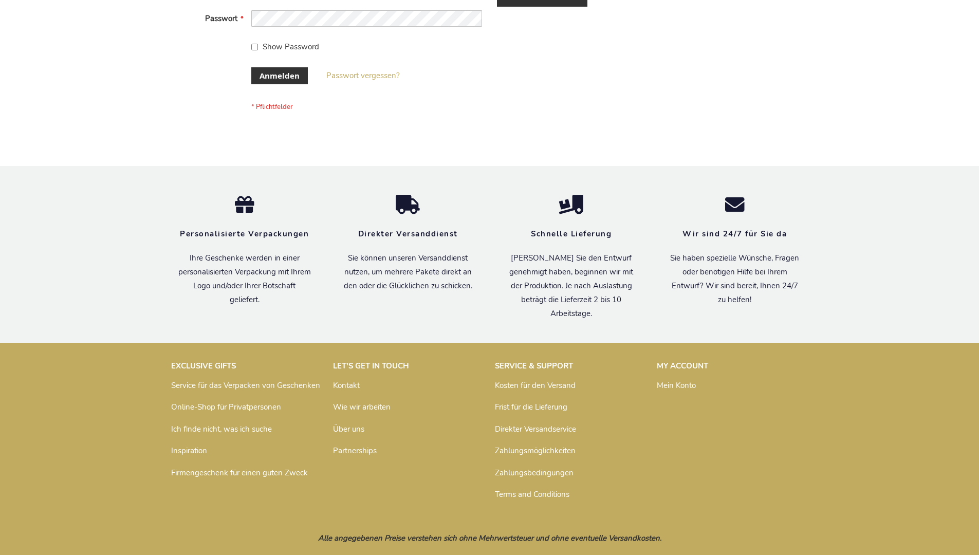
scroll to position [344, 0]
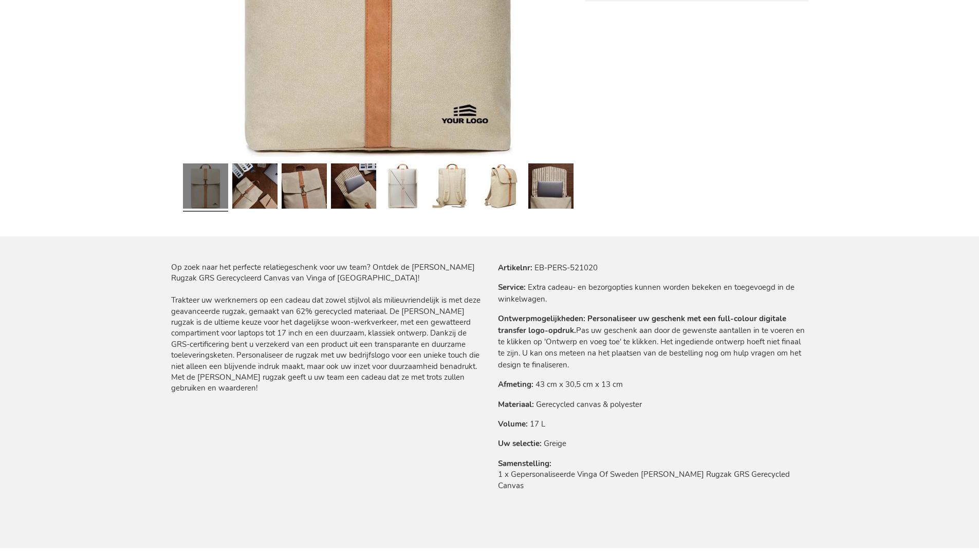
scroll to position [1391, 0]
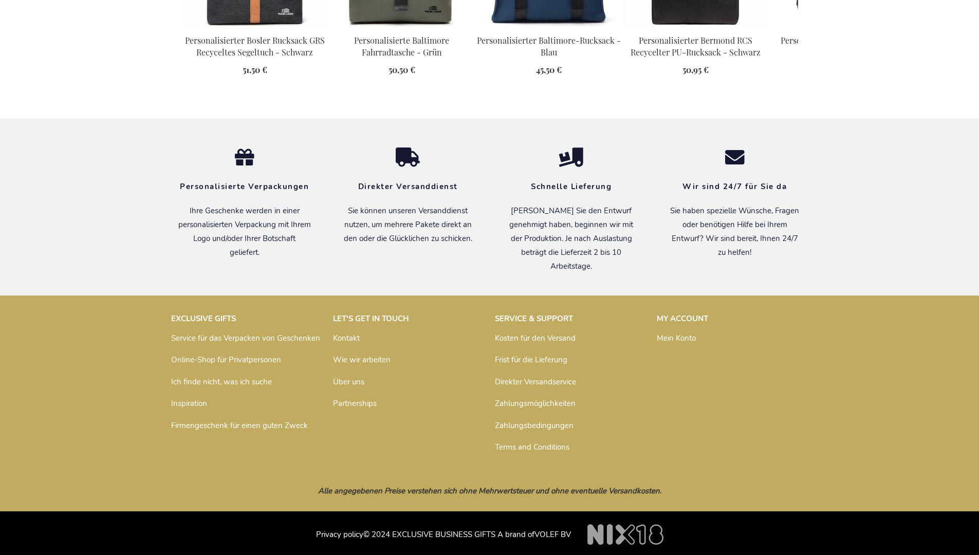
scroll to position [1408, 0]
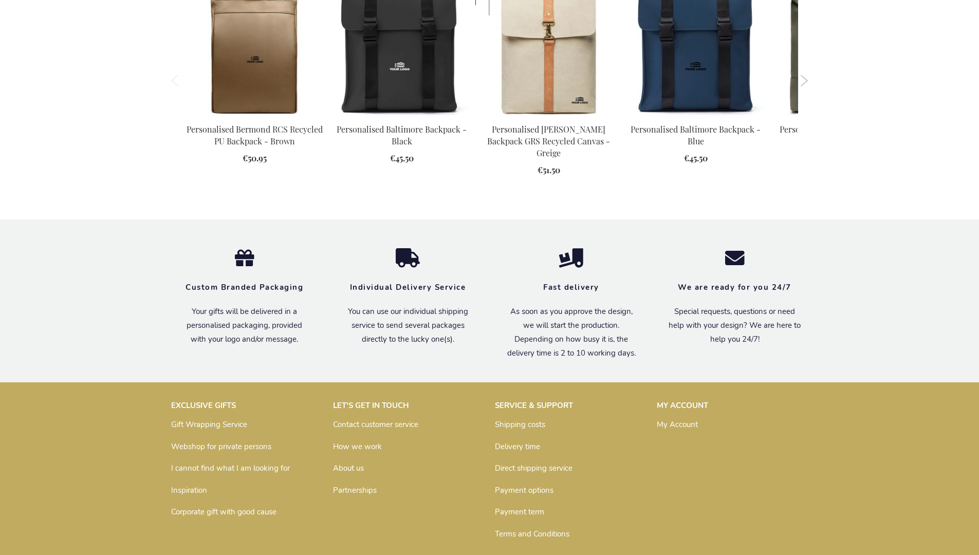
scroll to position [1383, 0]
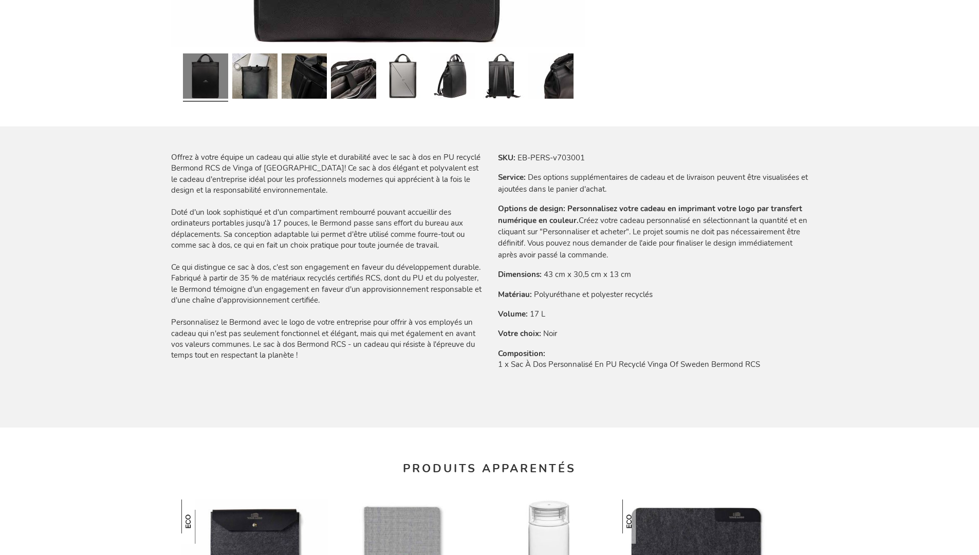
scroll to position [1419, 0]
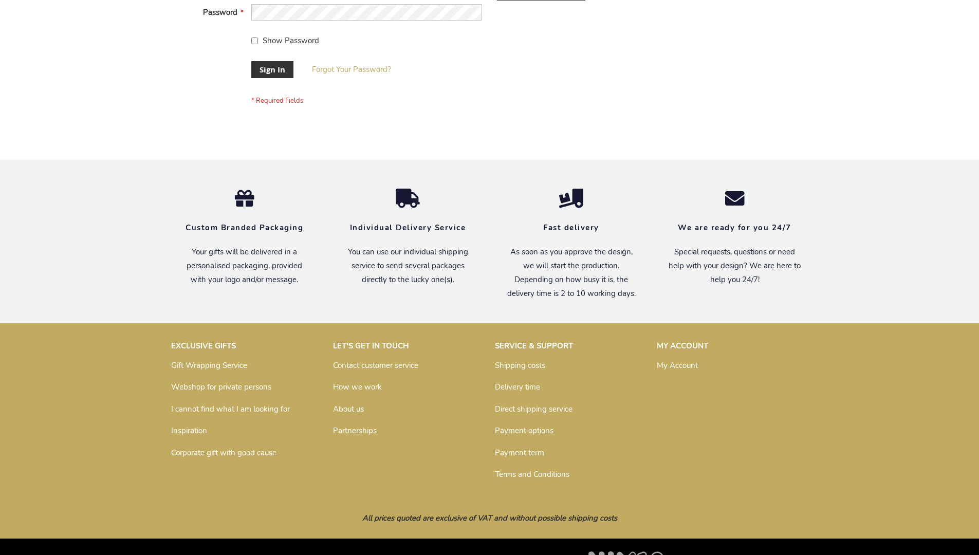
scroll to position [330, 0]
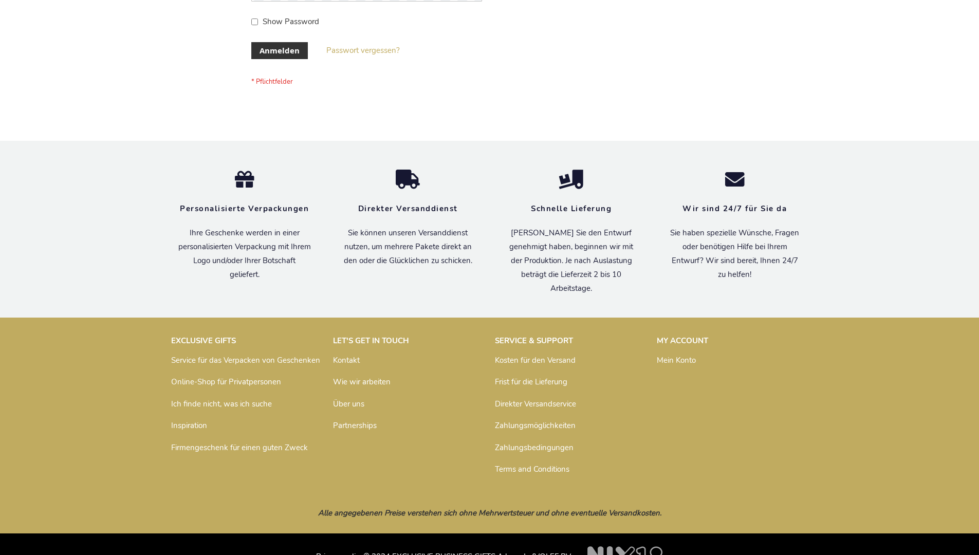
scroll to position [344, 0]
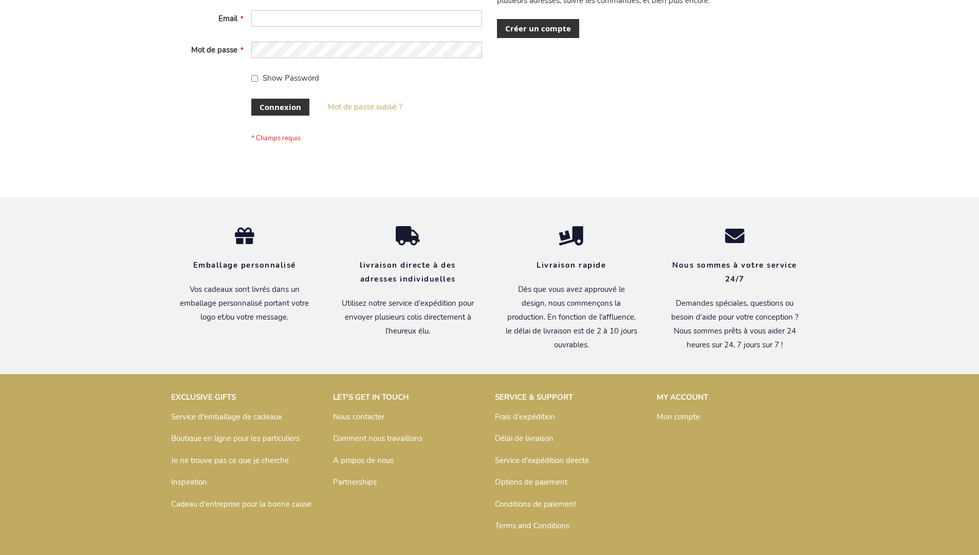
scroll to position [354, 0]
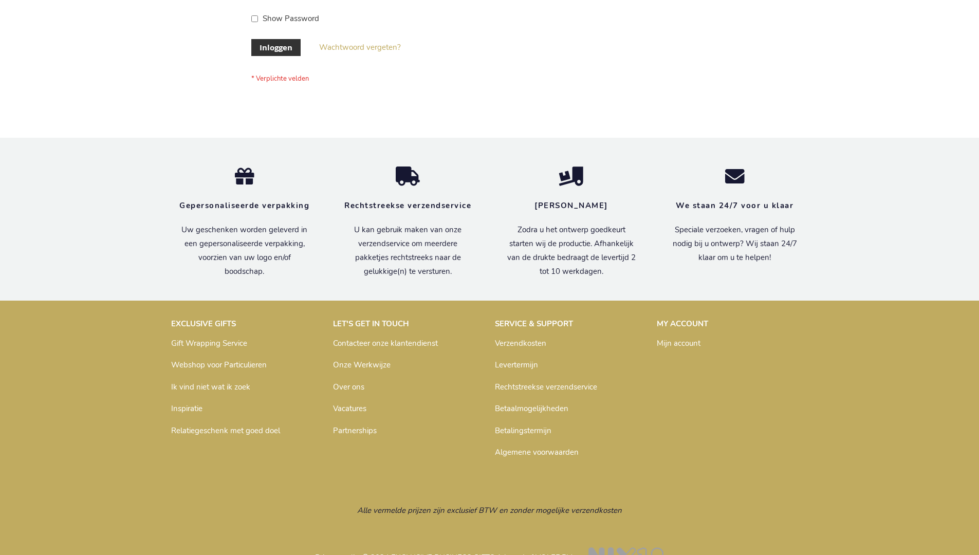
scroll to position [349, 0]
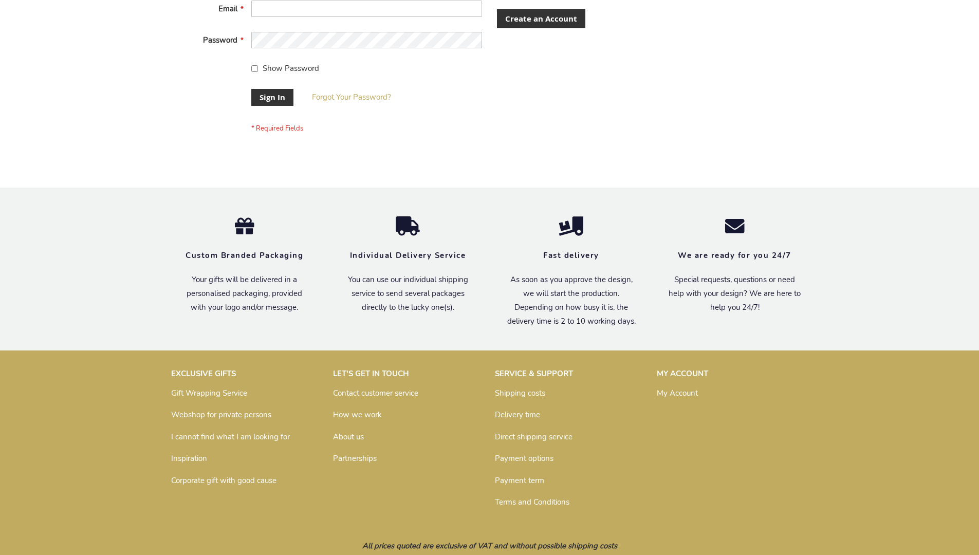
scroll to position [330, 0]
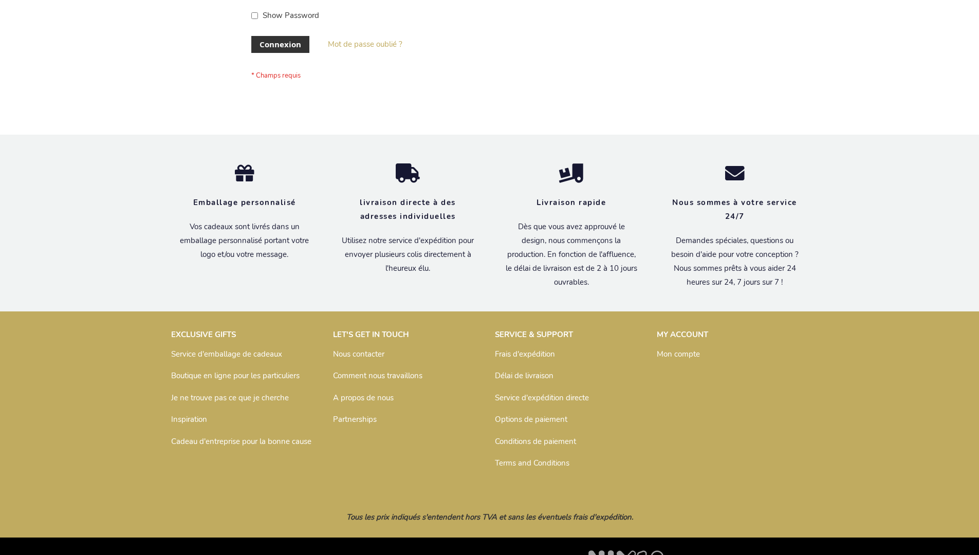
scroll to position [354, 0]
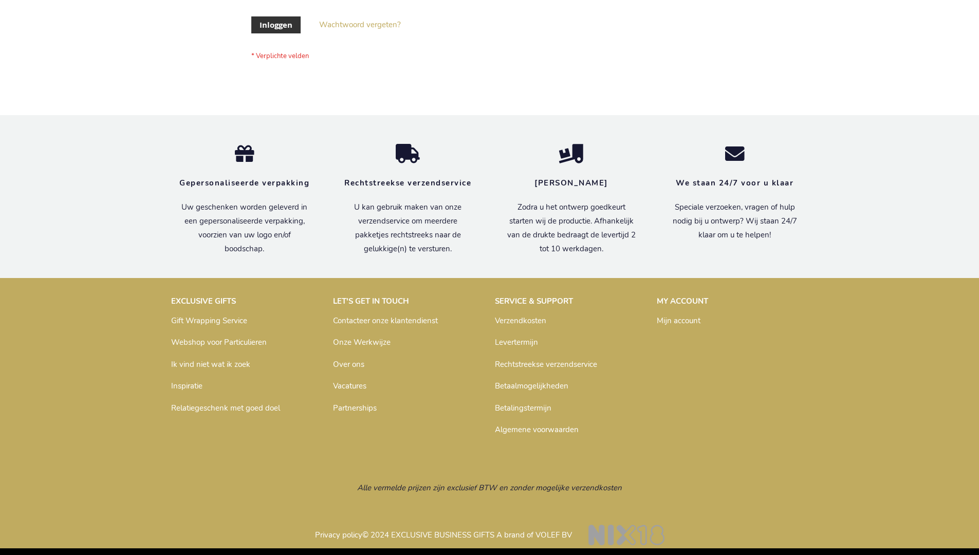
scroll to position [349, 0]
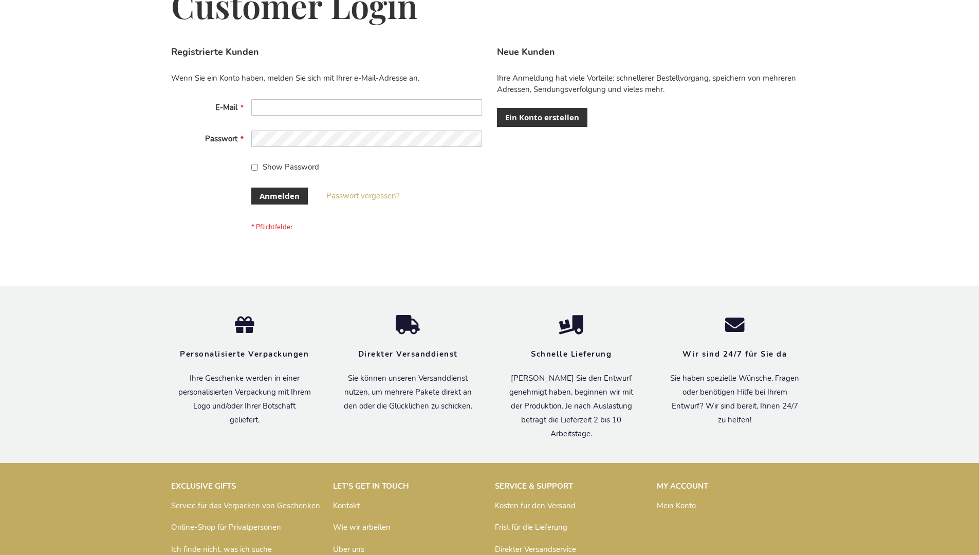
scroll to position [344, 0]
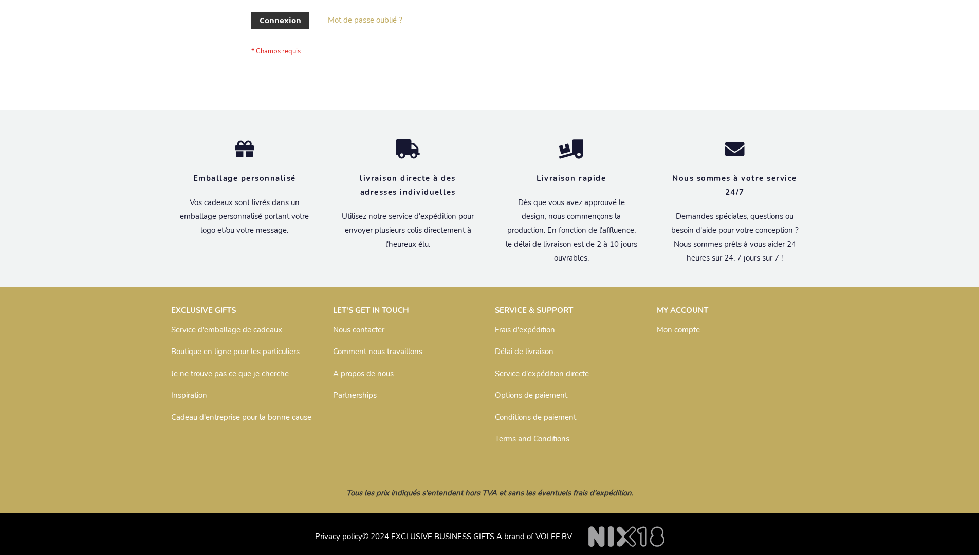
scroll to position [354, 0]
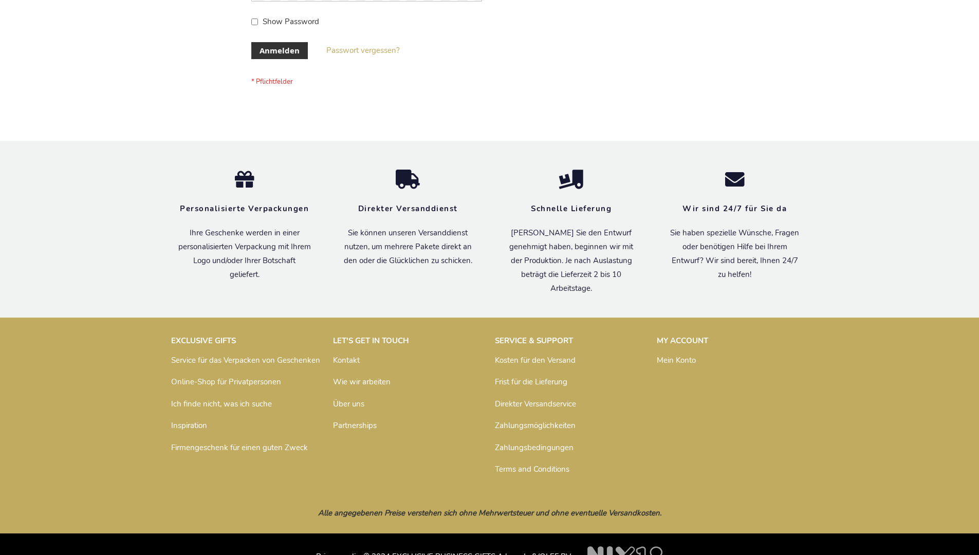
scroll to position [344, 0]
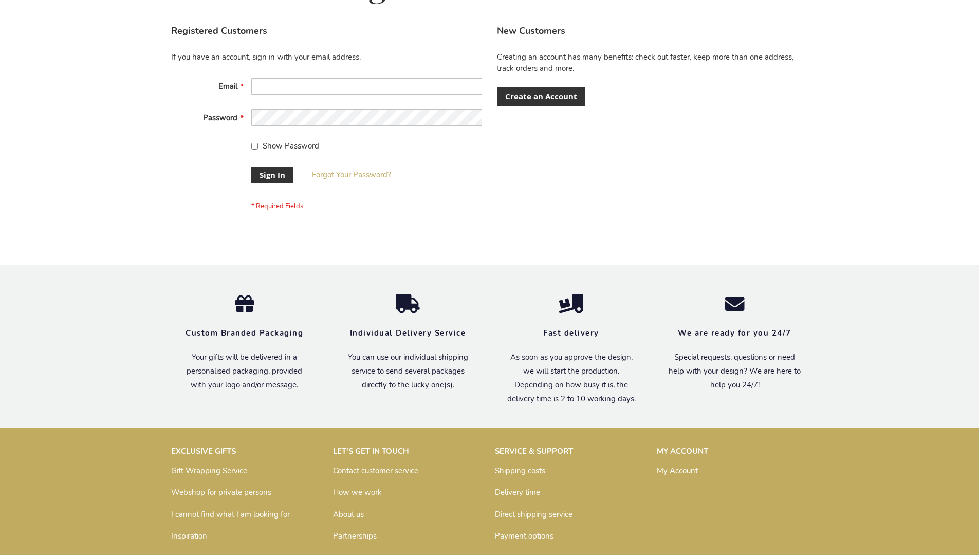
scroll to position [330, 0]
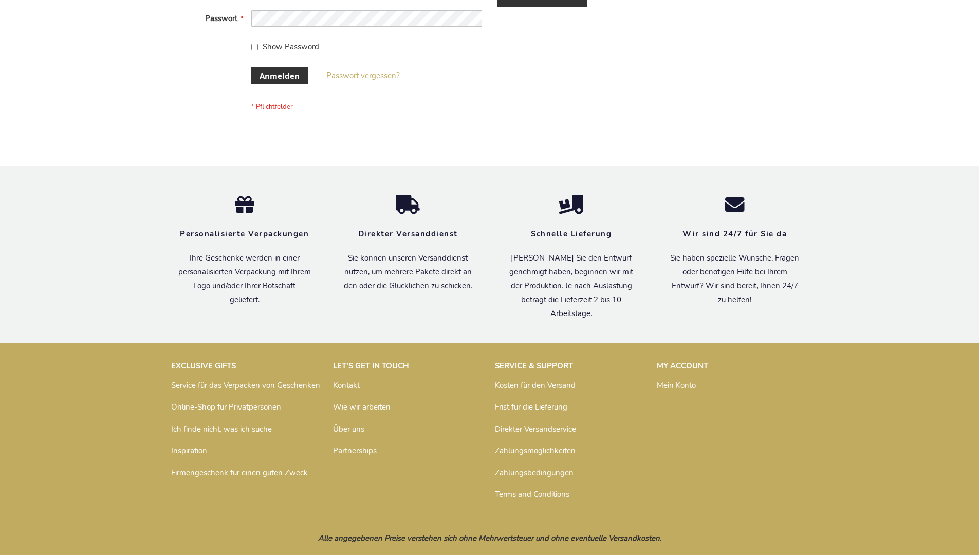
scroll to position [344, 0]
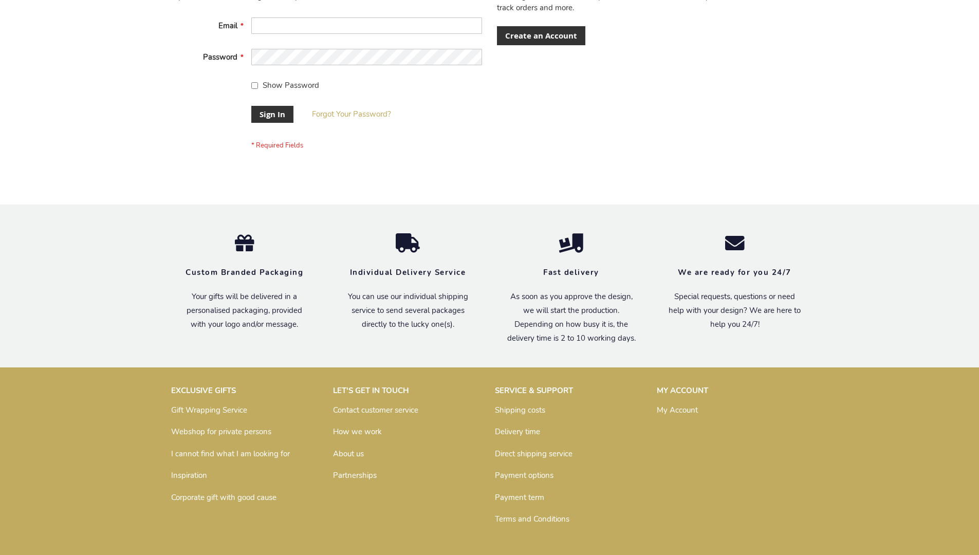
scroll to position [330, 0]
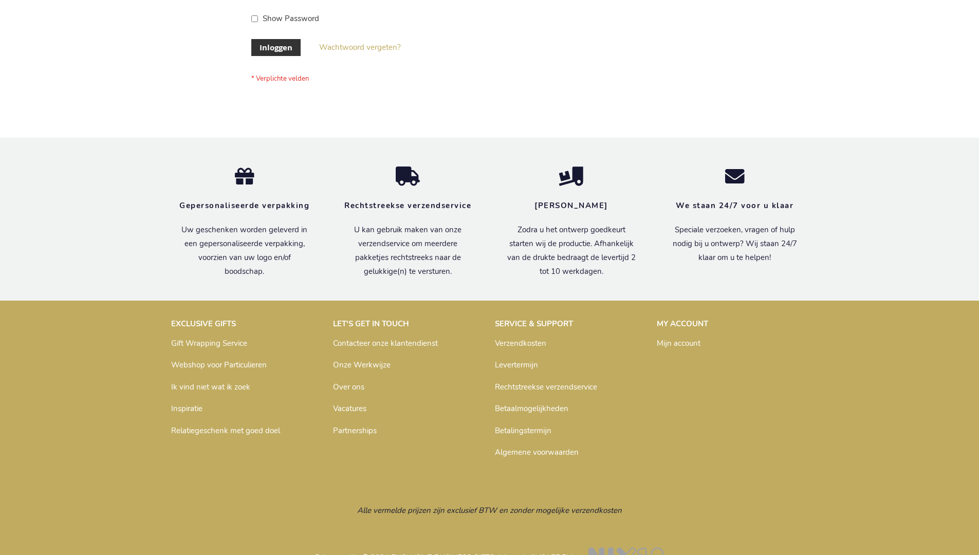
scroll to position [349, 0]
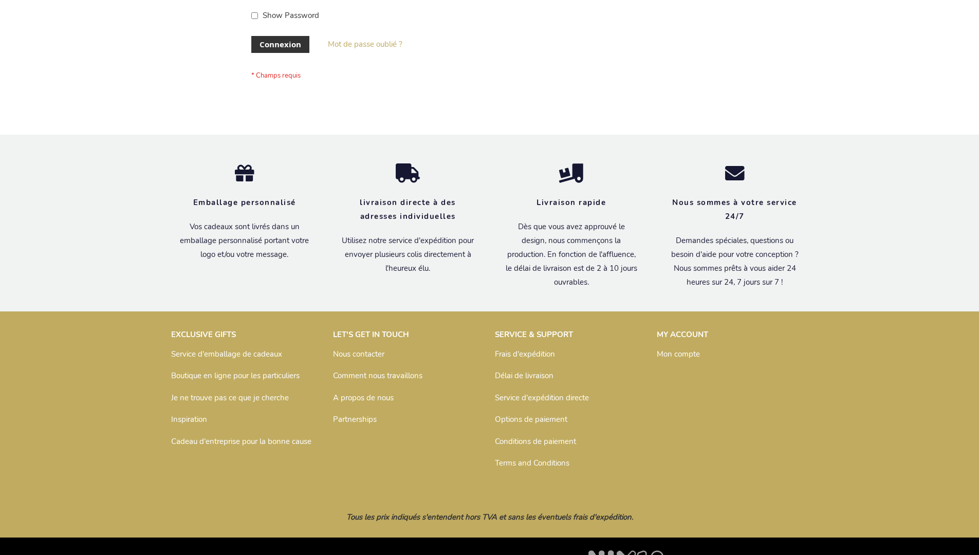
scroll to position [354, 0]
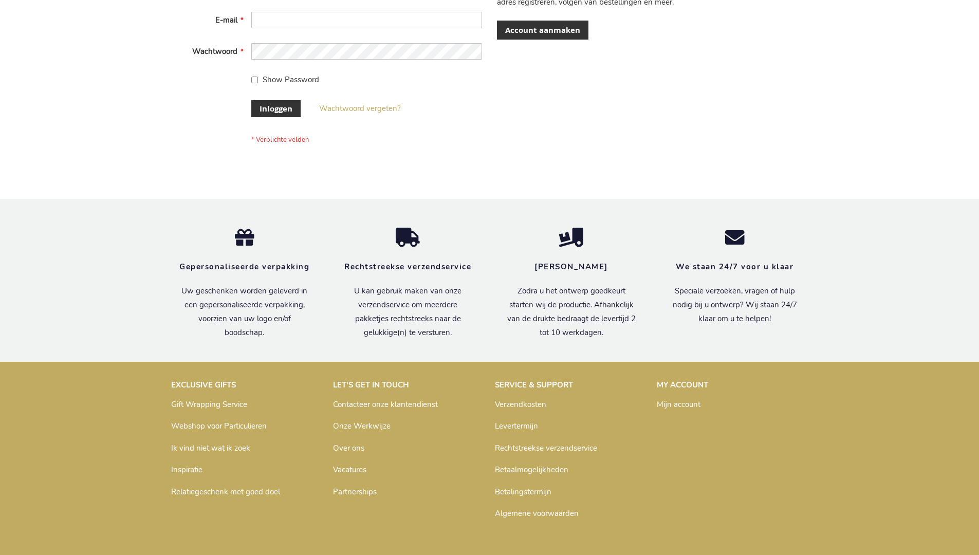
scroll to position [349, 0]
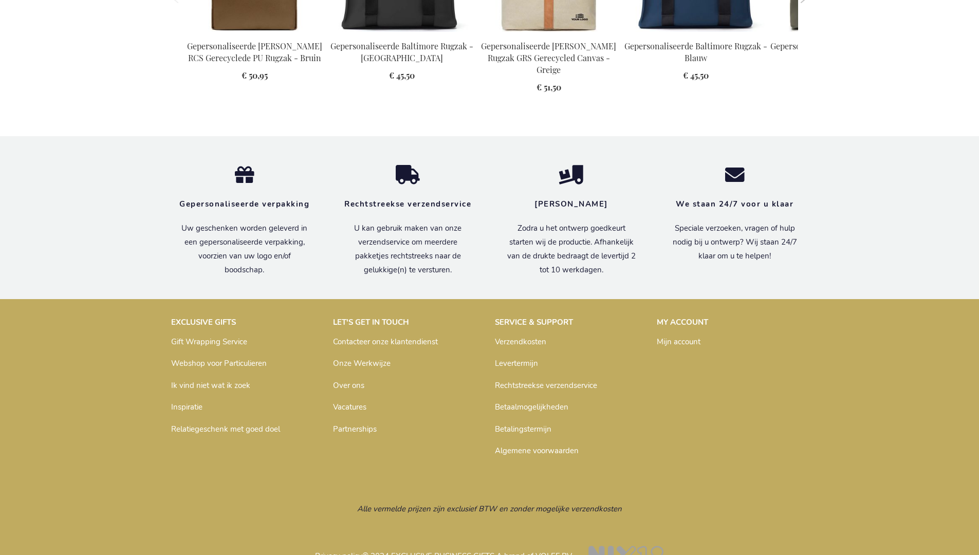
scroll to position [1413, 0]
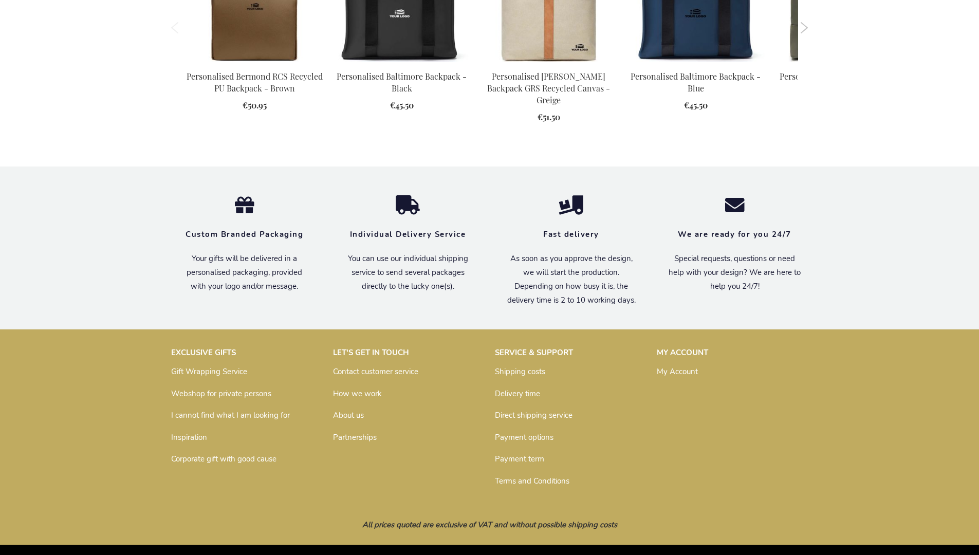
scroll to position [1383, 0]
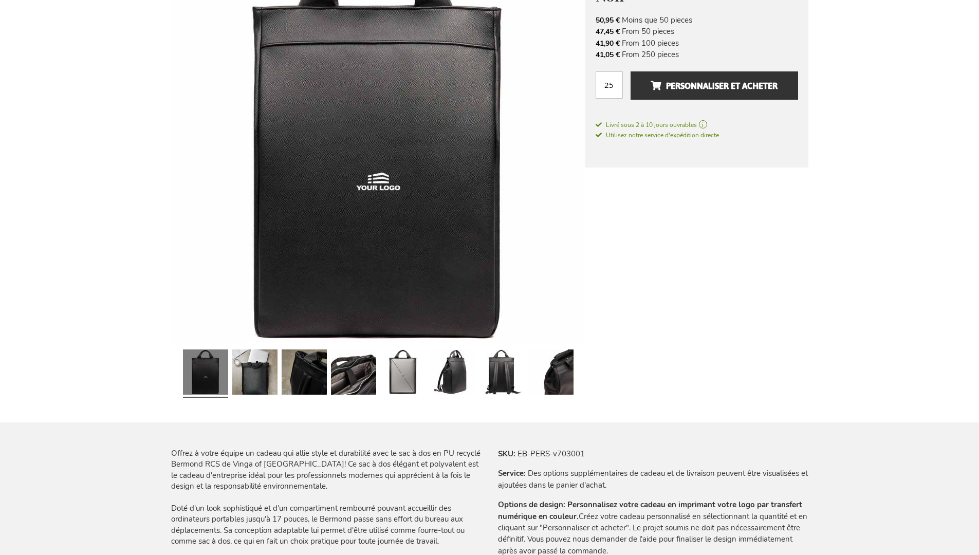
scroll to position [1419, 0]
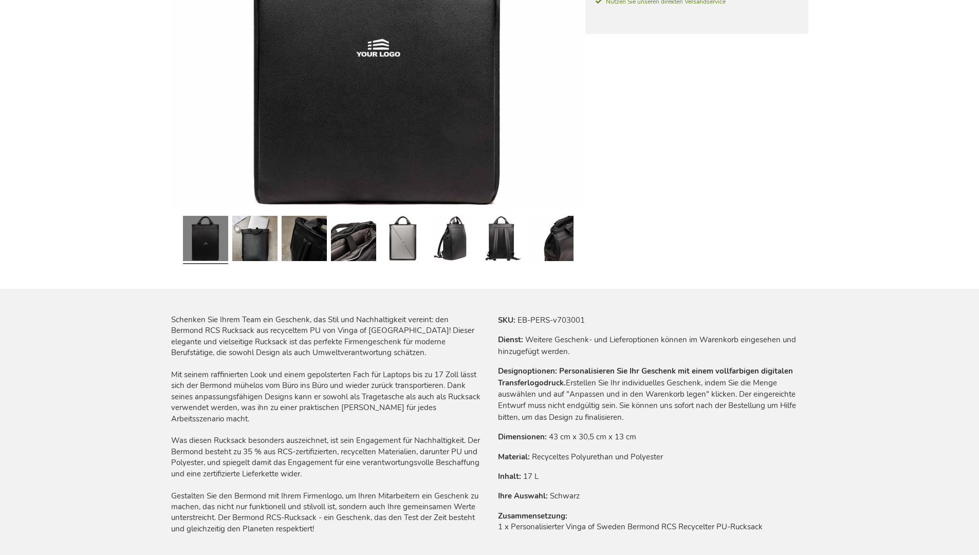
scroll to position [1408, 0]
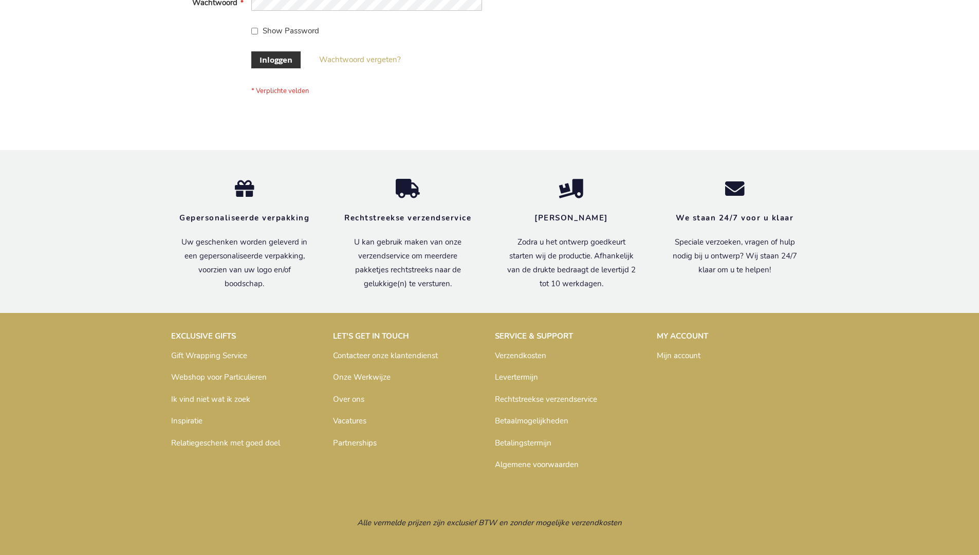
scroll to position [349, 0]
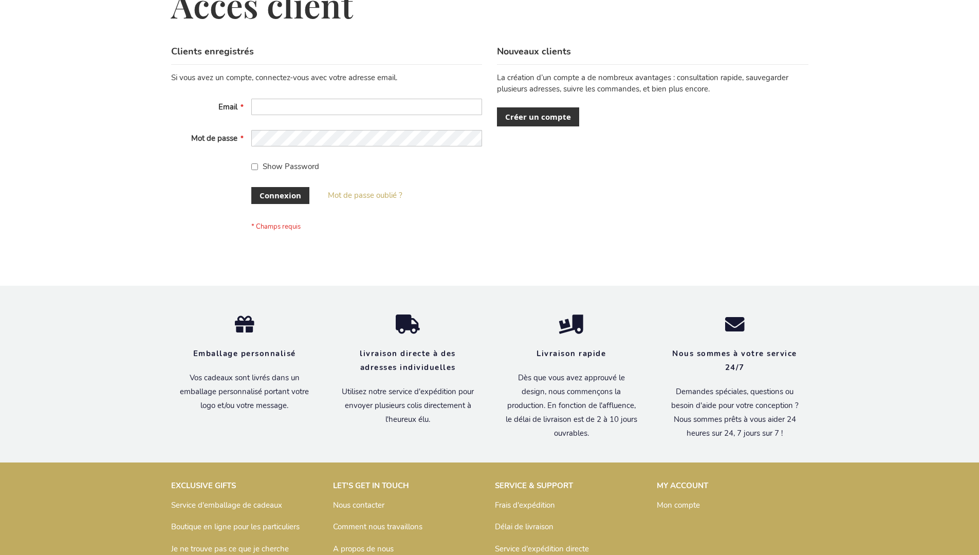
scroll to position [354, 0]
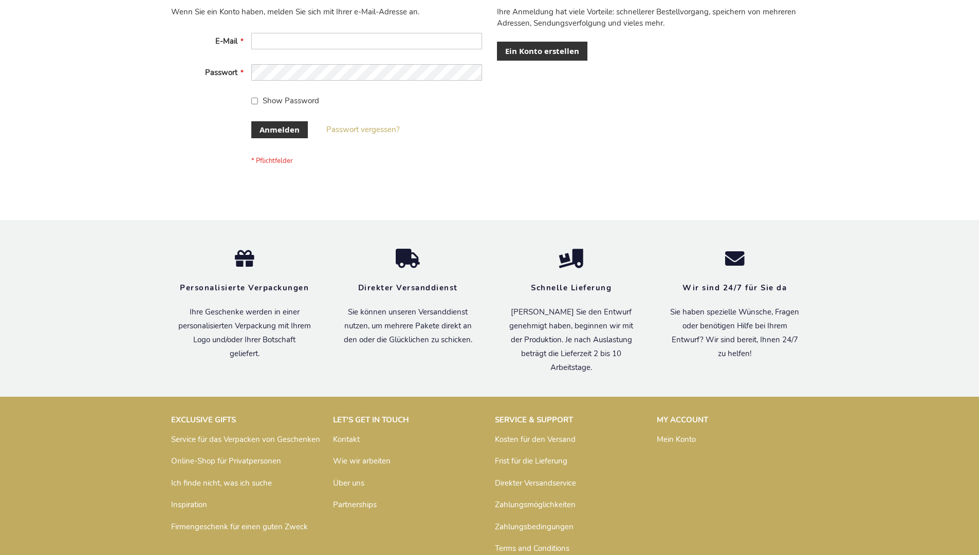
scroll to position [344, 0]
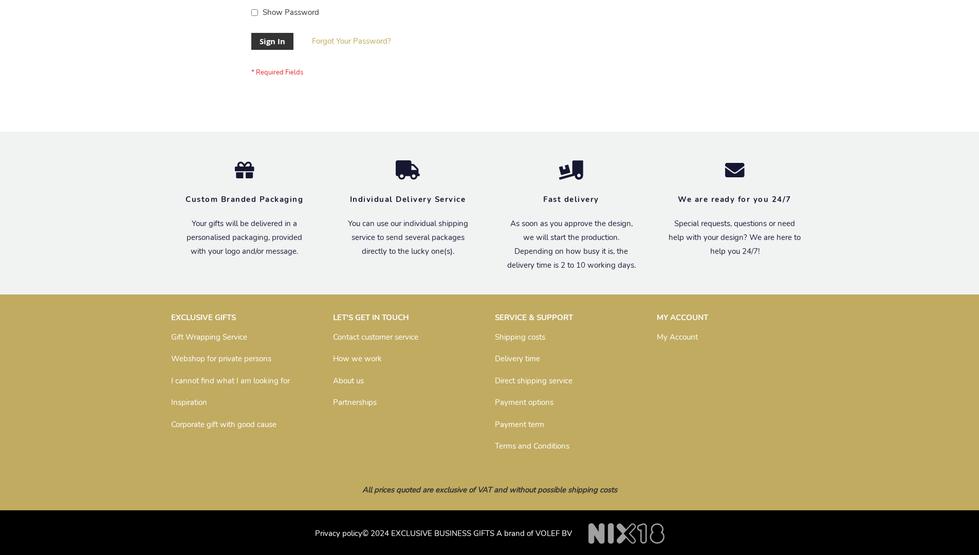
scroll to position [330, 0]
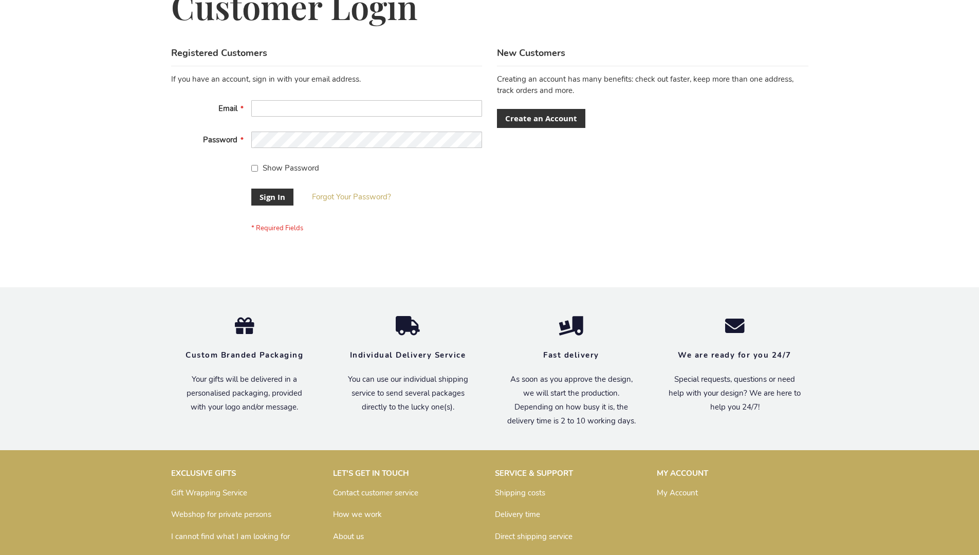
scroll to position [330, 0]
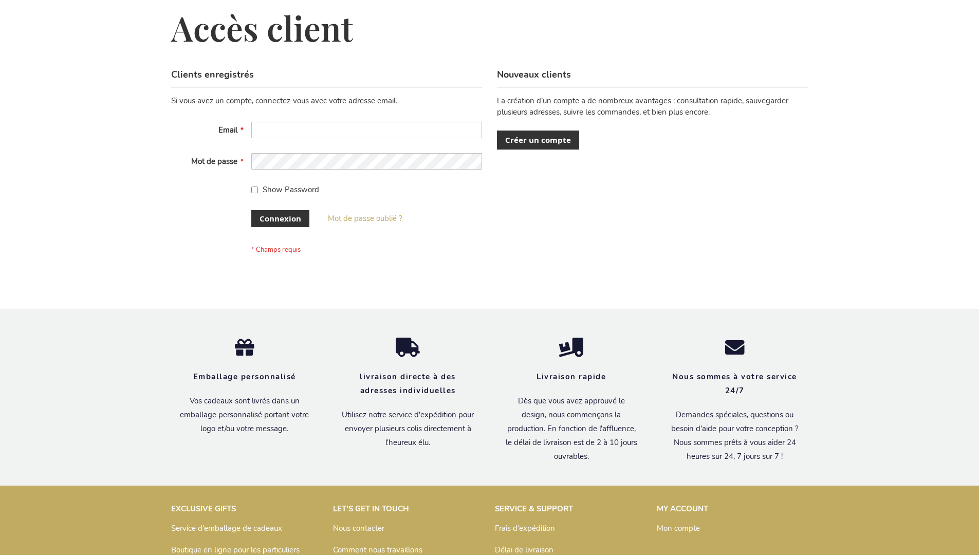
scroll to position [354, 0]
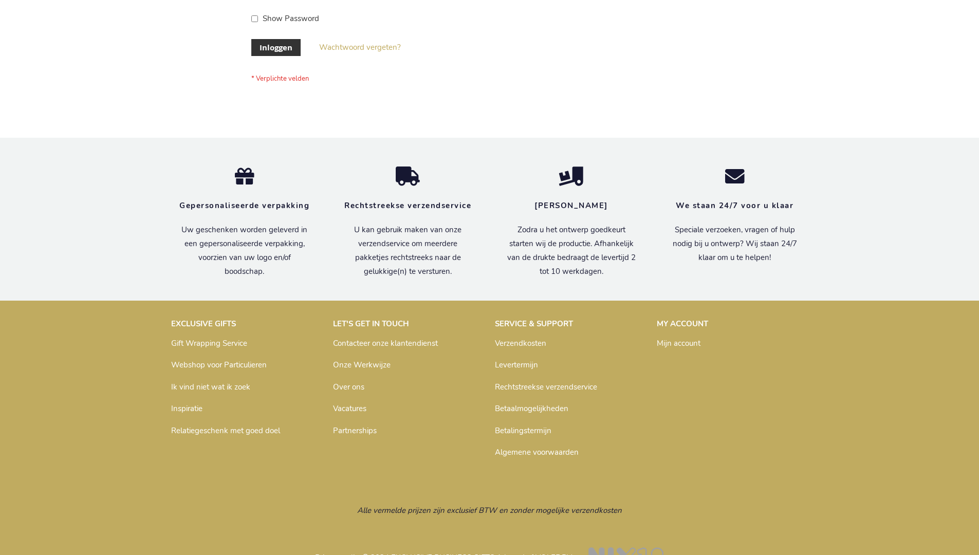
scroll to position [349, 0]
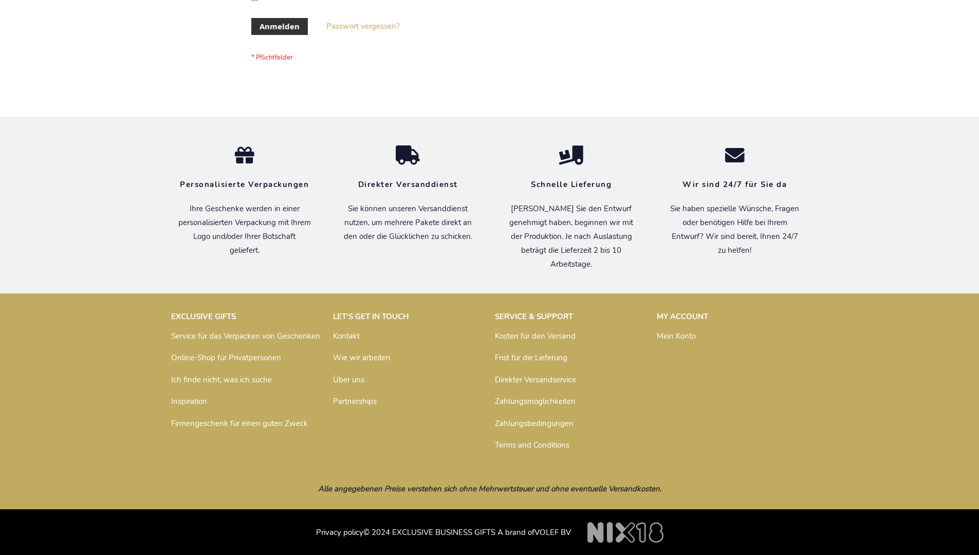
scroll to position [344, 0]
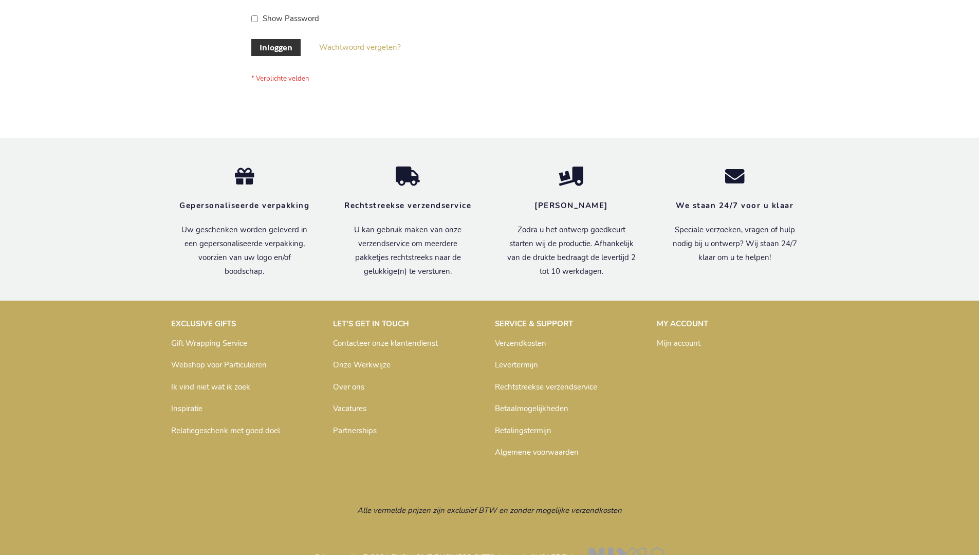
scroll to position [349, 0]
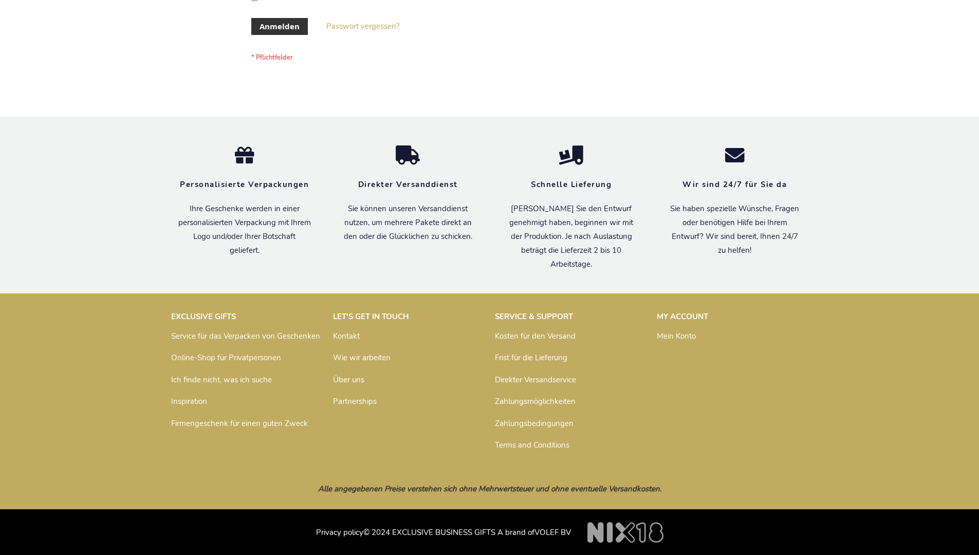
scroll to position [344, 0]
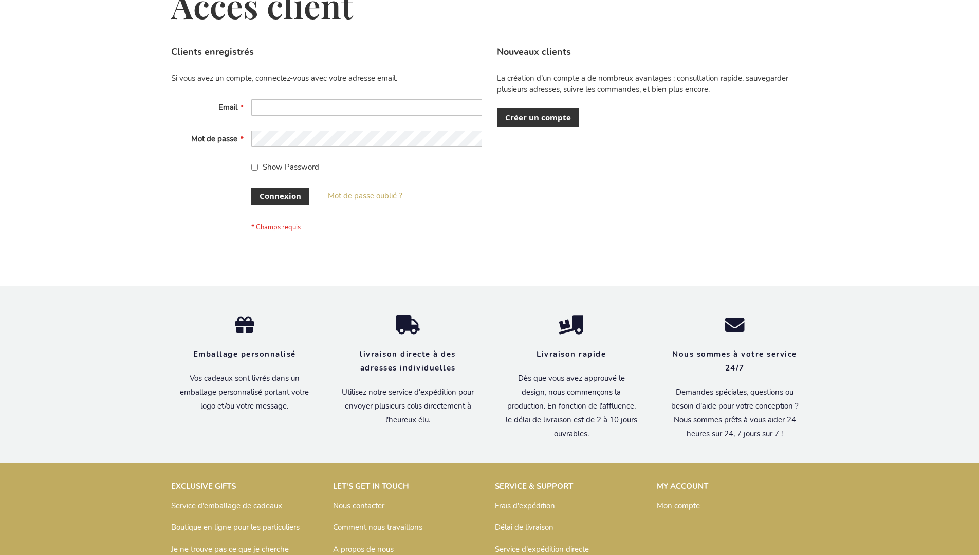
scroll to position [346, 0]
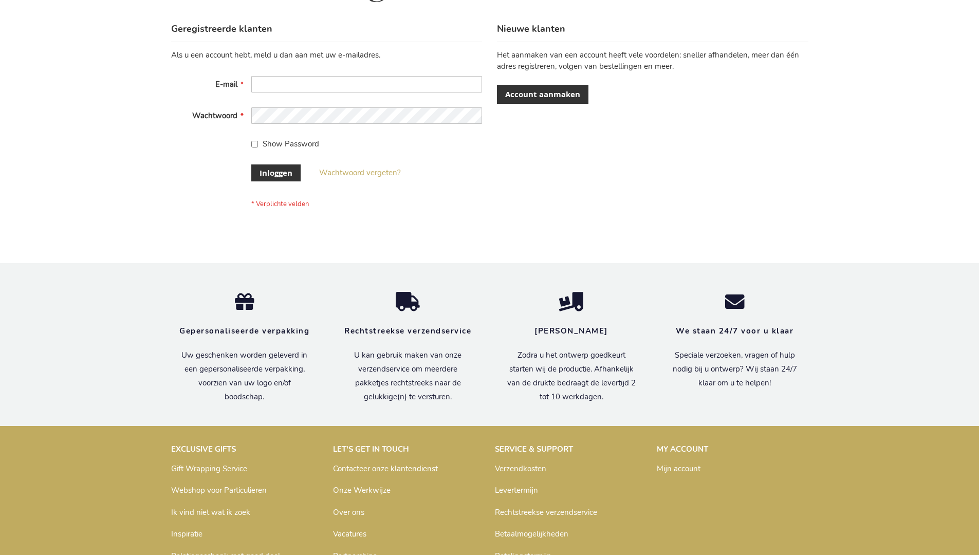
scroll to position [349, 0]
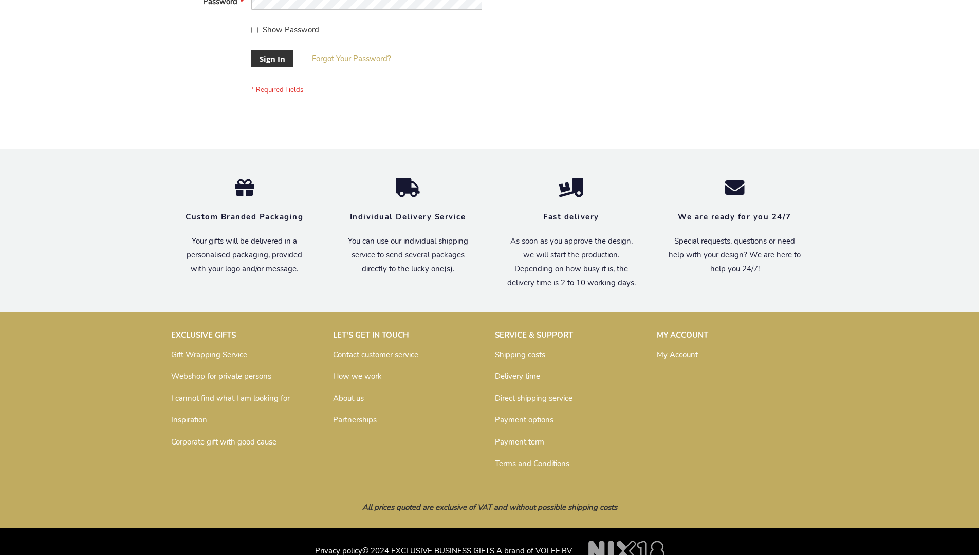
scroll to position [330, 0]
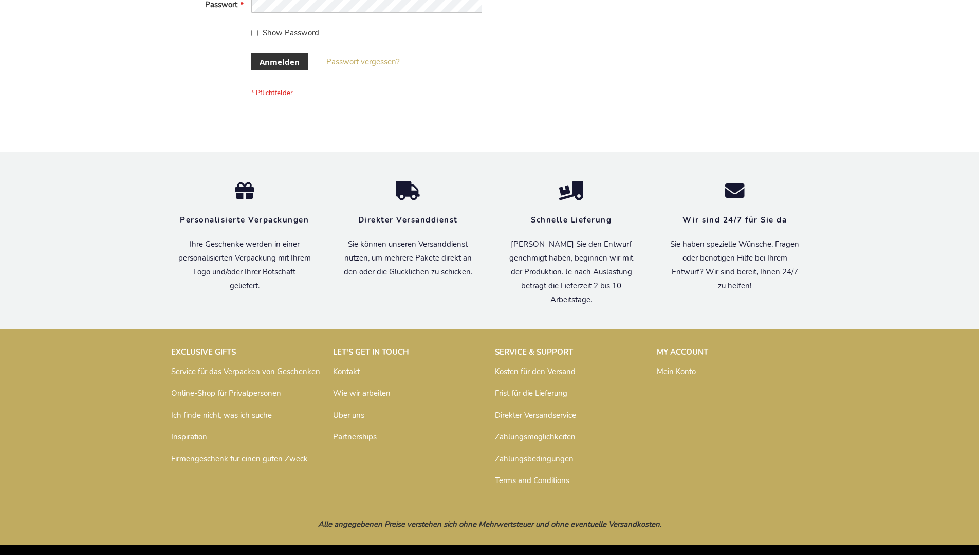
scroll to position [344, 0]
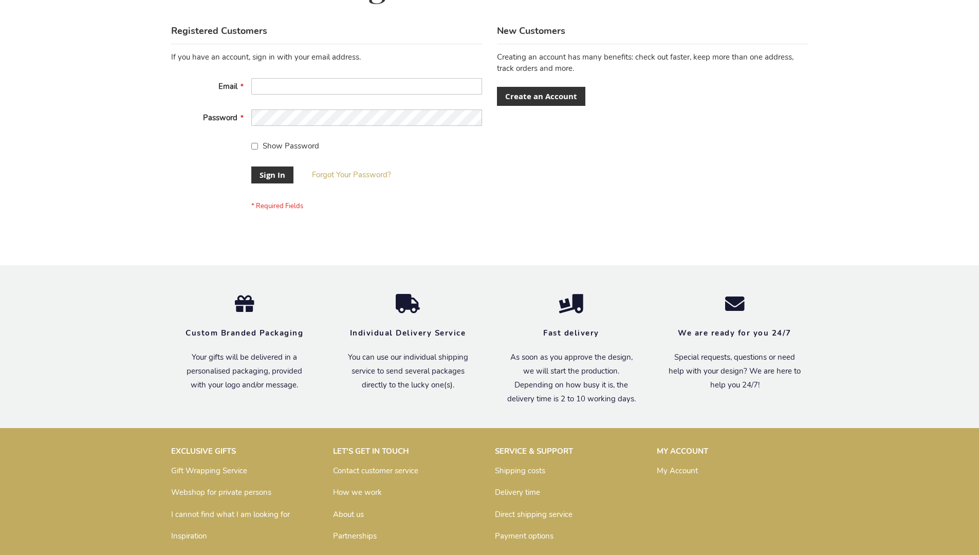
scroll to position [330, 0]
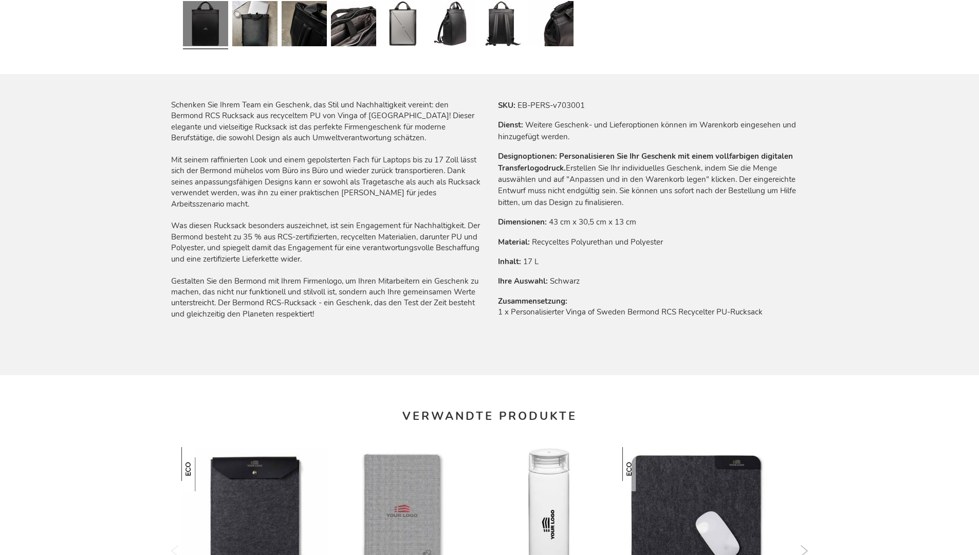
scroll to position [1408, 0]
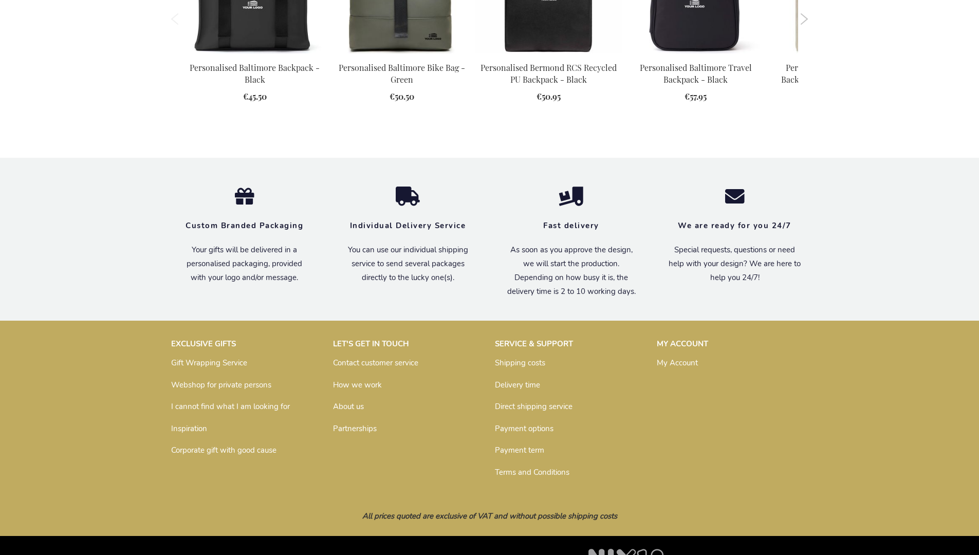
scroll to position [1383, 0]
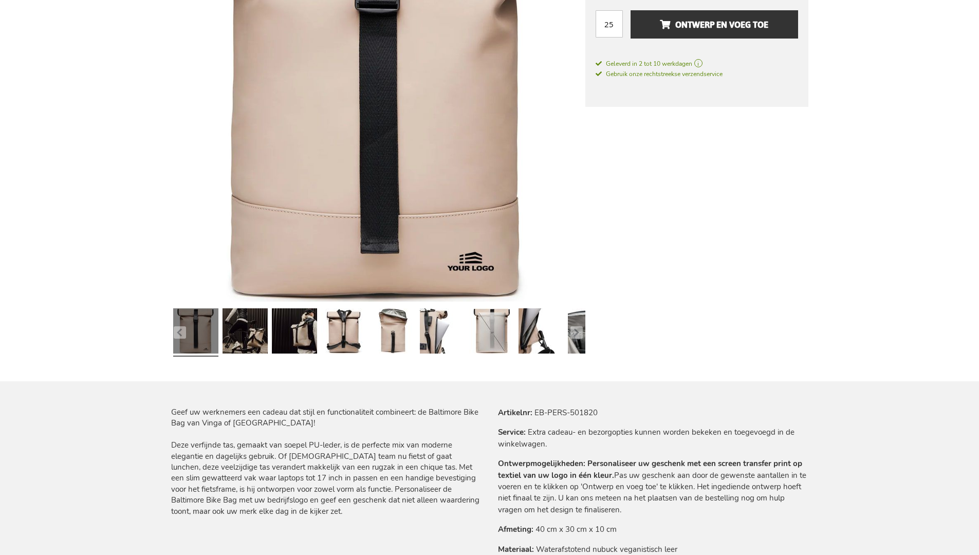
scroll to position [1413, 0]
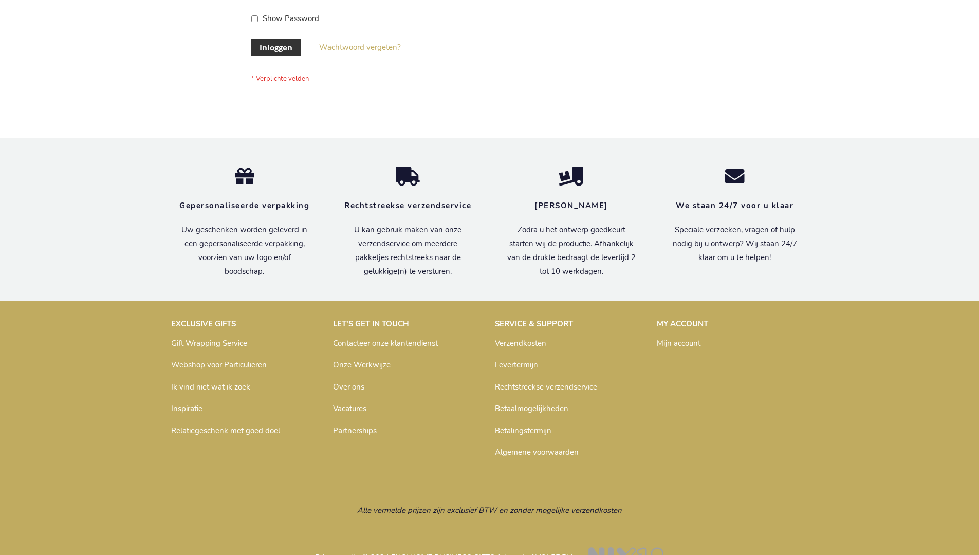
scroll to position [349, 0]
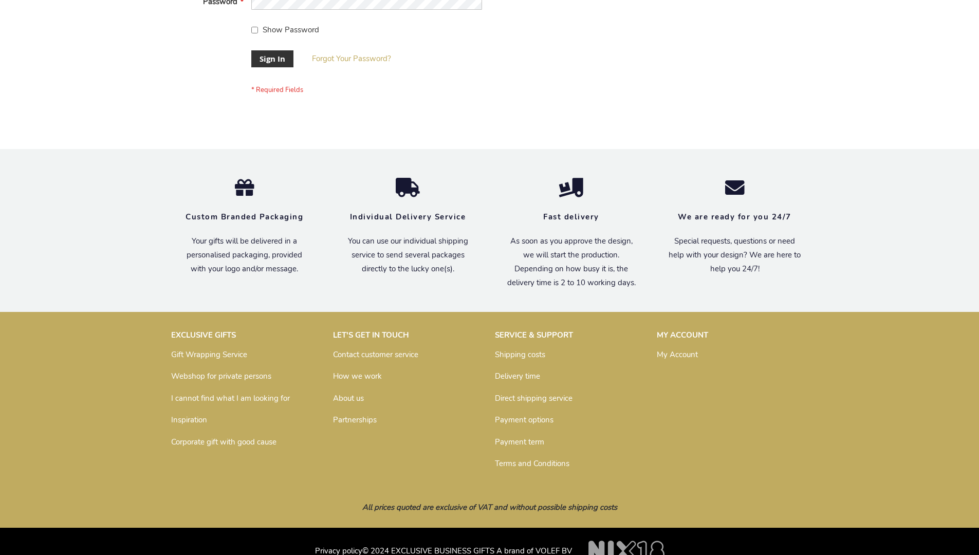
scroll to position [330, 0]
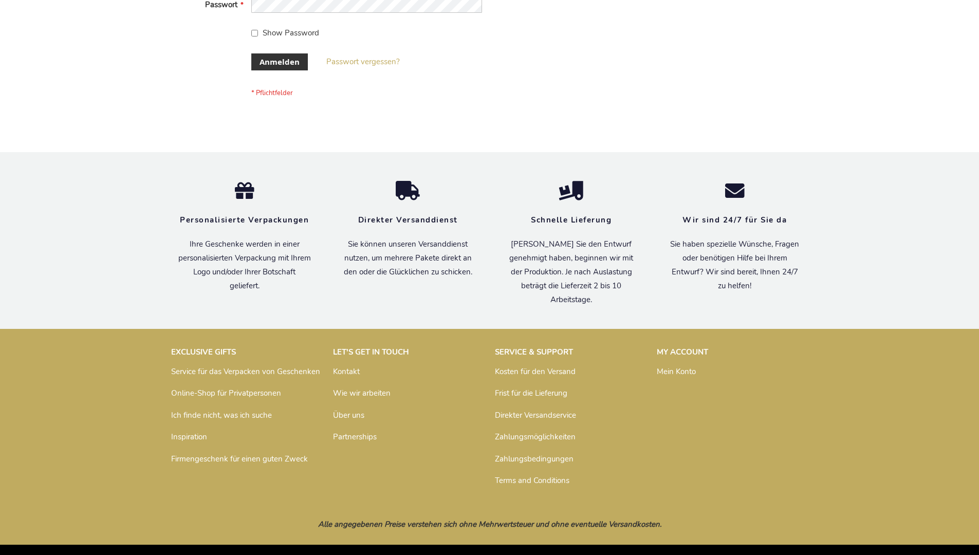
scroll to position [344, 0]
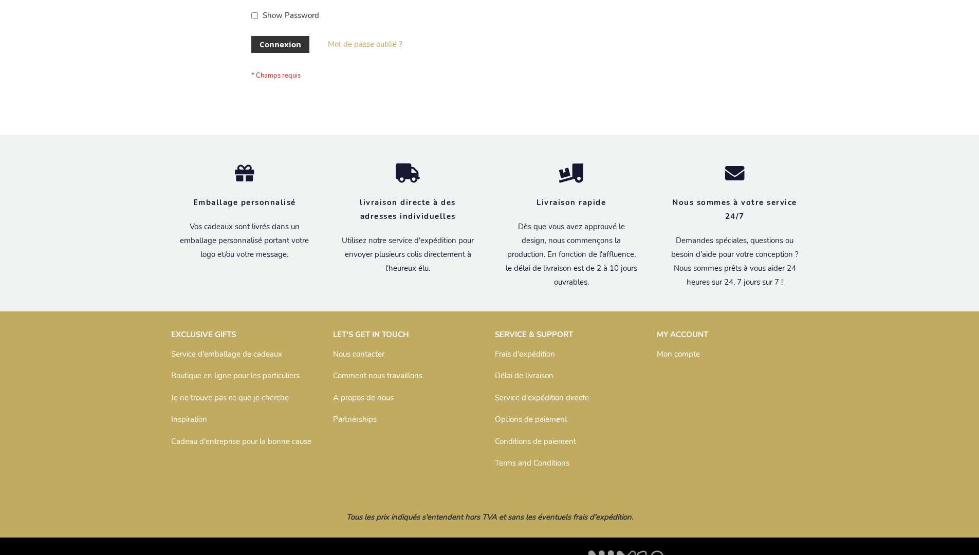
scroll to position [354, 0]
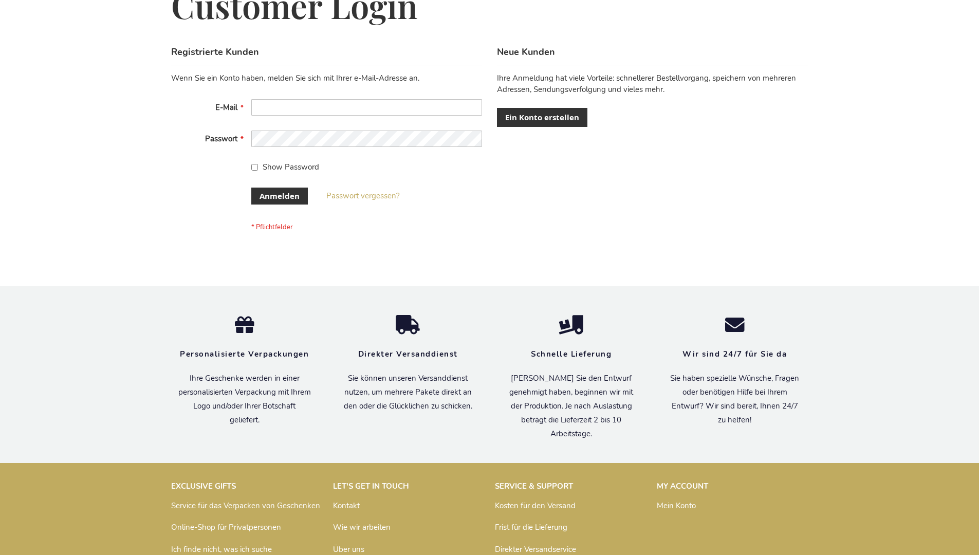
scroll to position [344, 0]
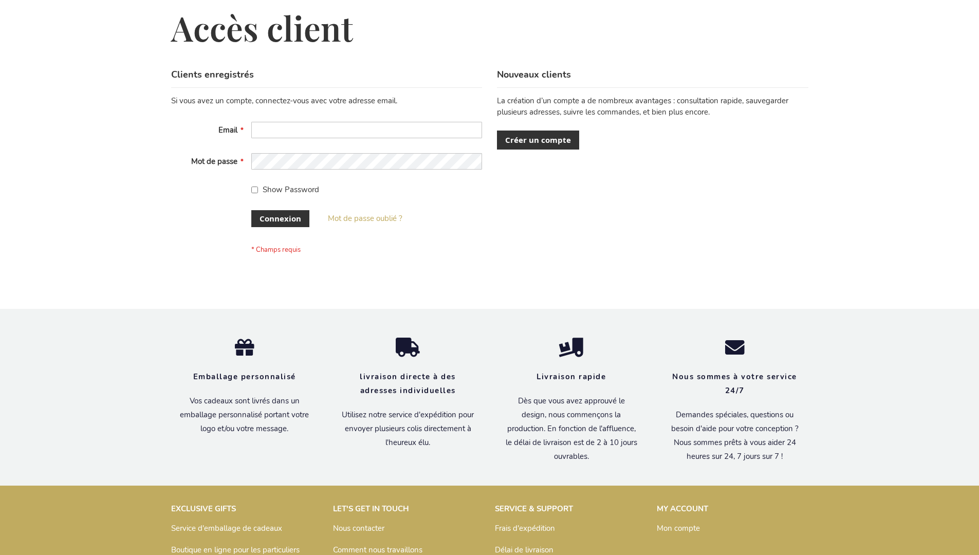
scroll to position [354, 0]
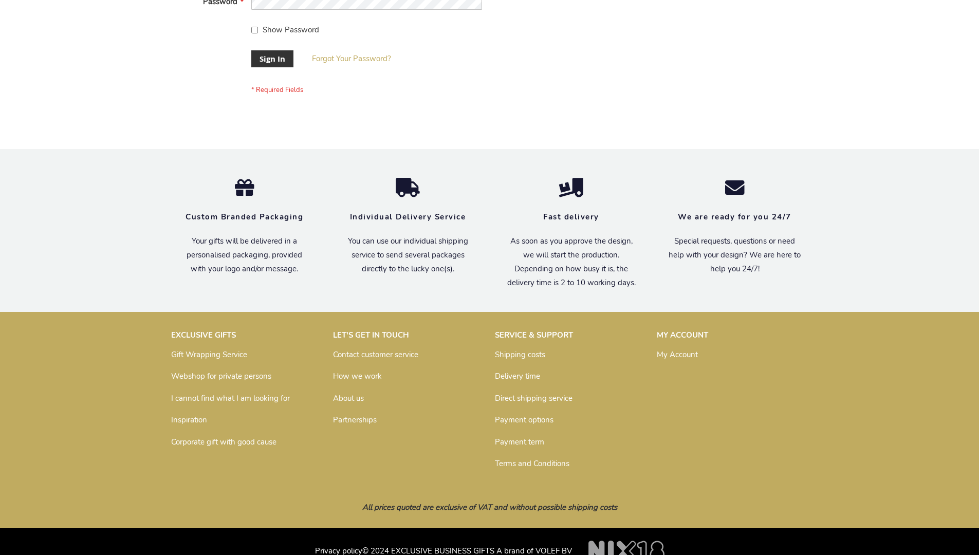
scroll to position [330, 0]
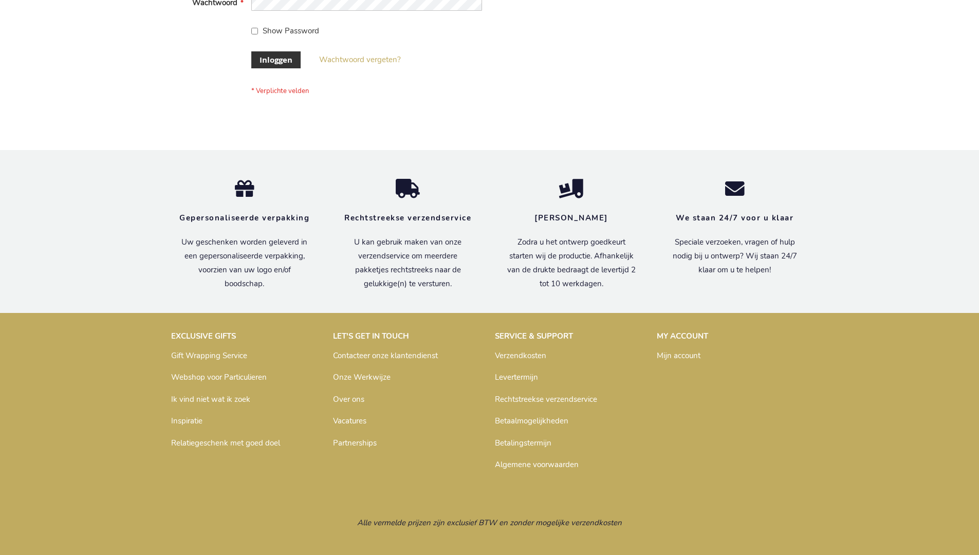
scroll to position [349, 0]
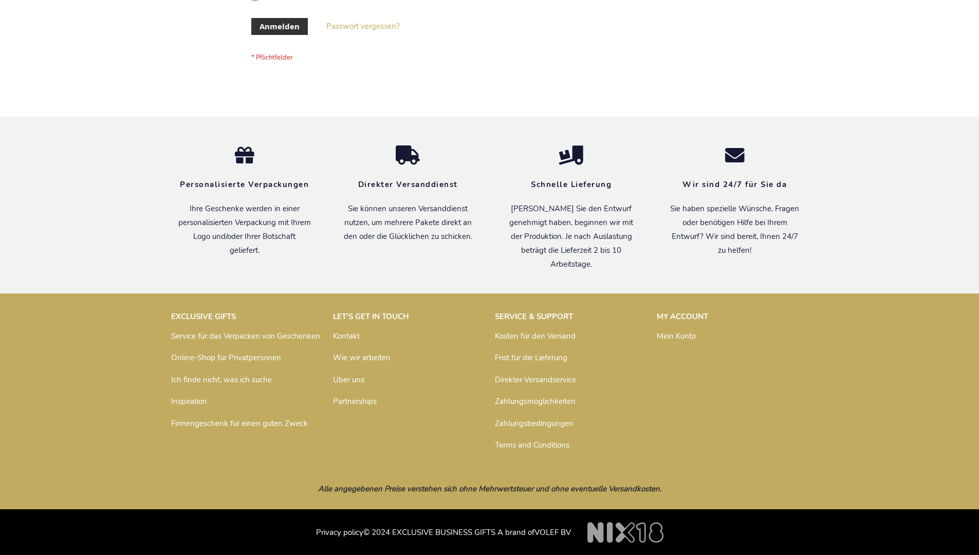
scroll to position [344, 0]
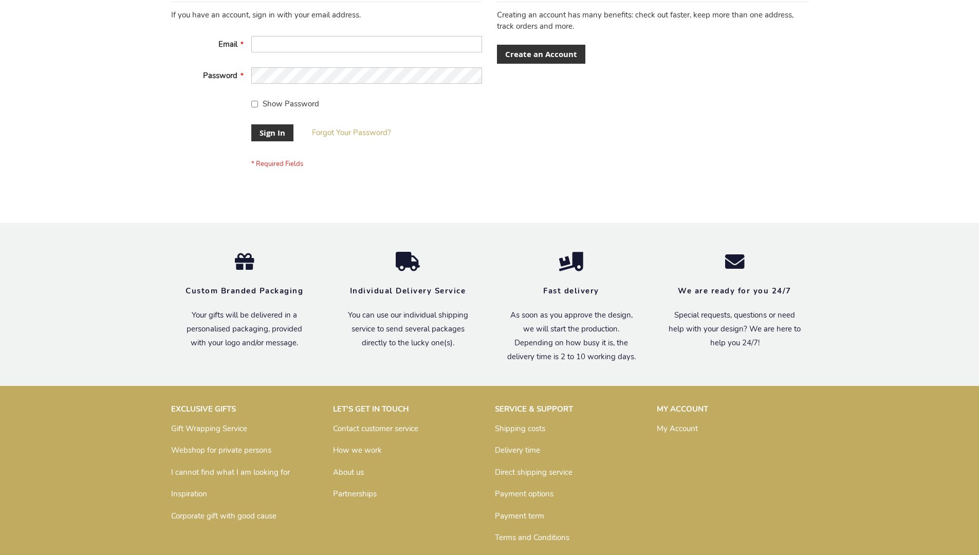
scroll to position [330, 0]
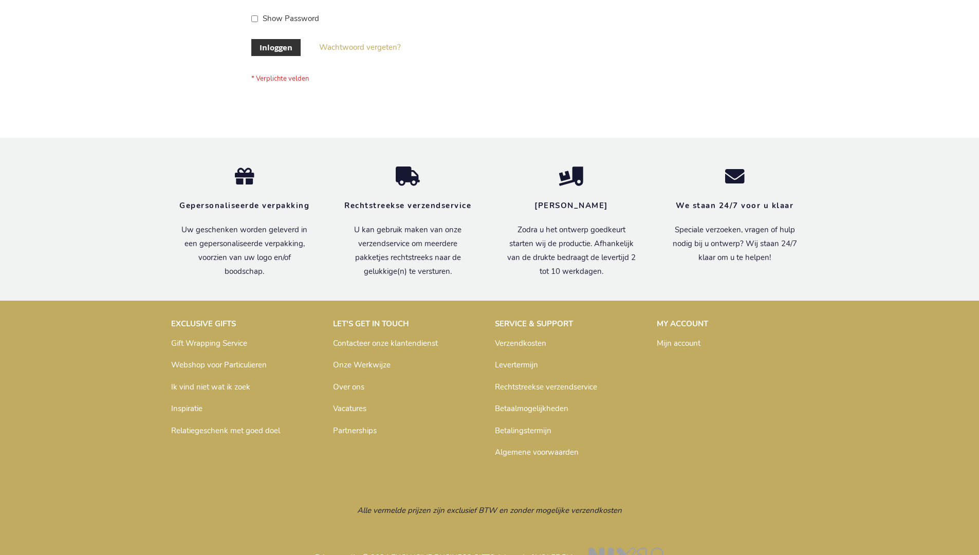
scroll to position [349, 0]
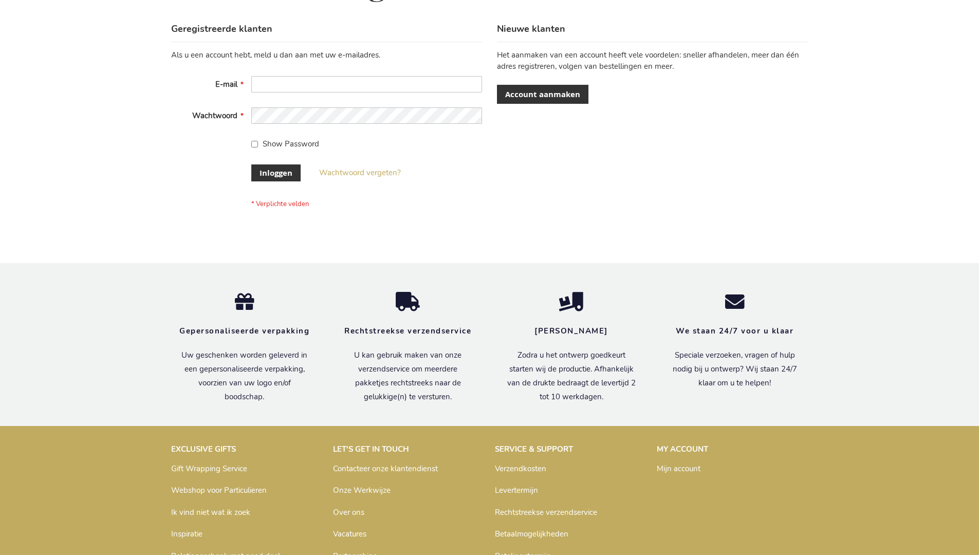
scroll to position [349, 0]
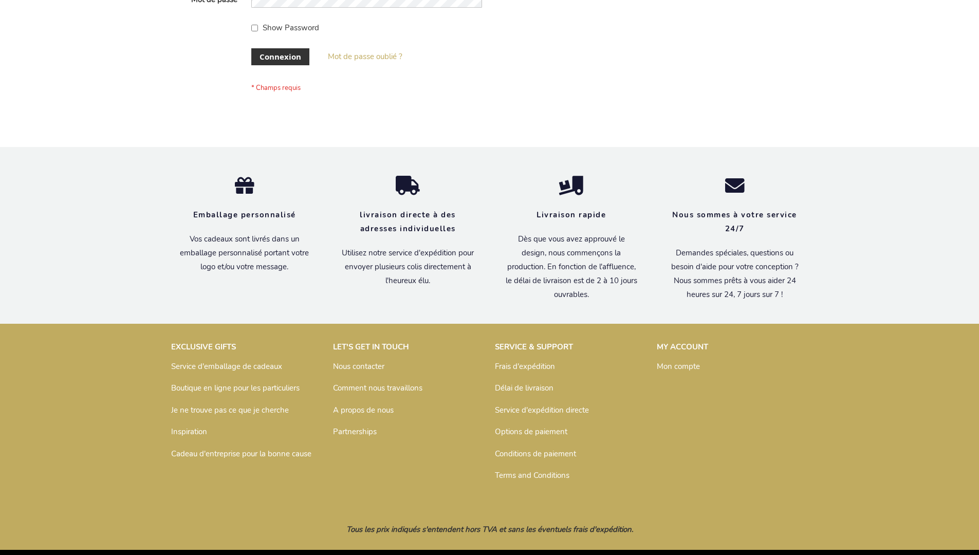
scroll to position [354, 0]
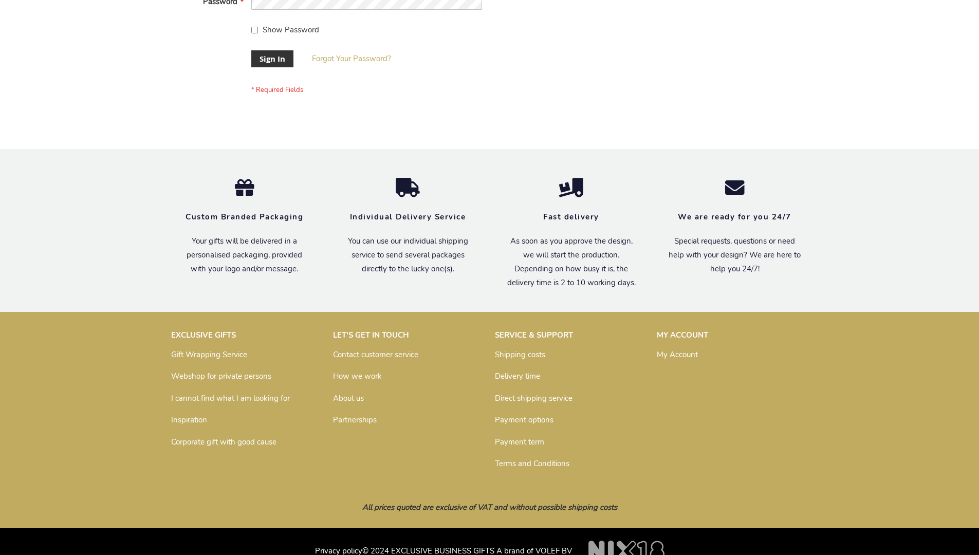
scroll to position [330, 0]
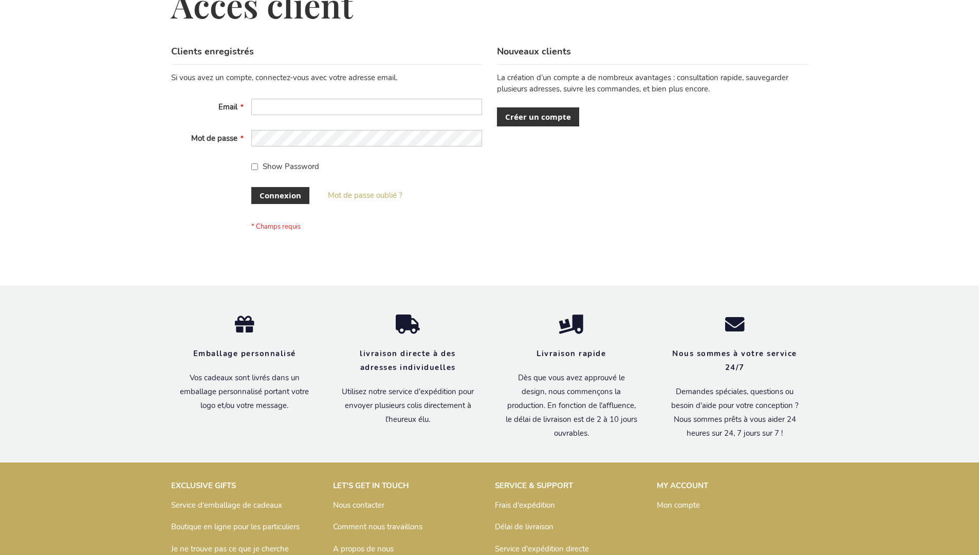
scroll to position [354, 0]
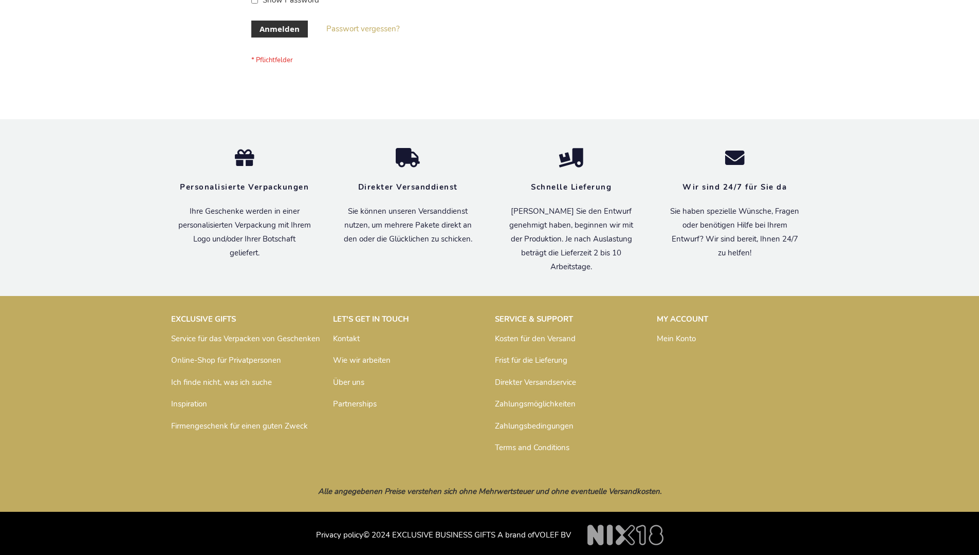
scroll to position [344, 0]
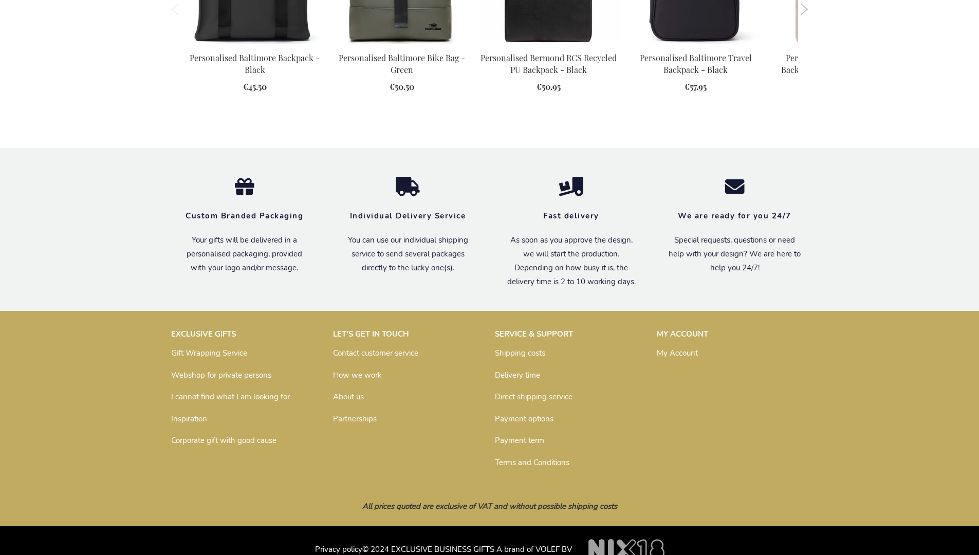
scroll to position [1383, 0]
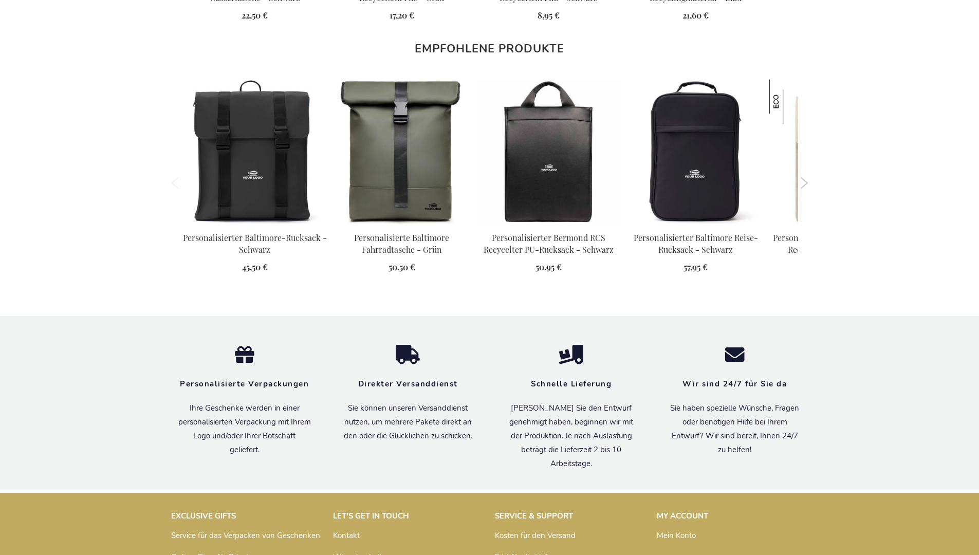
scroll to position [1408, 0]
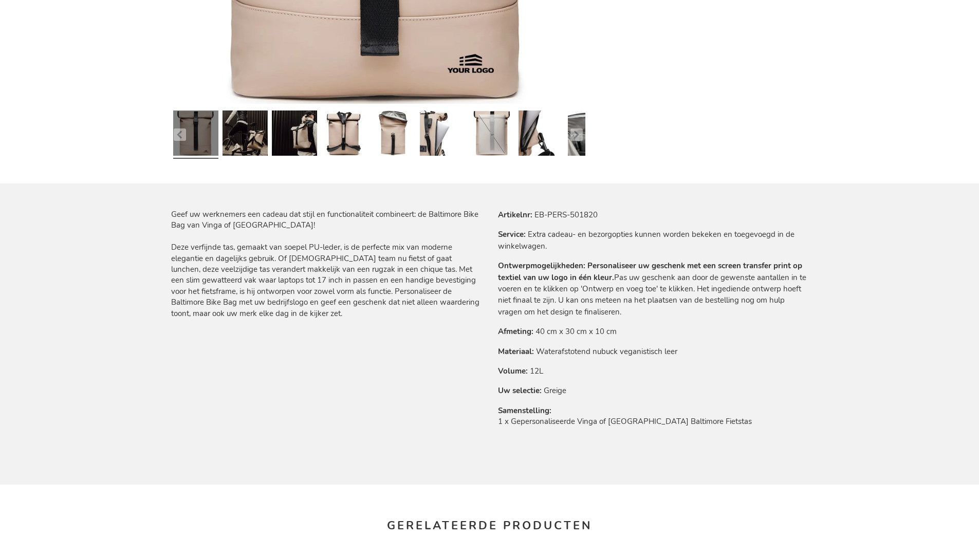
scroll to position [1393, 0]
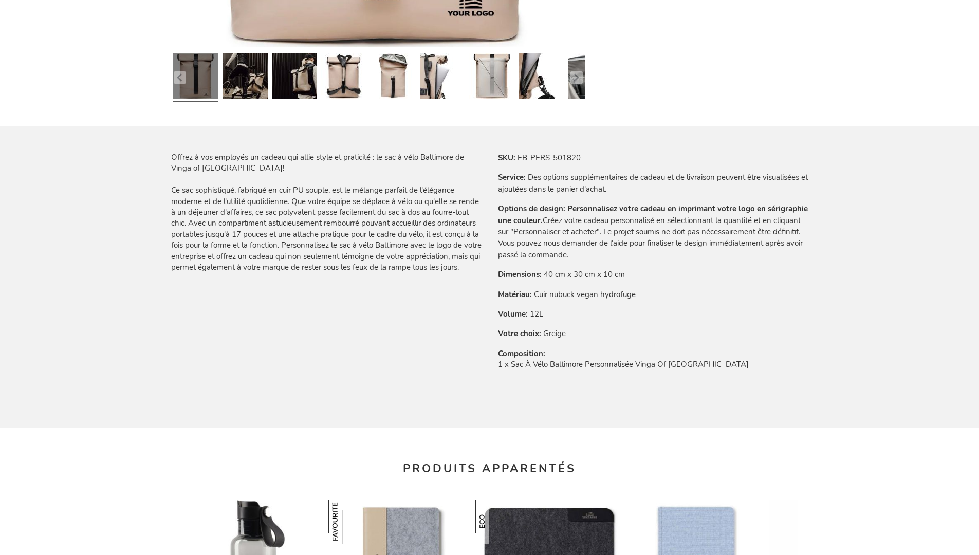
scroll to position [1419, 0]
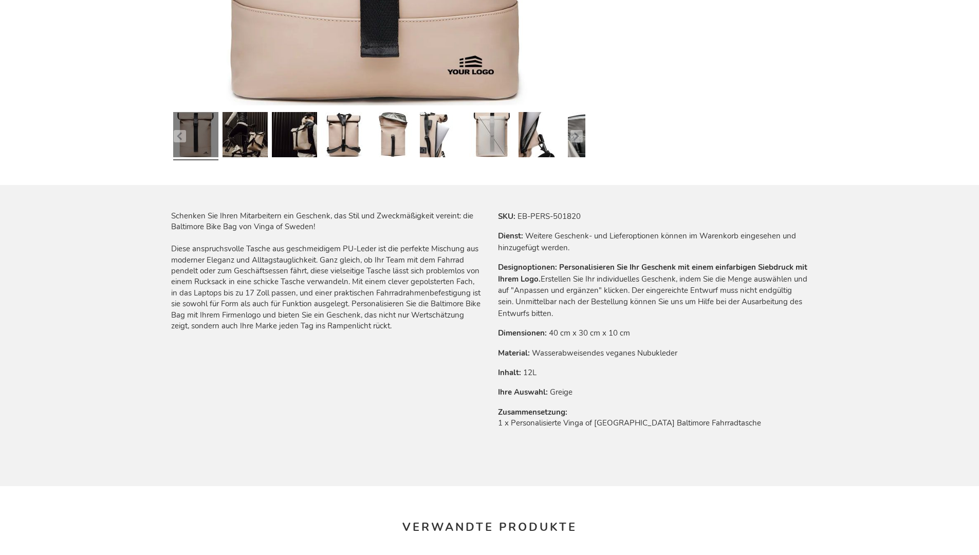
scroll to position [1408, 0]
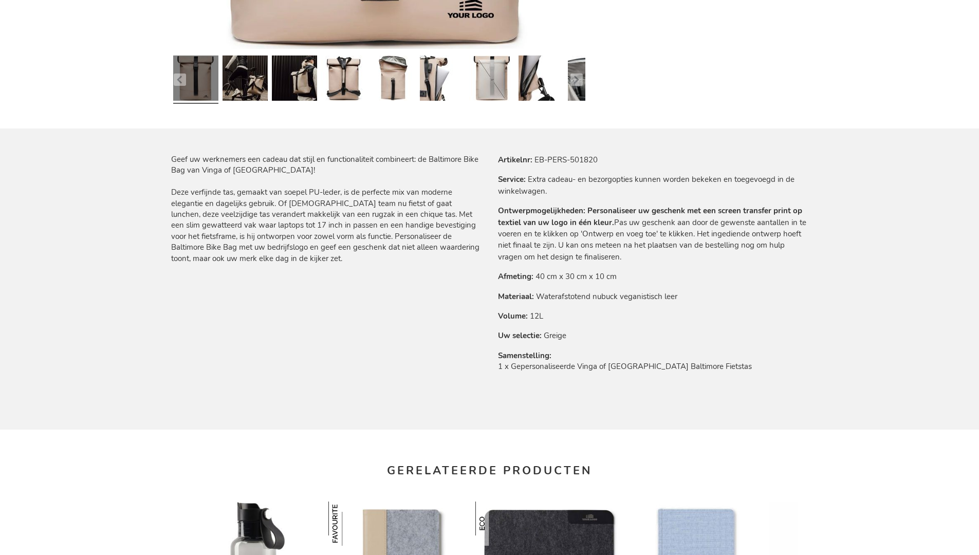
scroll to position [1413, 0]
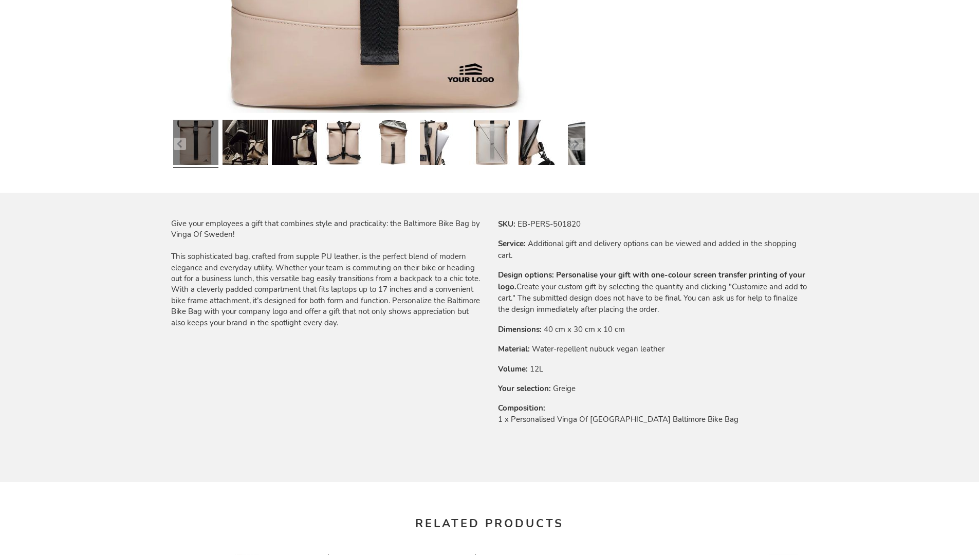
scroll to position [1383, 0]
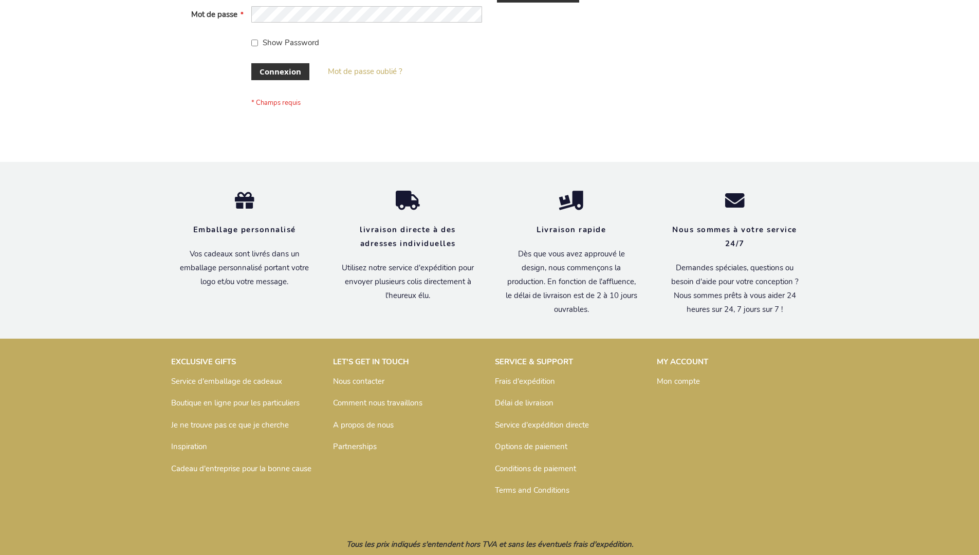
scroll to position [354, 0]
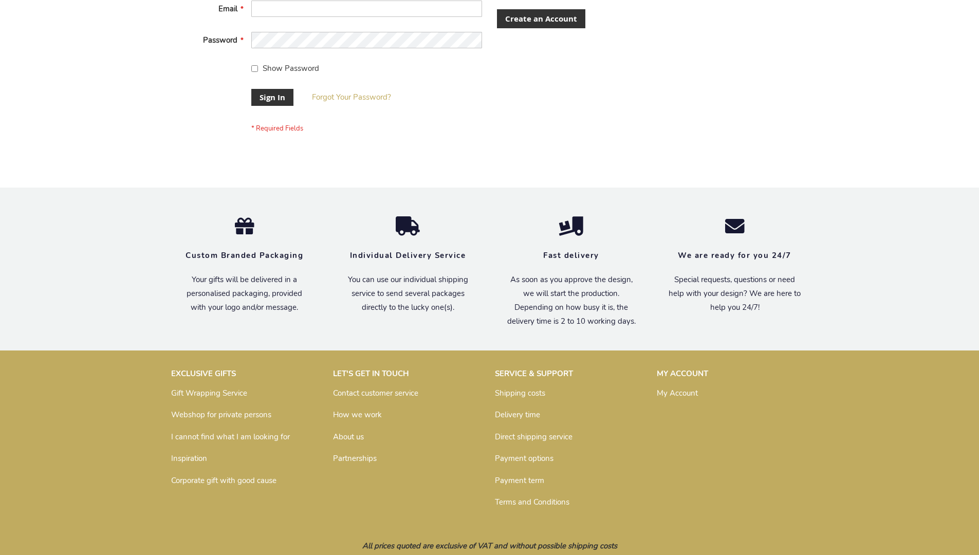
scroll to position [330, 0]
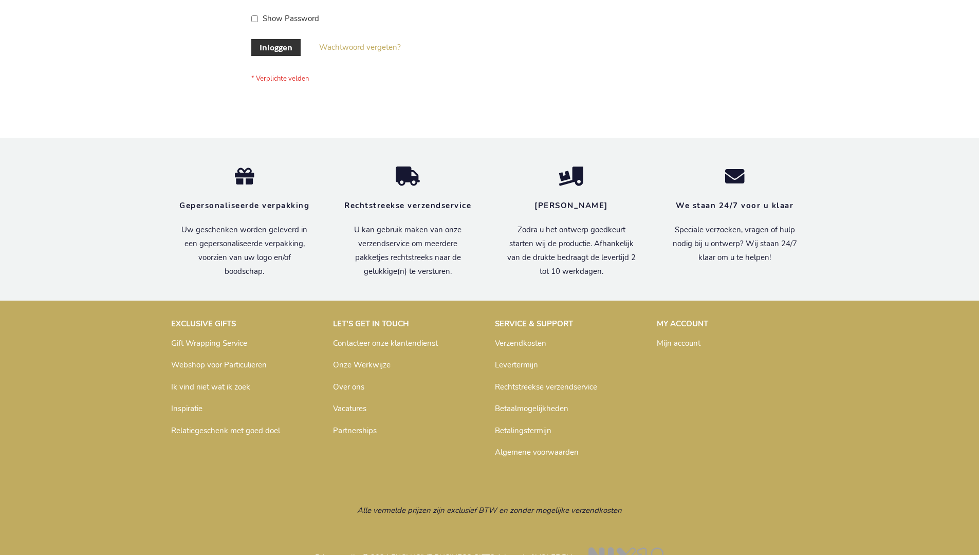
scroll to position [349, 0]
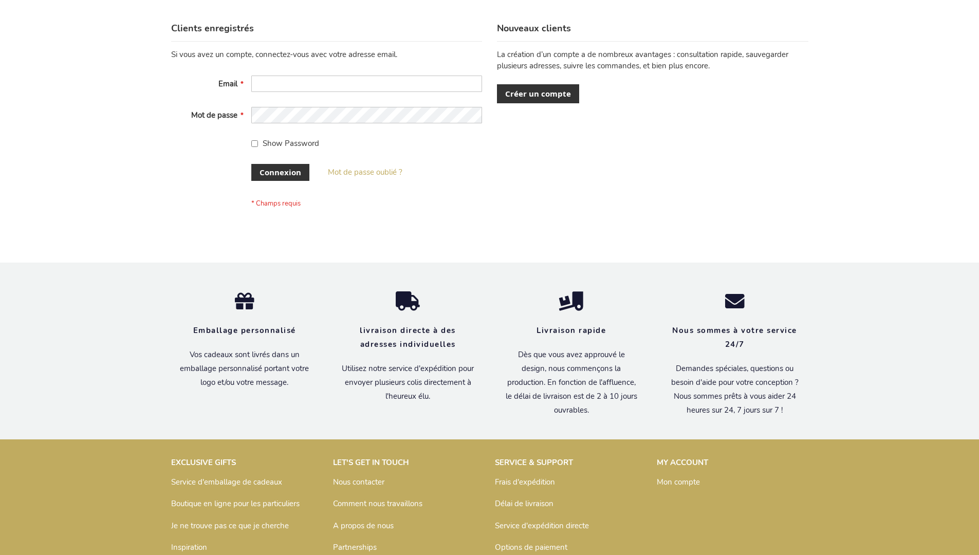
scroll to position [354, 0]
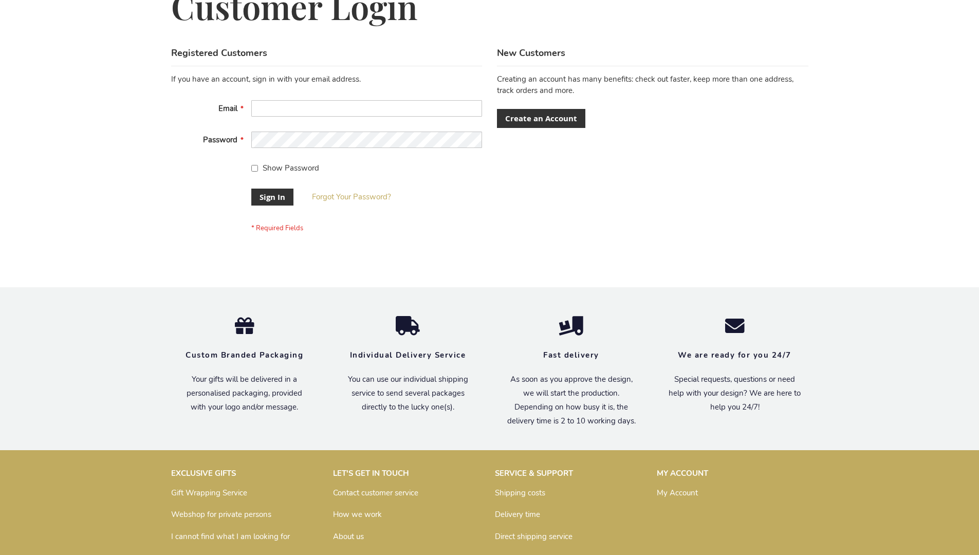
scroll to position [330, 0]
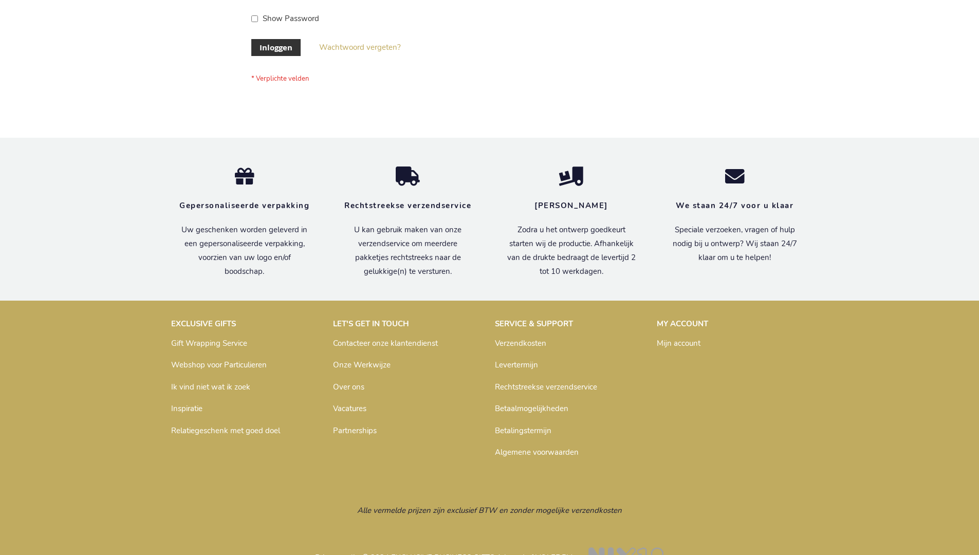
scroll to position [349, 0]
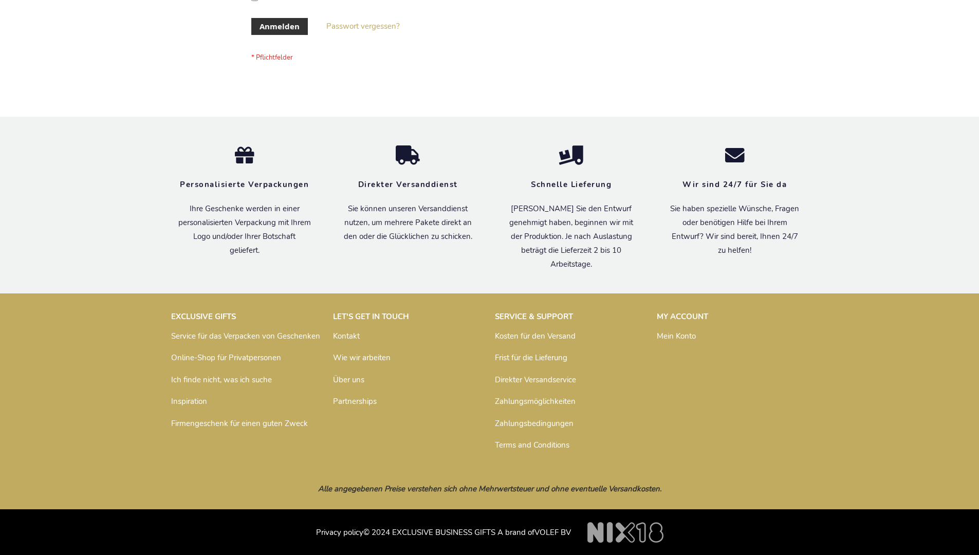
scroll to position [344, 0]
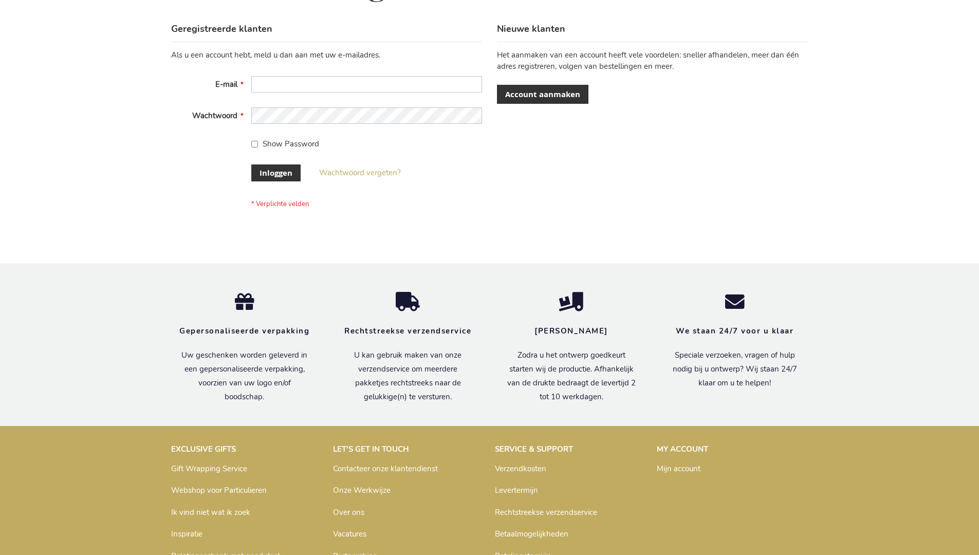
scroll to position [349, 0]
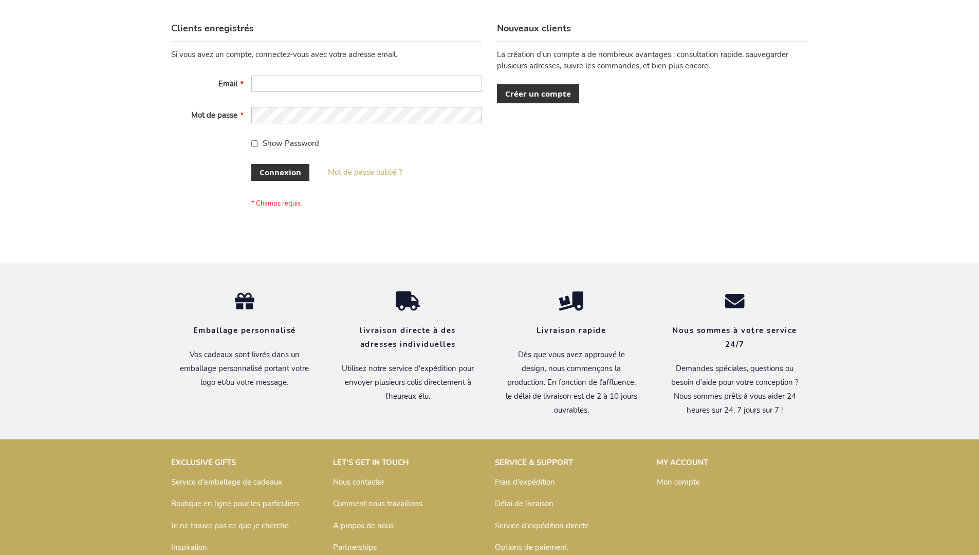
scroll to position [354, 0]
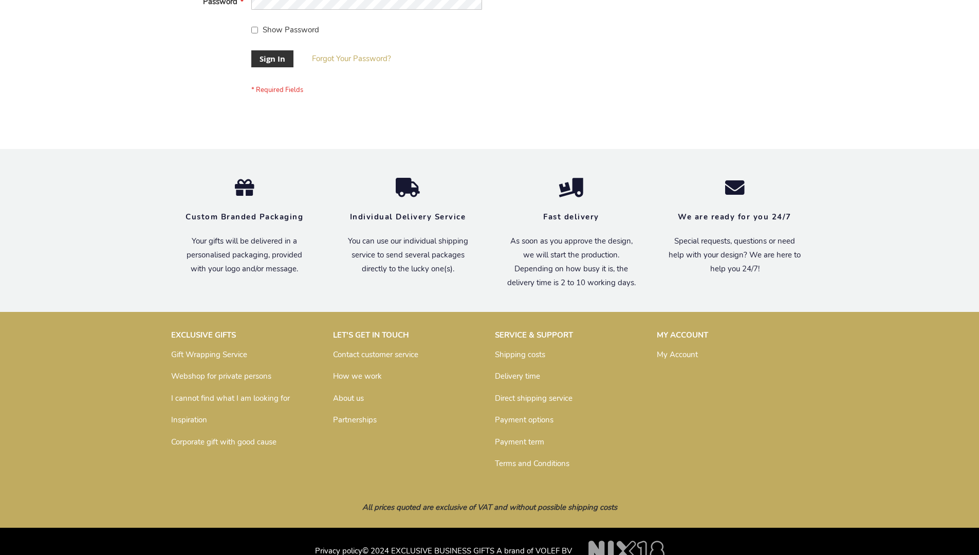
scroll to position [330, 0]
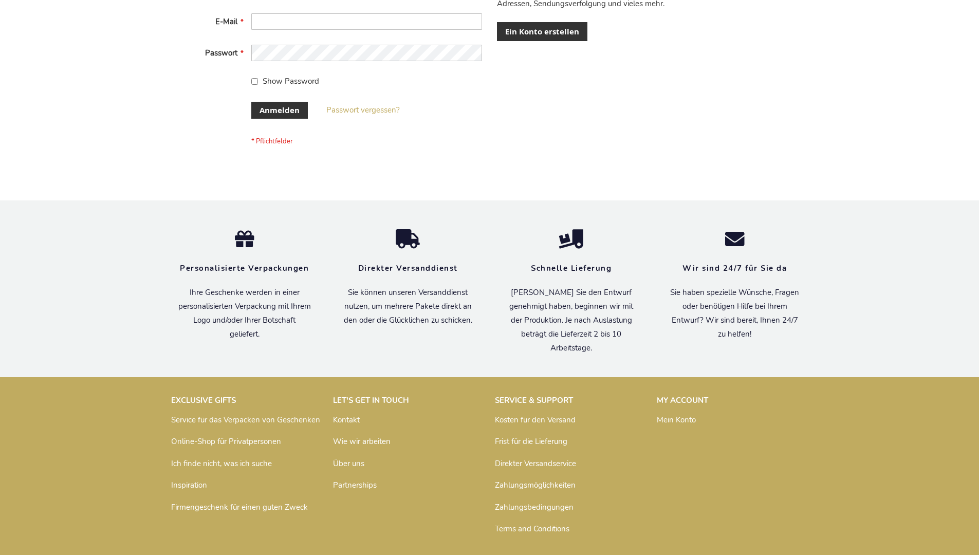
scroll to position [344, 0]
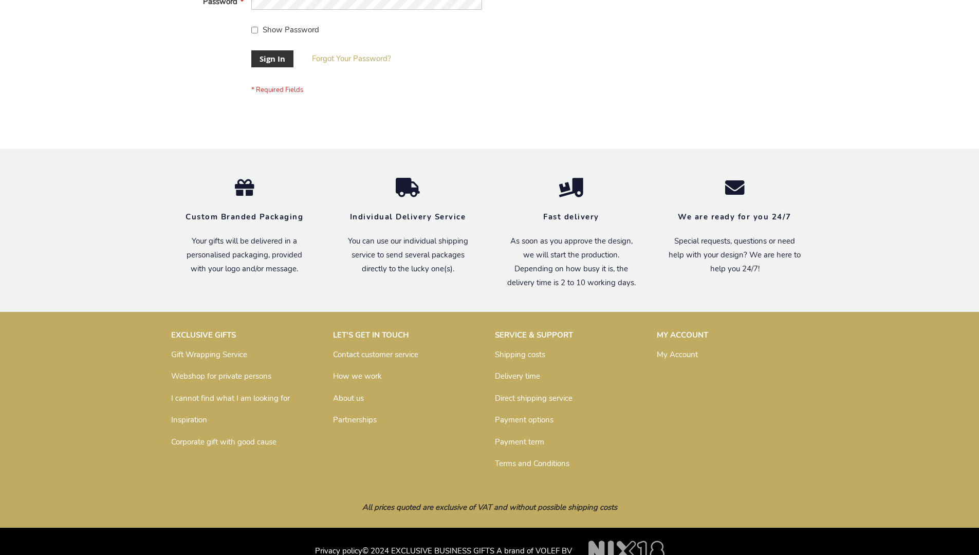
scroll to position [330, 0]
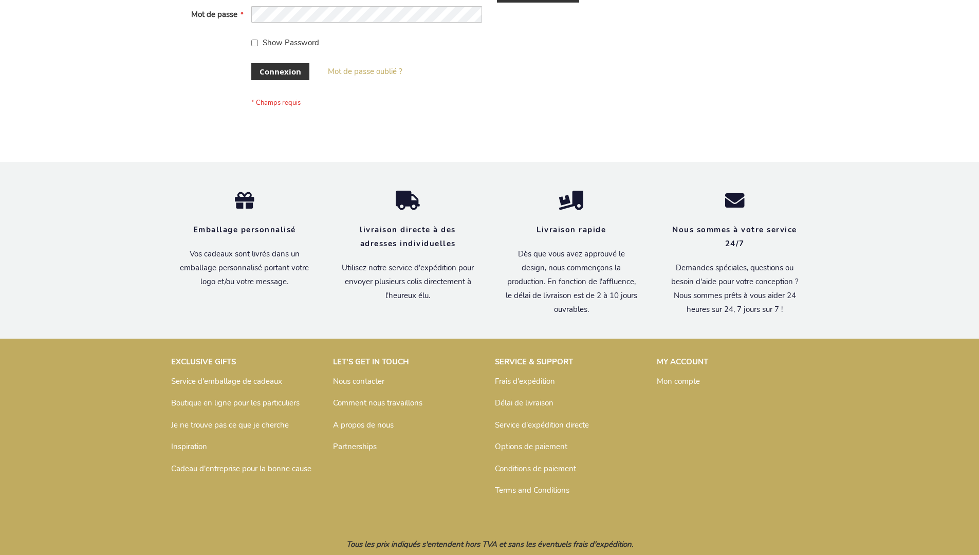
scroll to position [354, 0]
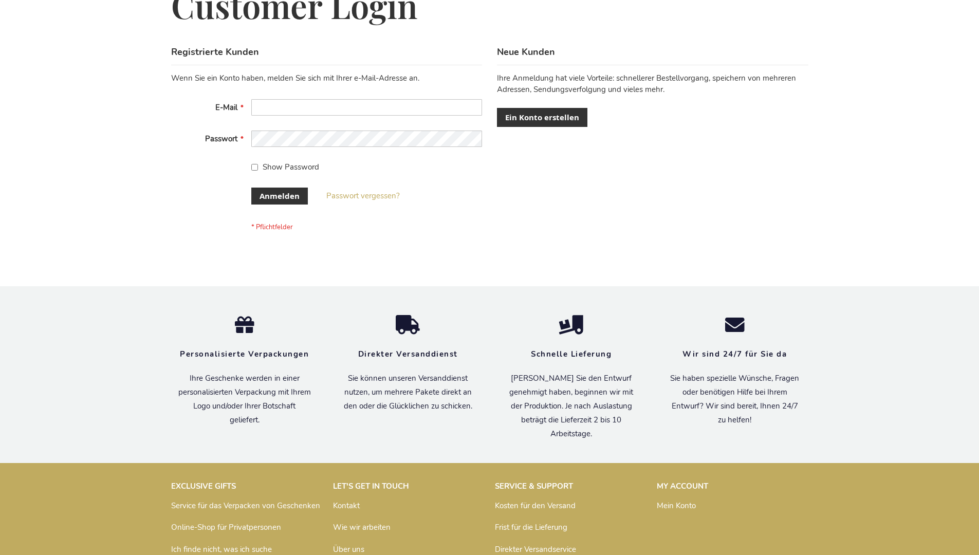
scroll to position [344, 0]
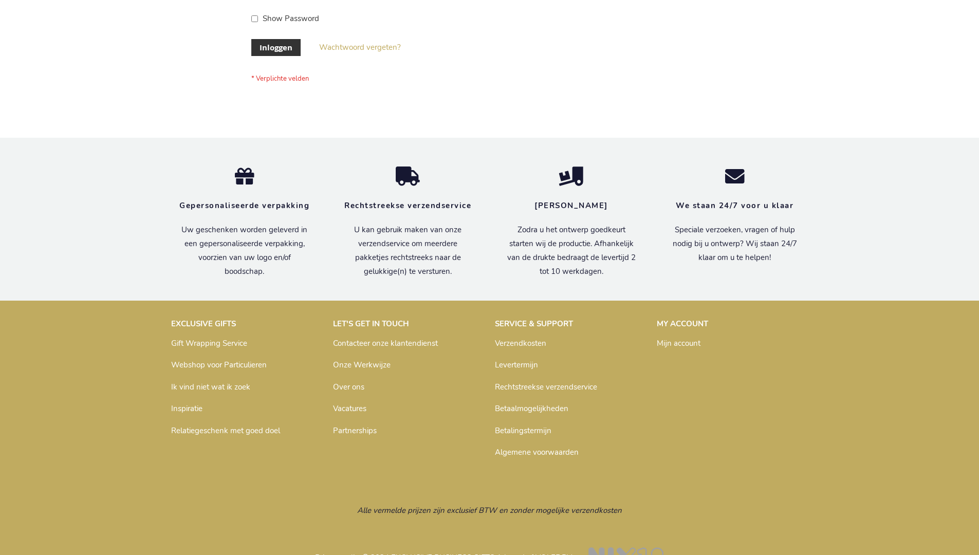
scroll to position [349, 0]
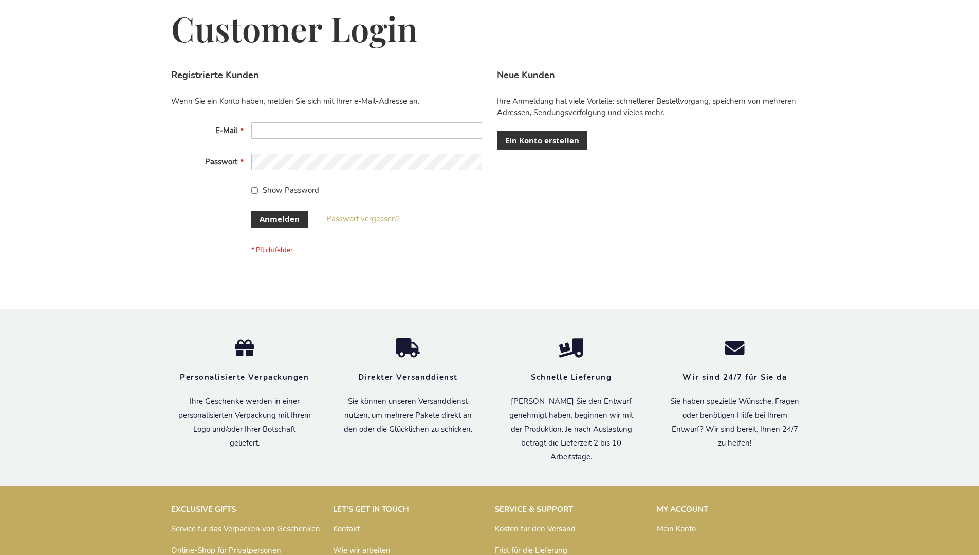
scroll to position [344, 0]
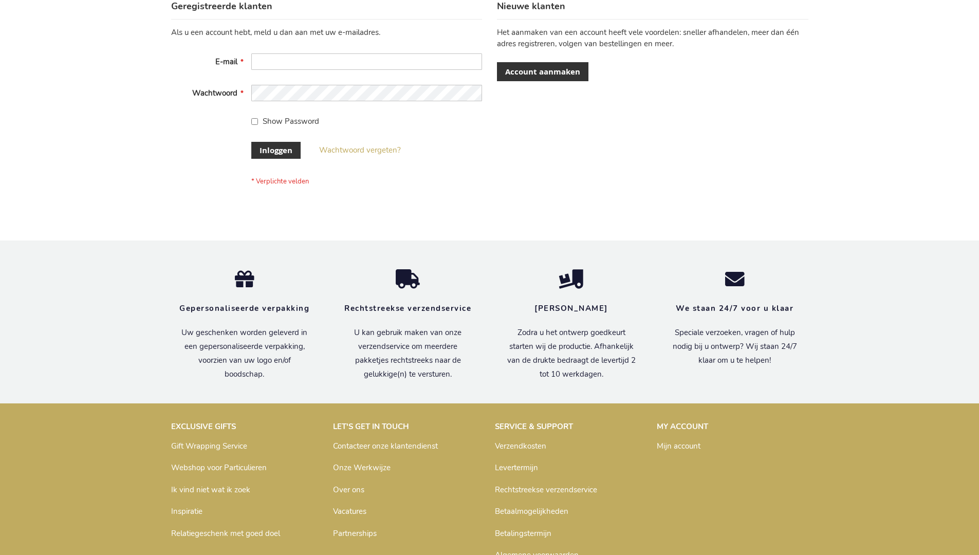
scroll to position [349, 0]
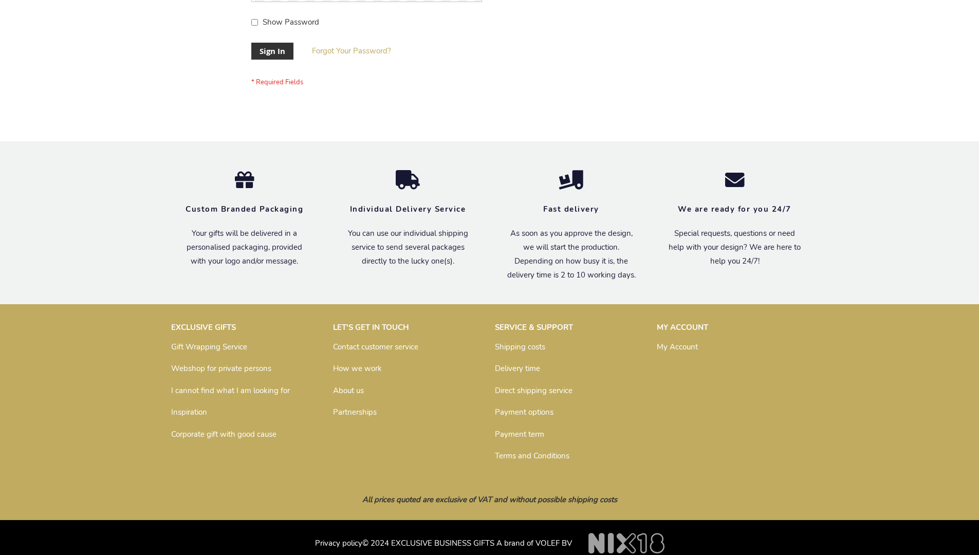
scroll to position [330, 0]
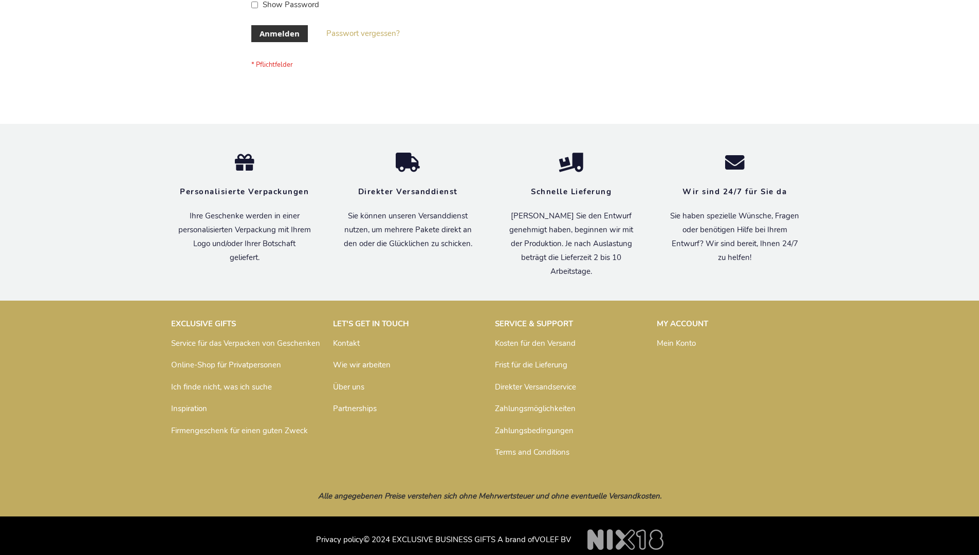
scroll to position [344, 0]
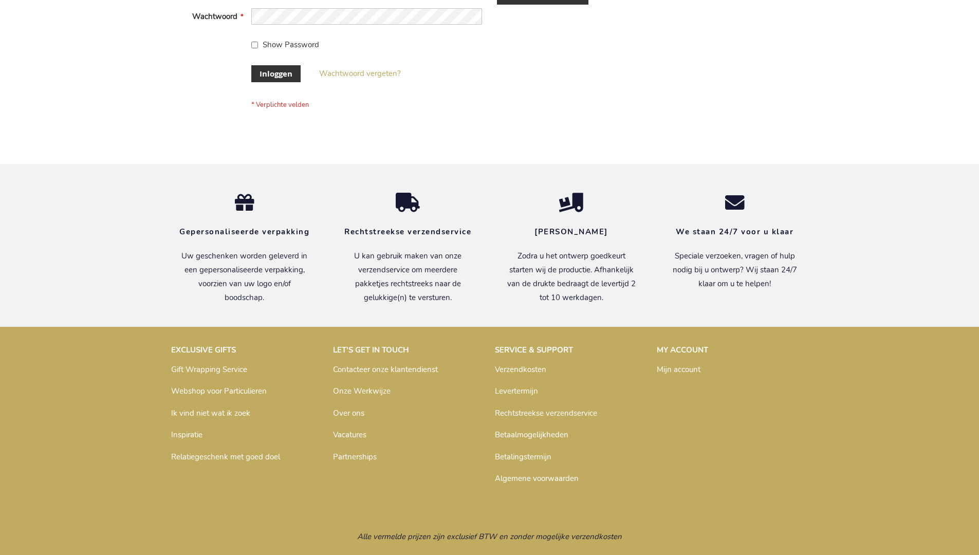
scroll to position [349, 0]
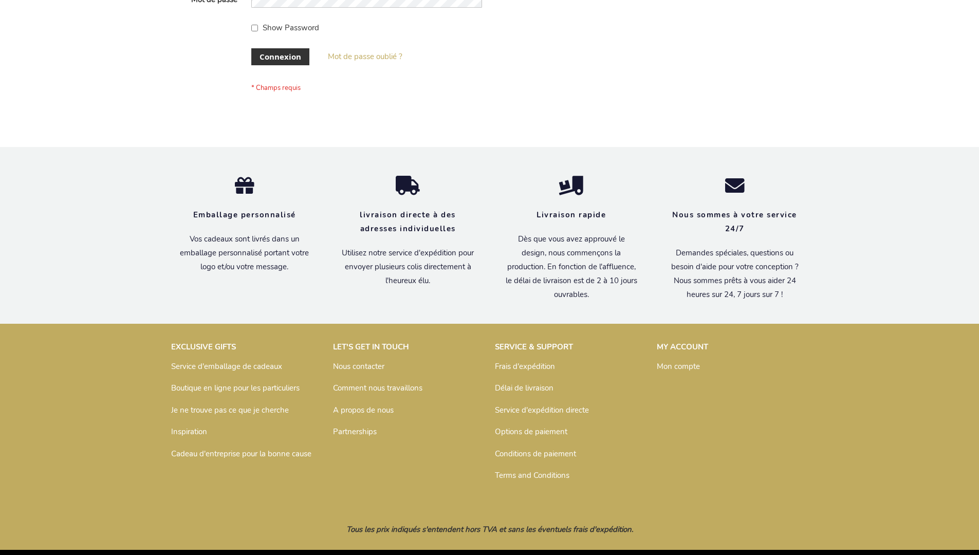
scroll to position [354, 0]
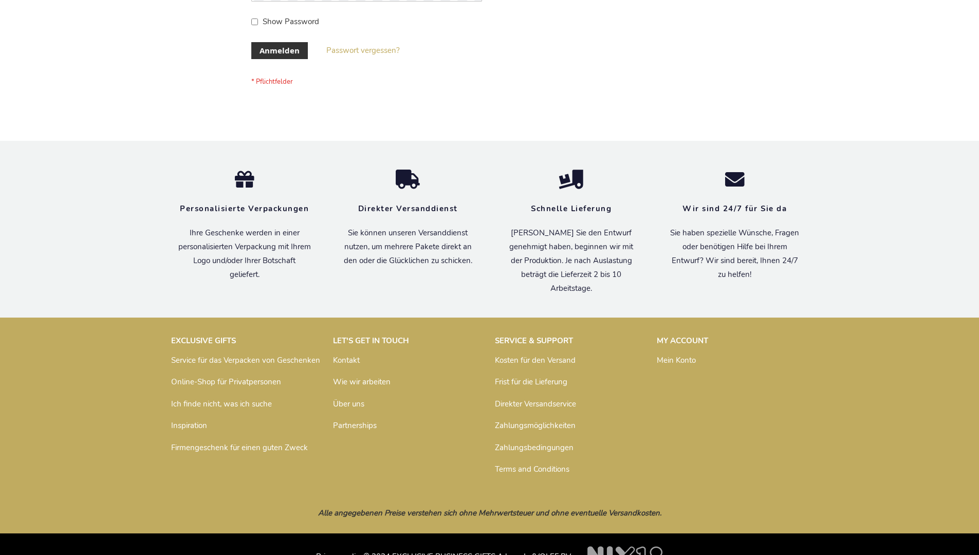
scroll to position [344, 0]
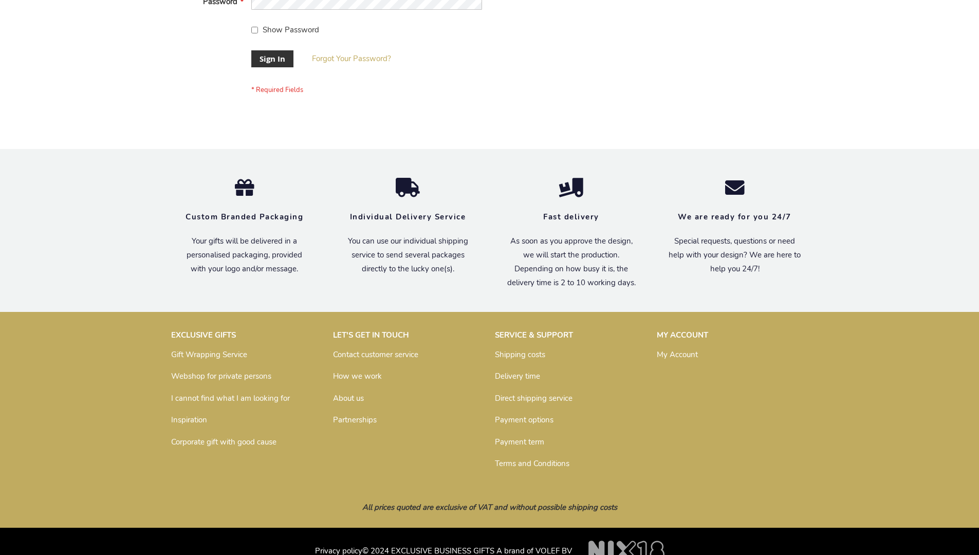
scroll to position [330, 0]
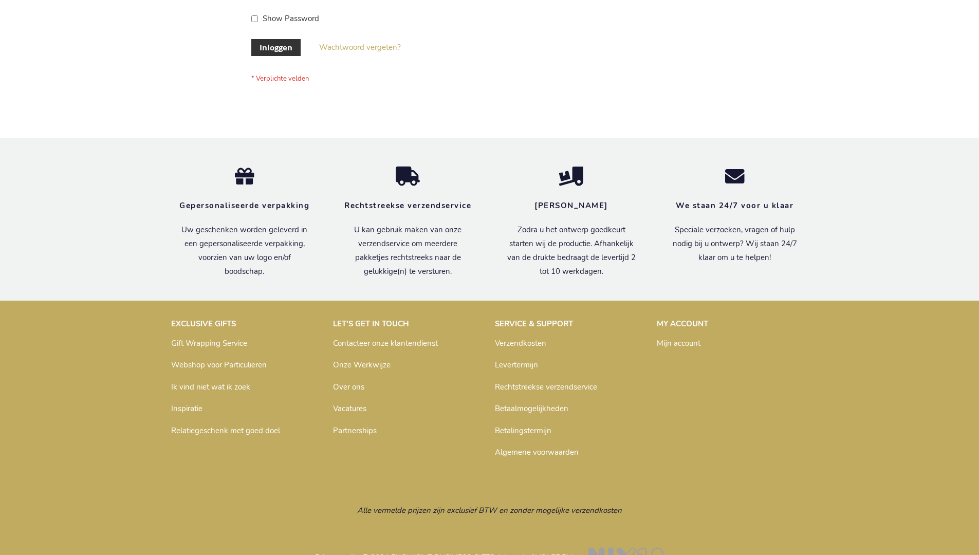
scroll to position [349, 0]
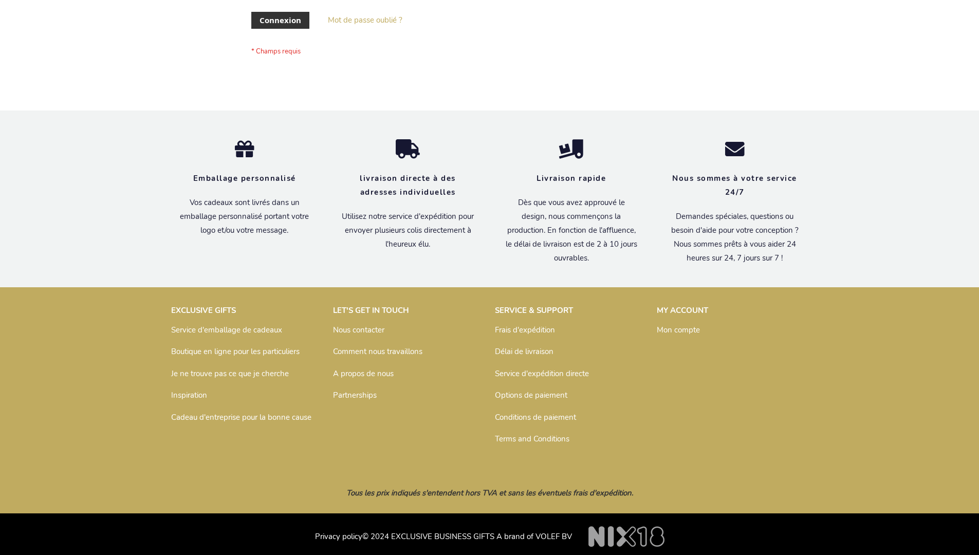
scroll to position [354, 0]
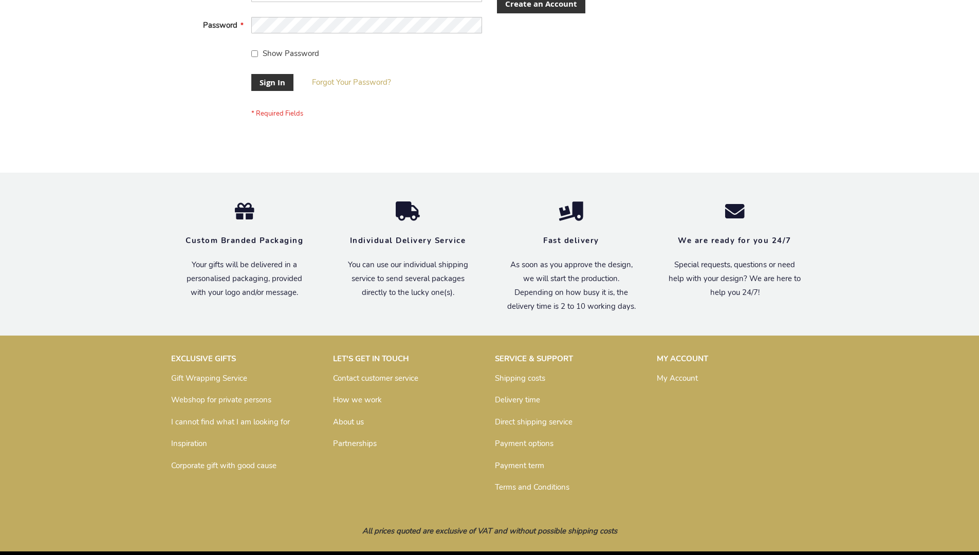
scroll to position [330, 0]
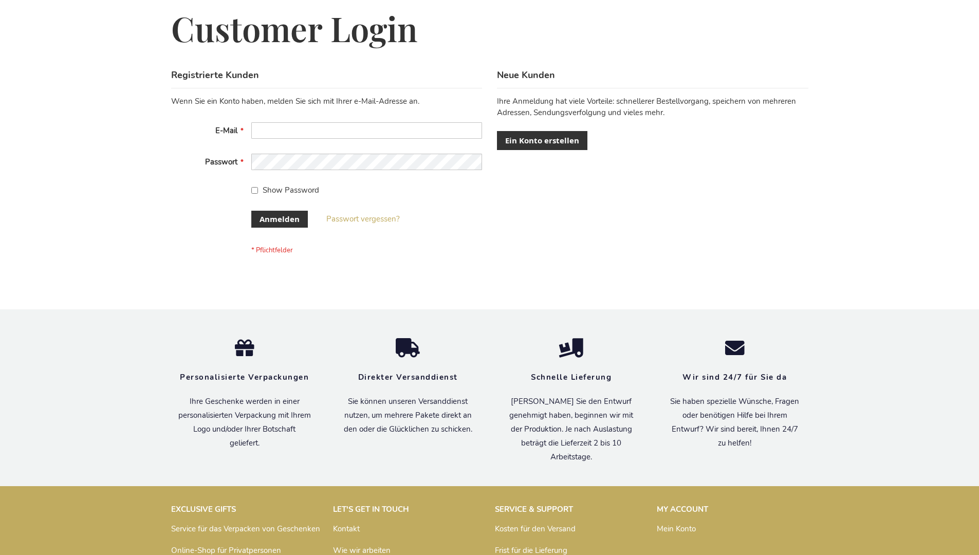
scroll to position [344, 0]
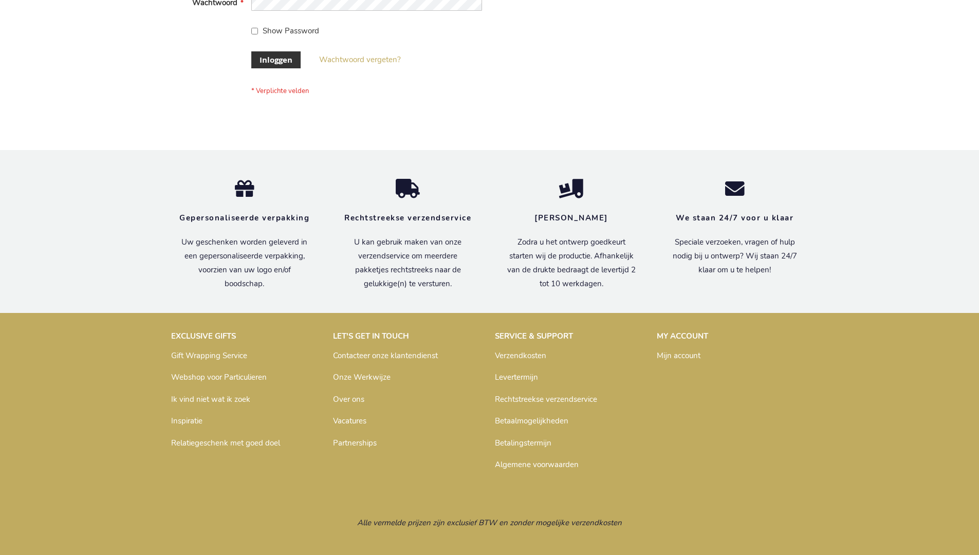
scroll to position [349, 0]
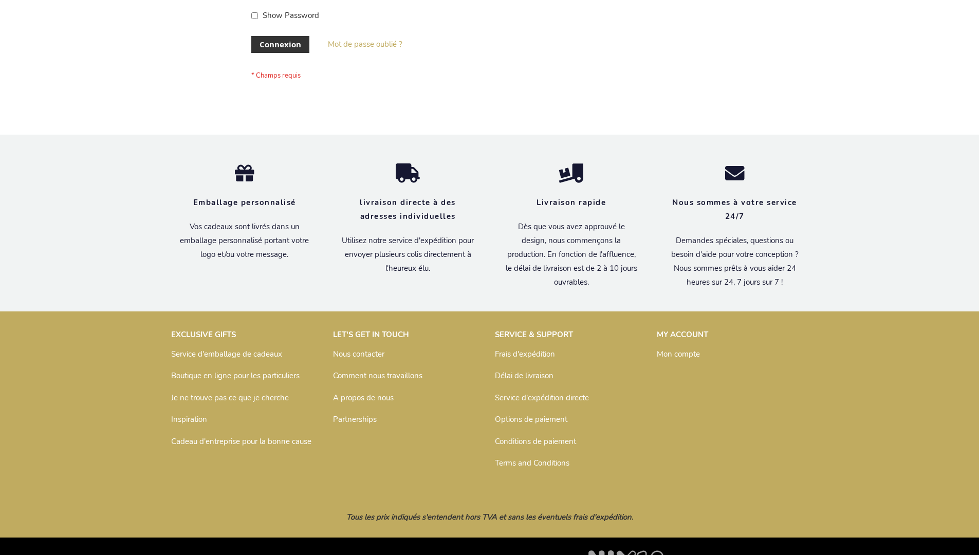
scroll to position [354, 0]
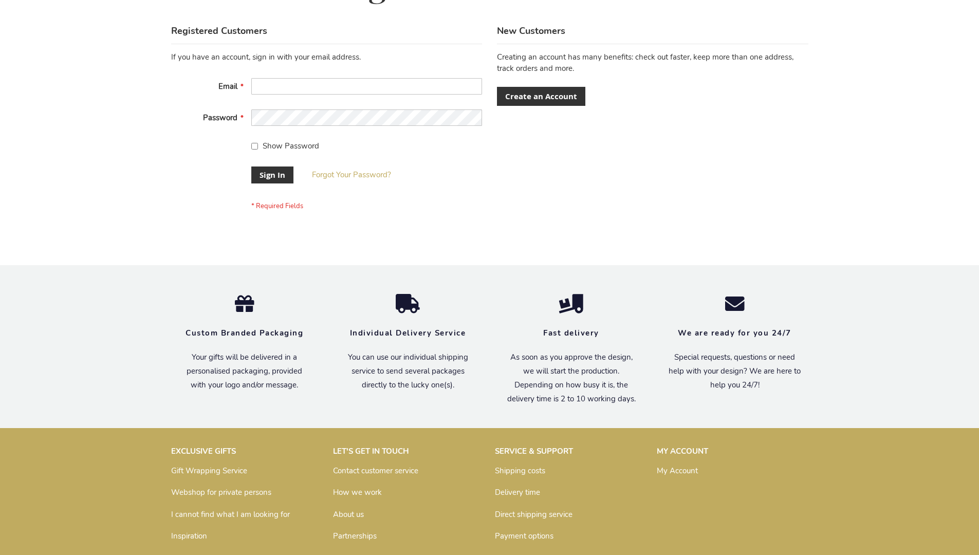
scroll to position [330, 0]
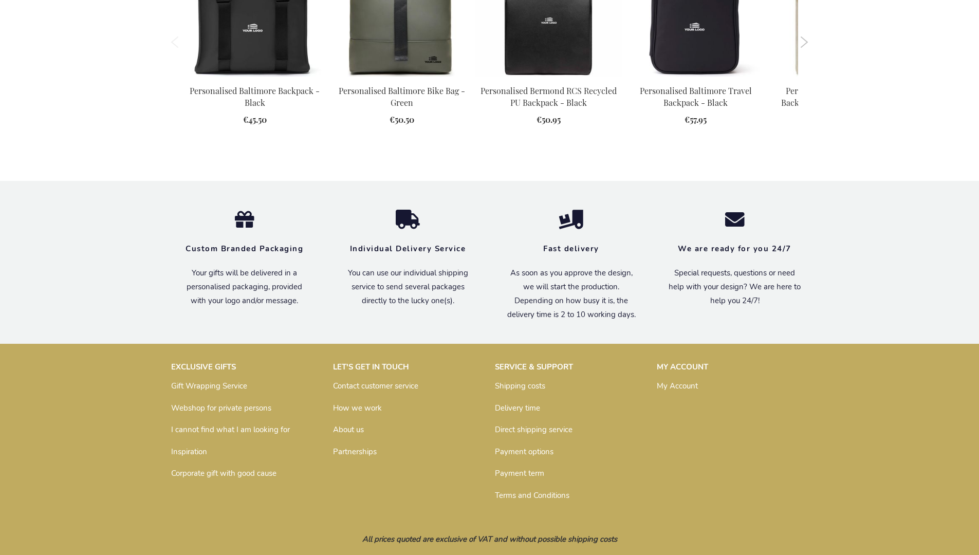
scroll to position [1383, 0]
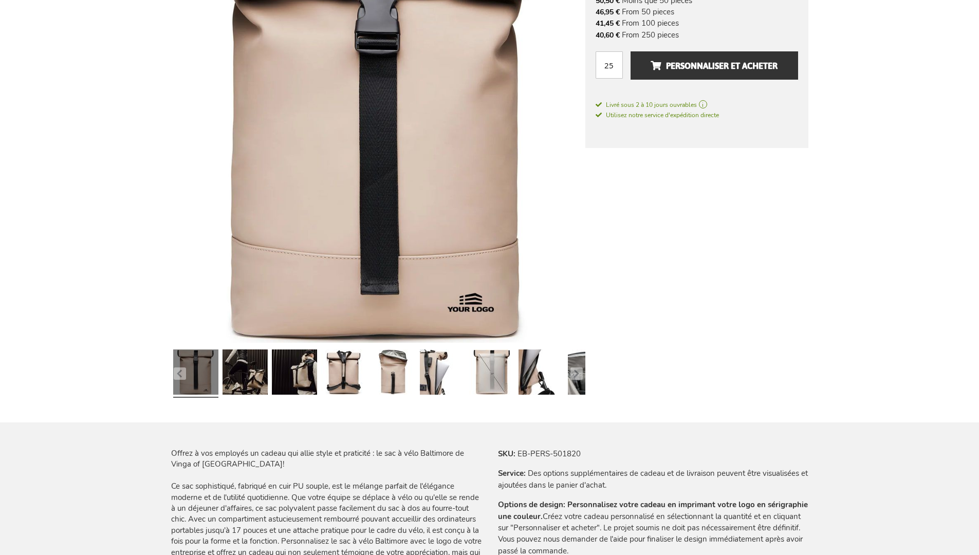
scroll to position [1419, 0]
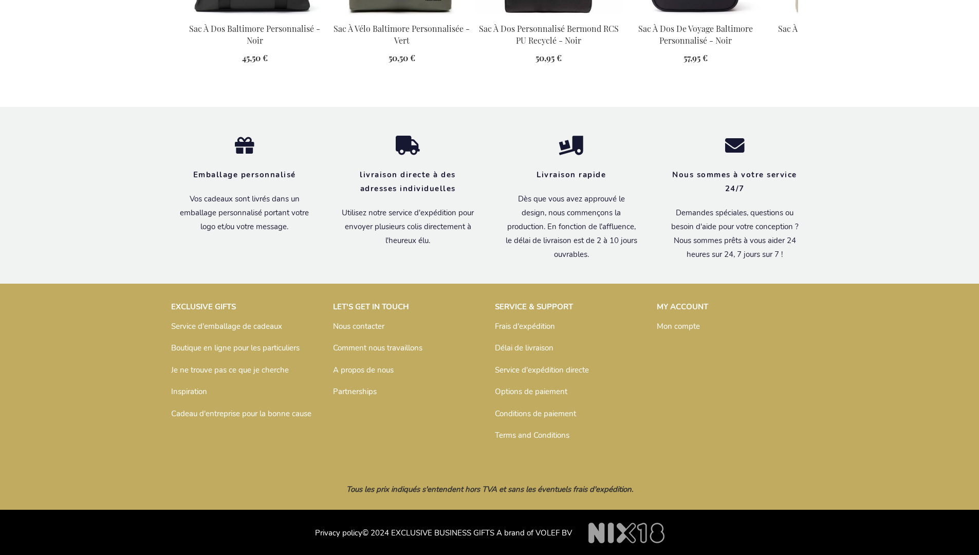
scroll to position [1419, 0]
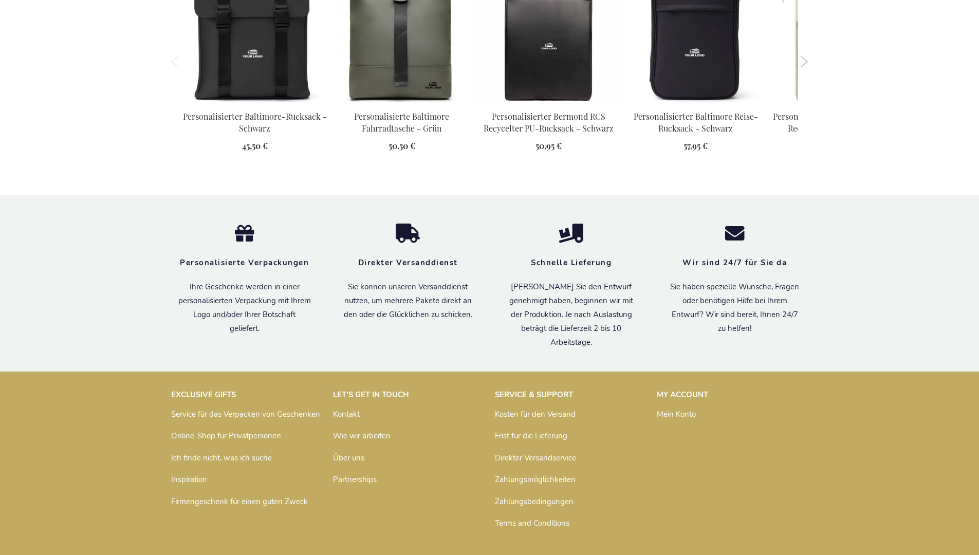
scroll to position [1408, 0]
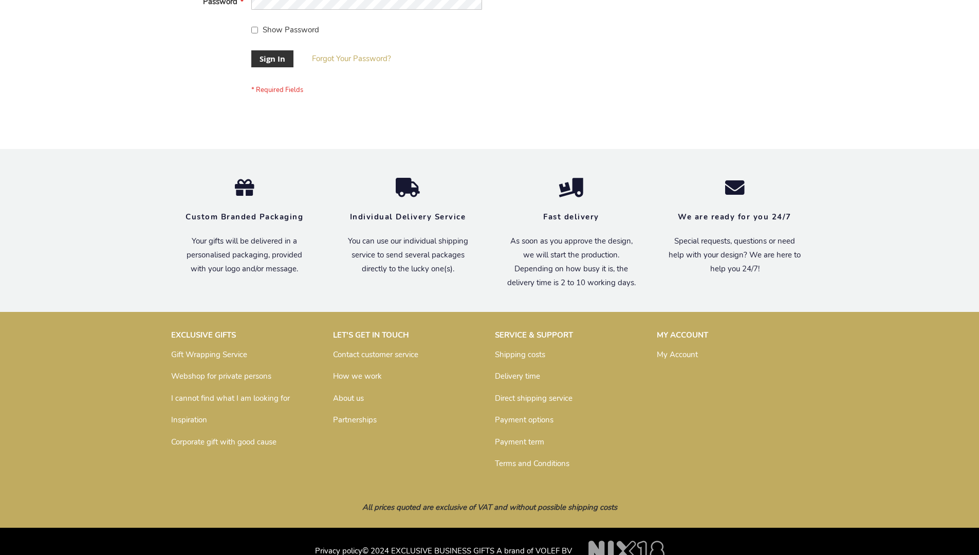
scroll to position [330, 0]
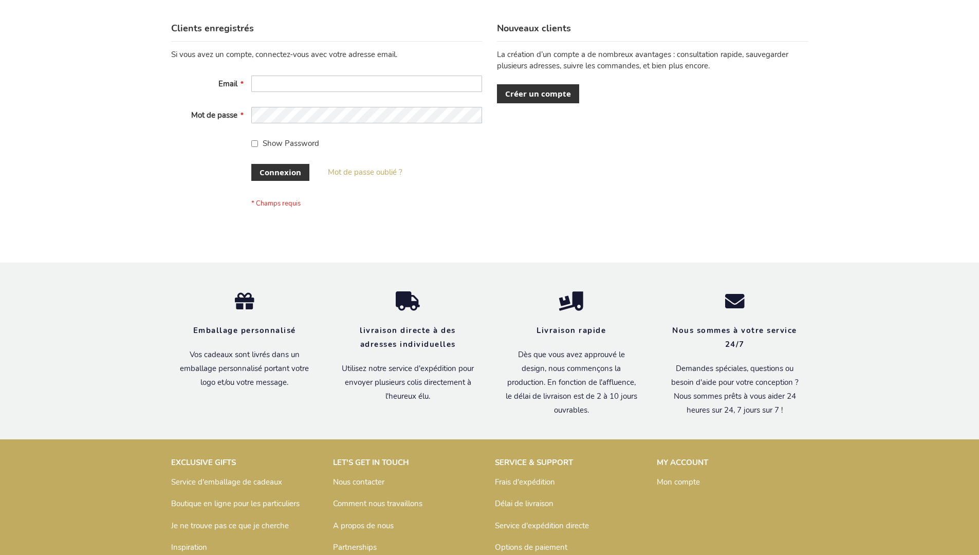
scroll to position [354, 0]
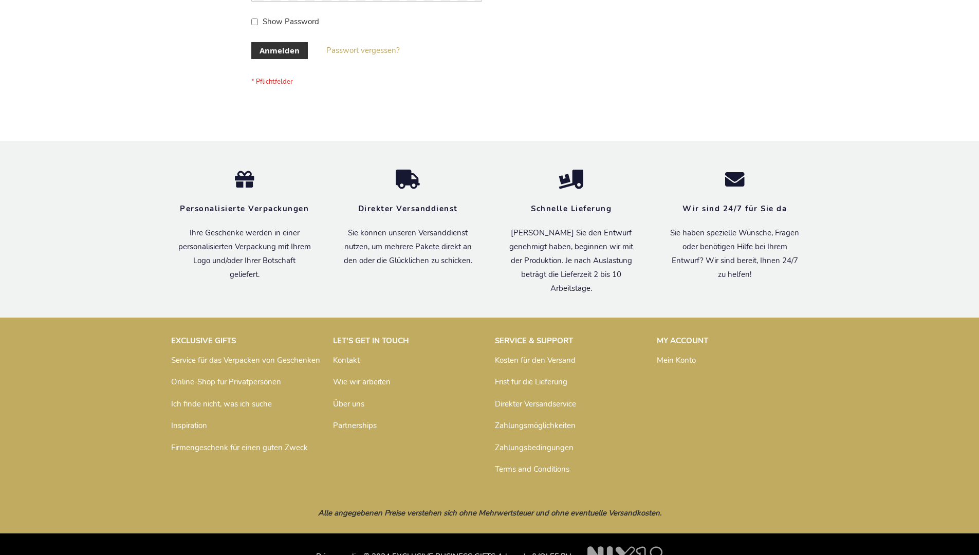
scroll to position [344, 0]
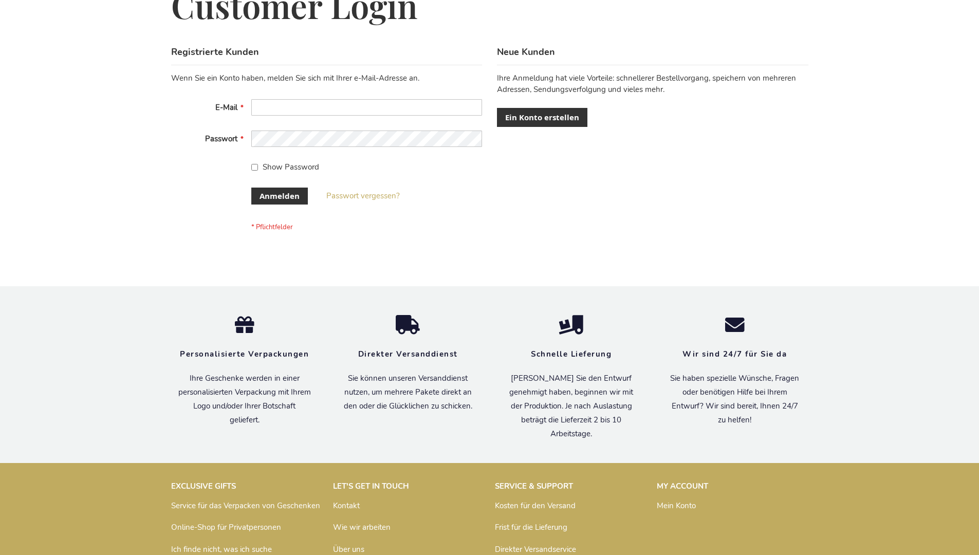
scroll to position [344, 0]
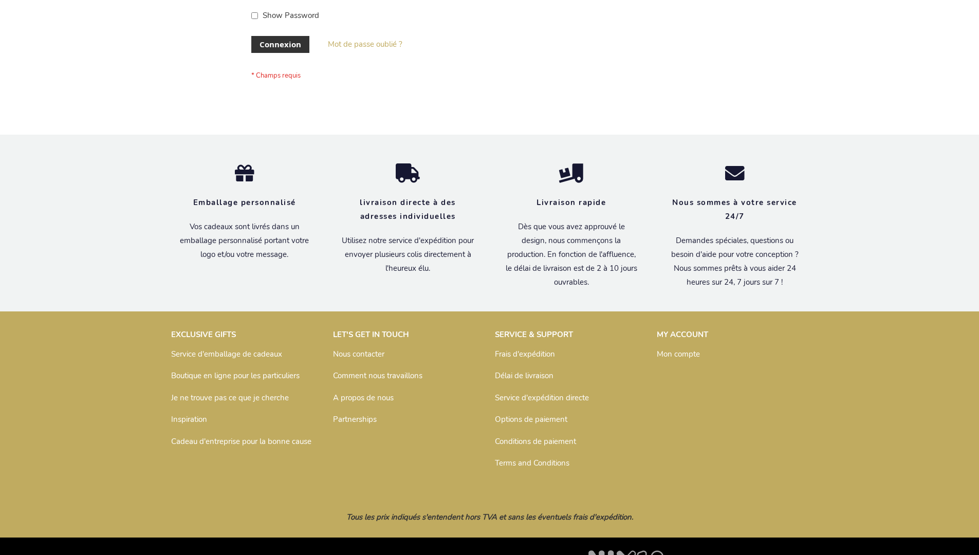
scroll to position [354, 0]
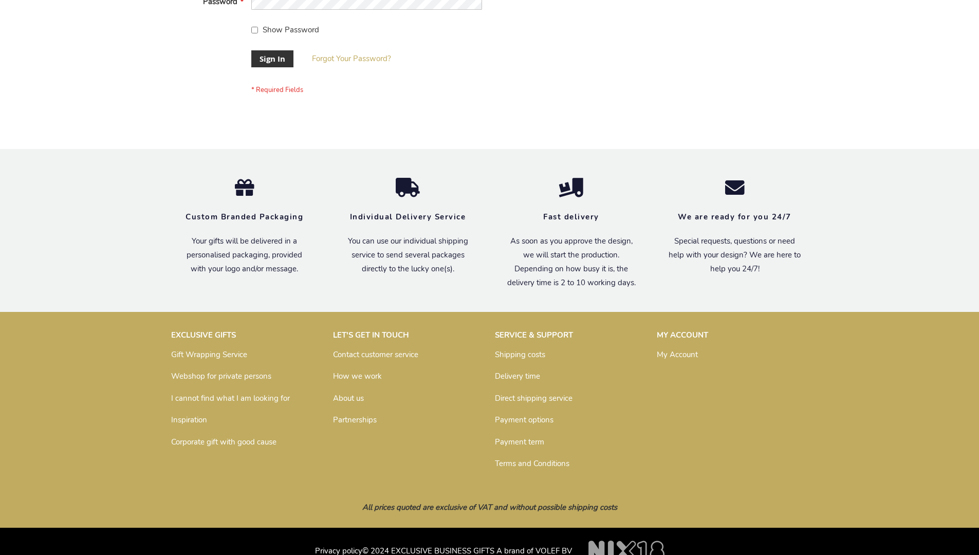
scroll to position [330, 0]
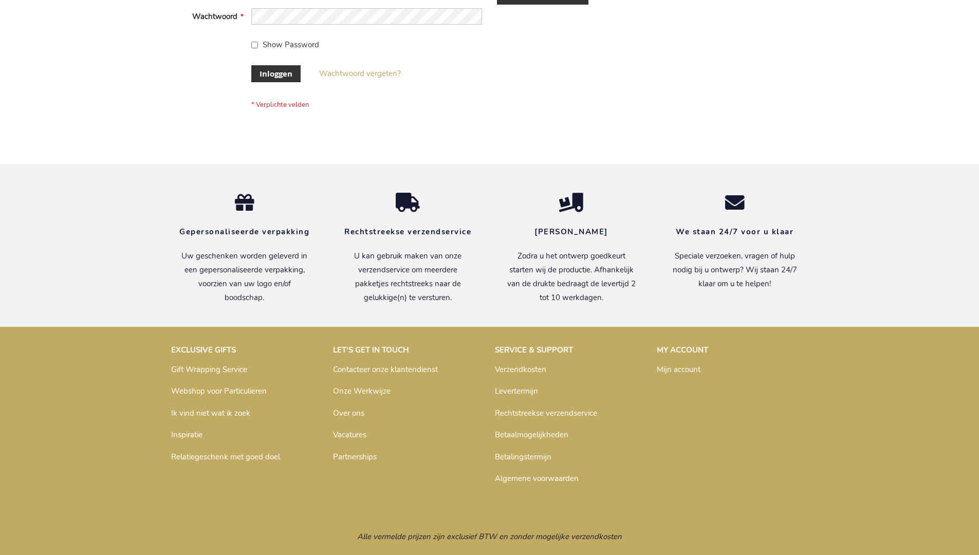
scroll to position [349, 0]
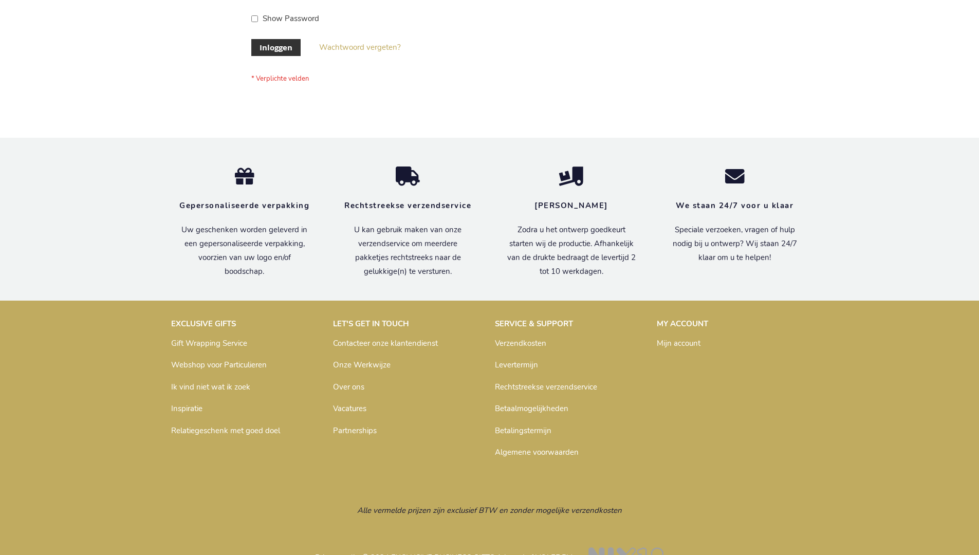
scroll to position [349, 0]
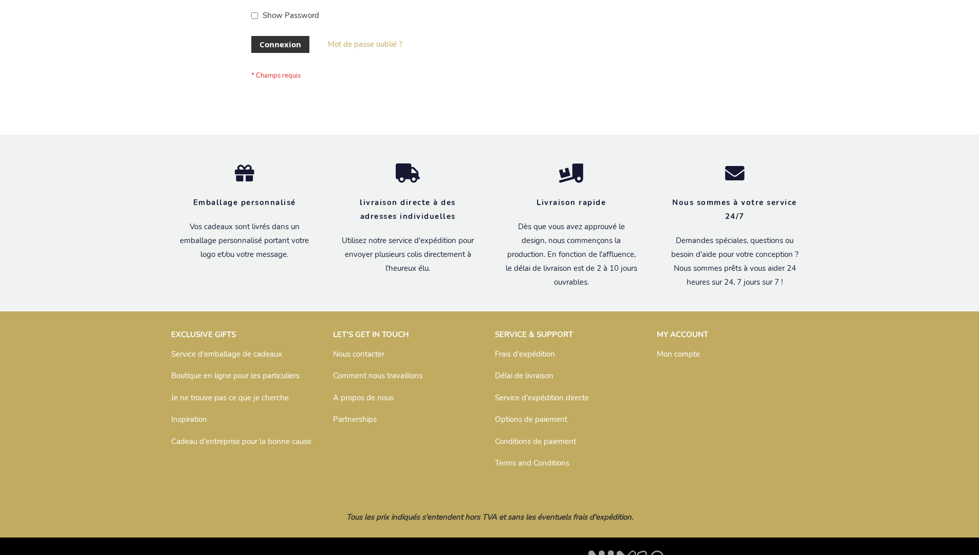
scroll to position [354, 0]
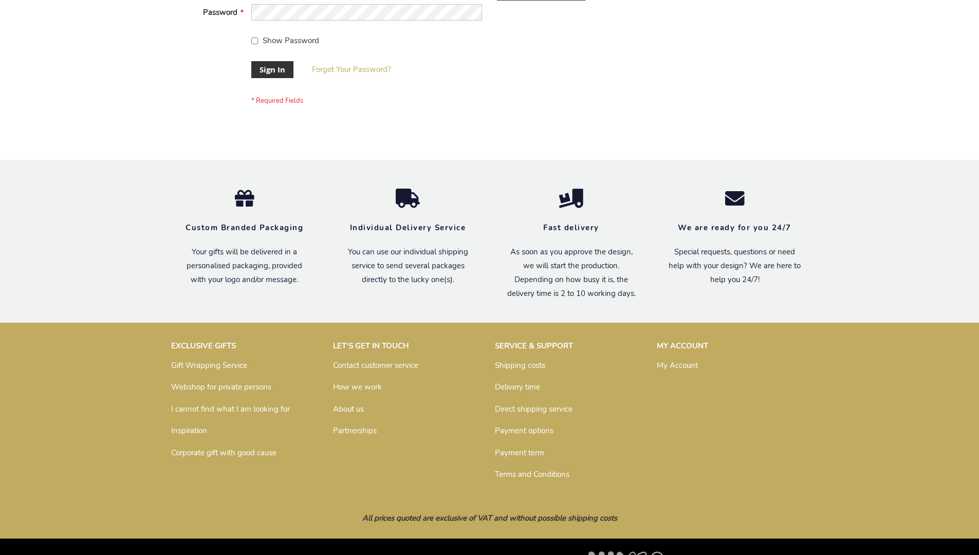
scroll to position [330, 0]
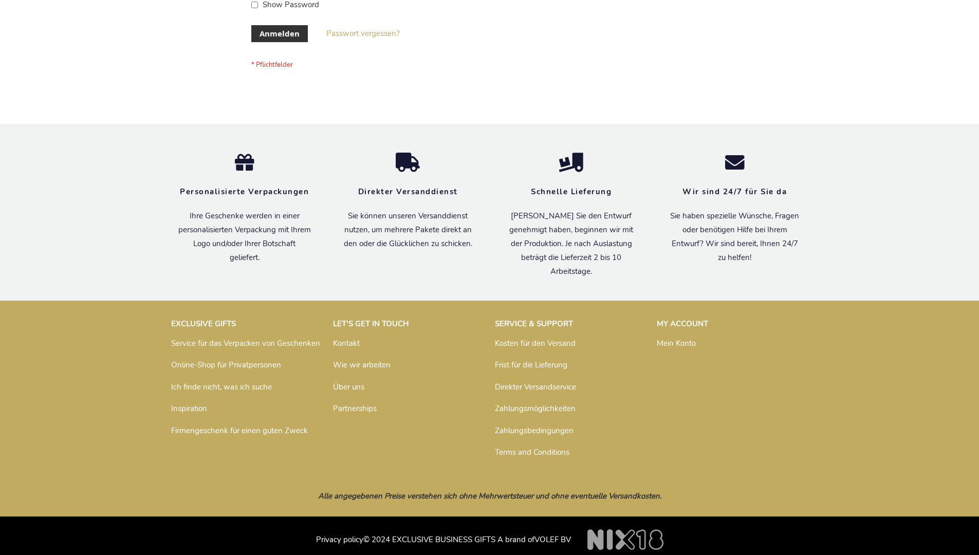
scroll to position [344, 0]
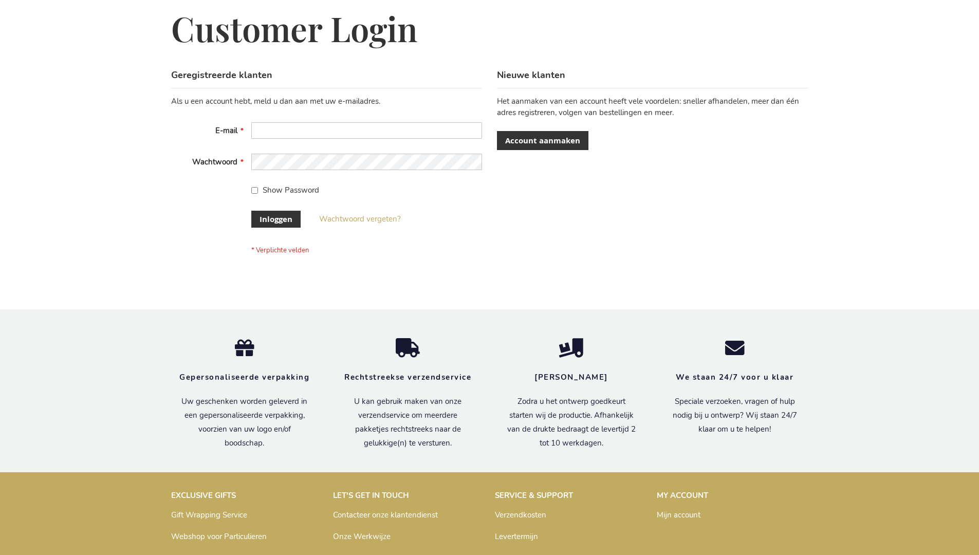
scroll to position [349, 0]
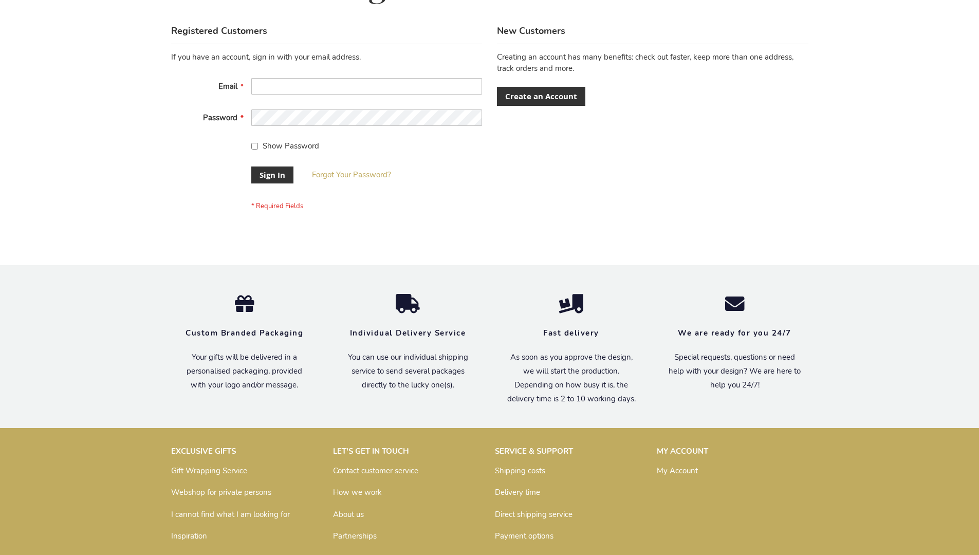
scroll to position [330, 0]
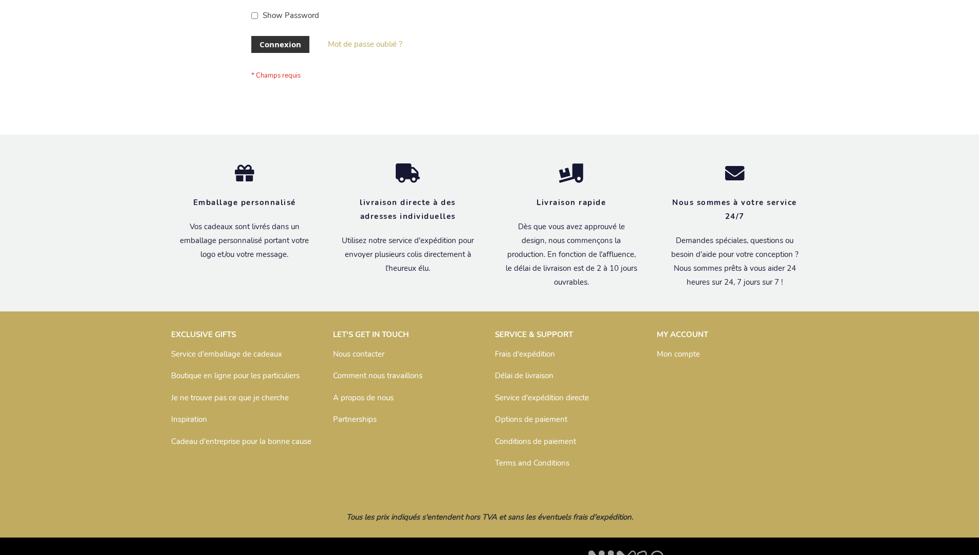
scroll to position [354, 0]
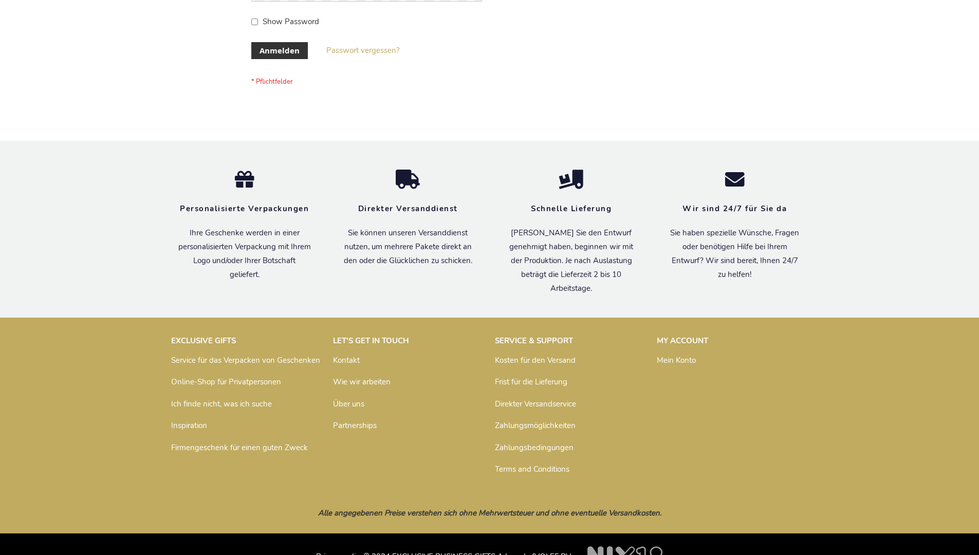
scroll to position [344, 0]
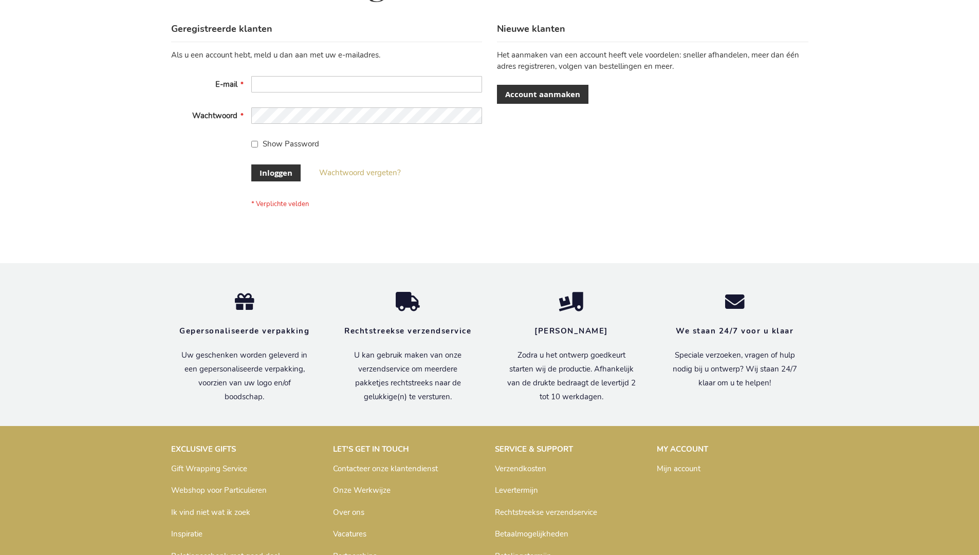
scroll to position [349, 0]
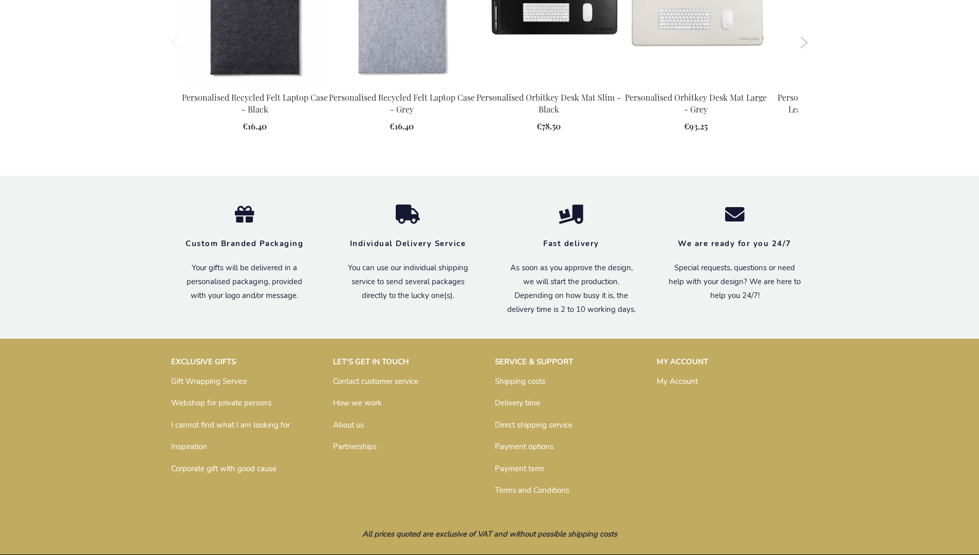
scroll to position [1133, 0]
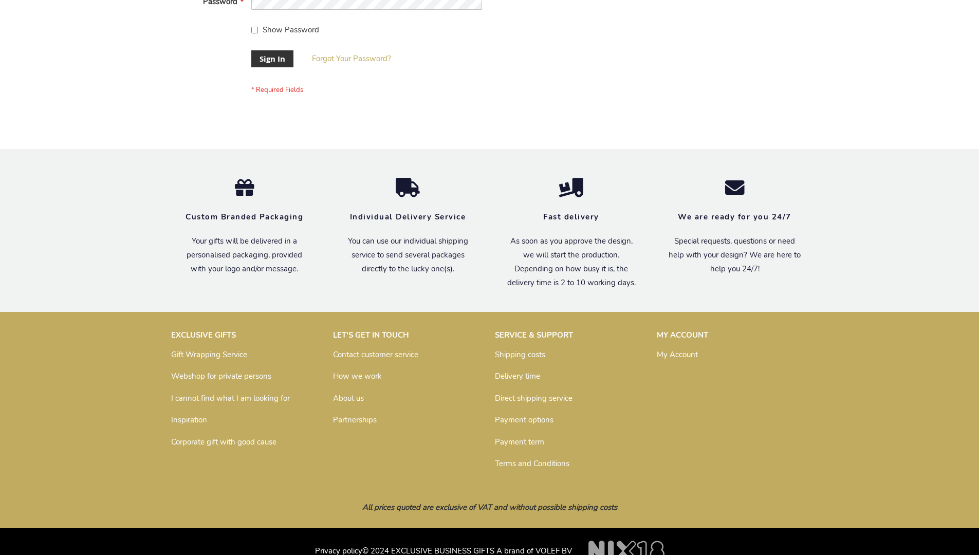
scroll to position [330, 0]
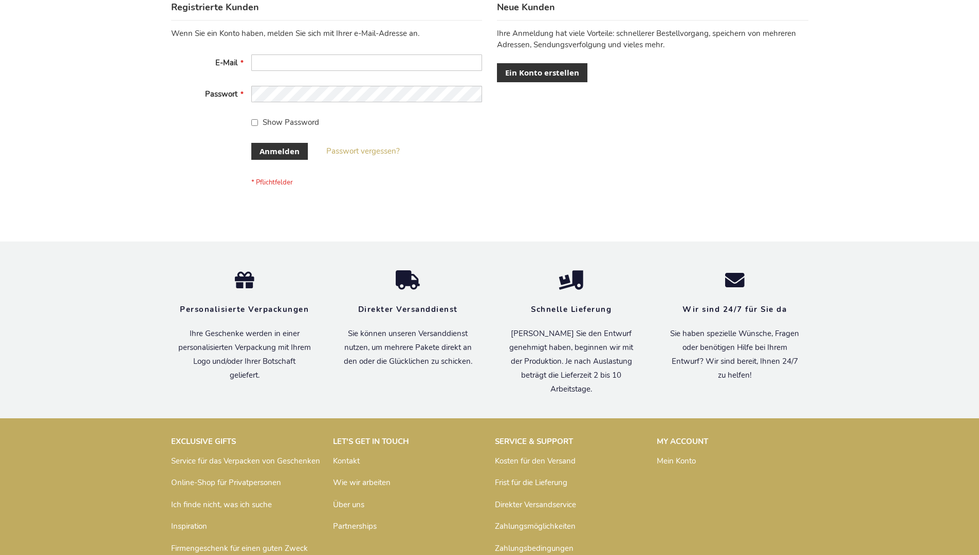
scroll to position [344, 0]
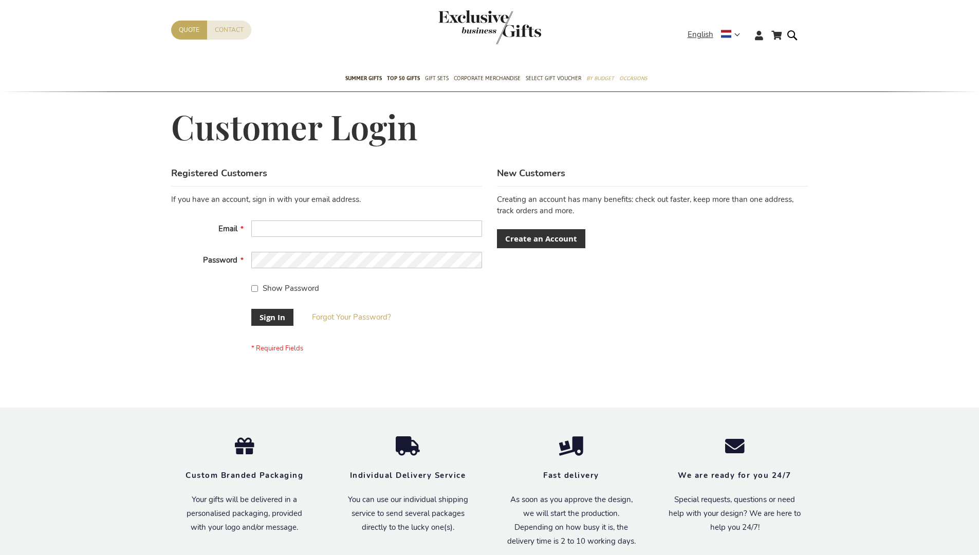
scroll to position [330, 0]
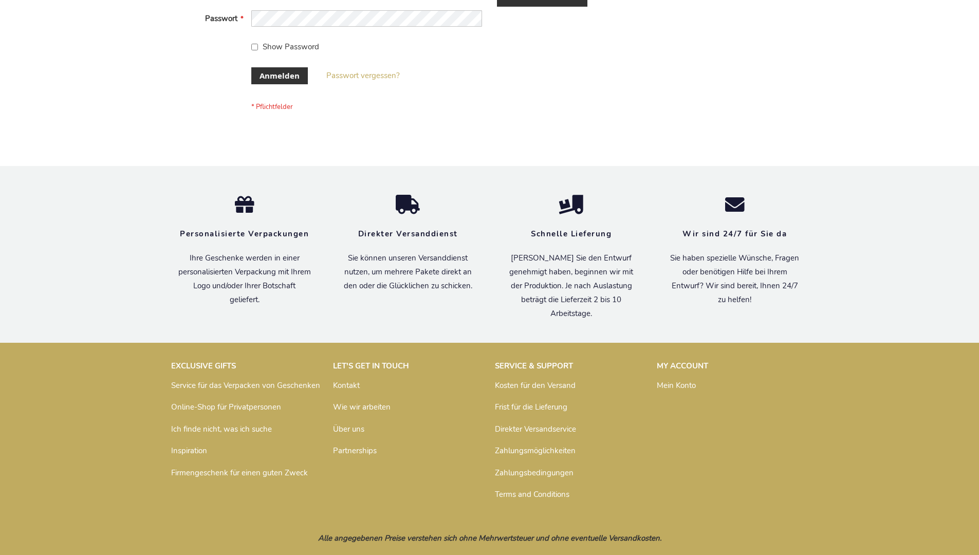
scroll to position [344, 0]
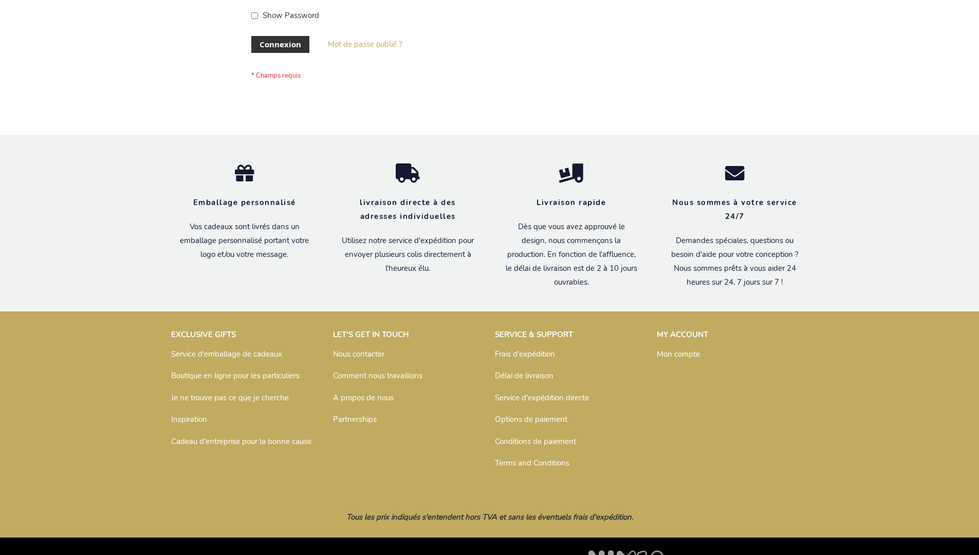
scroll to position [354, 0]
